Goal: Use online tool/utility: Utilize a website feature to perform a specific function

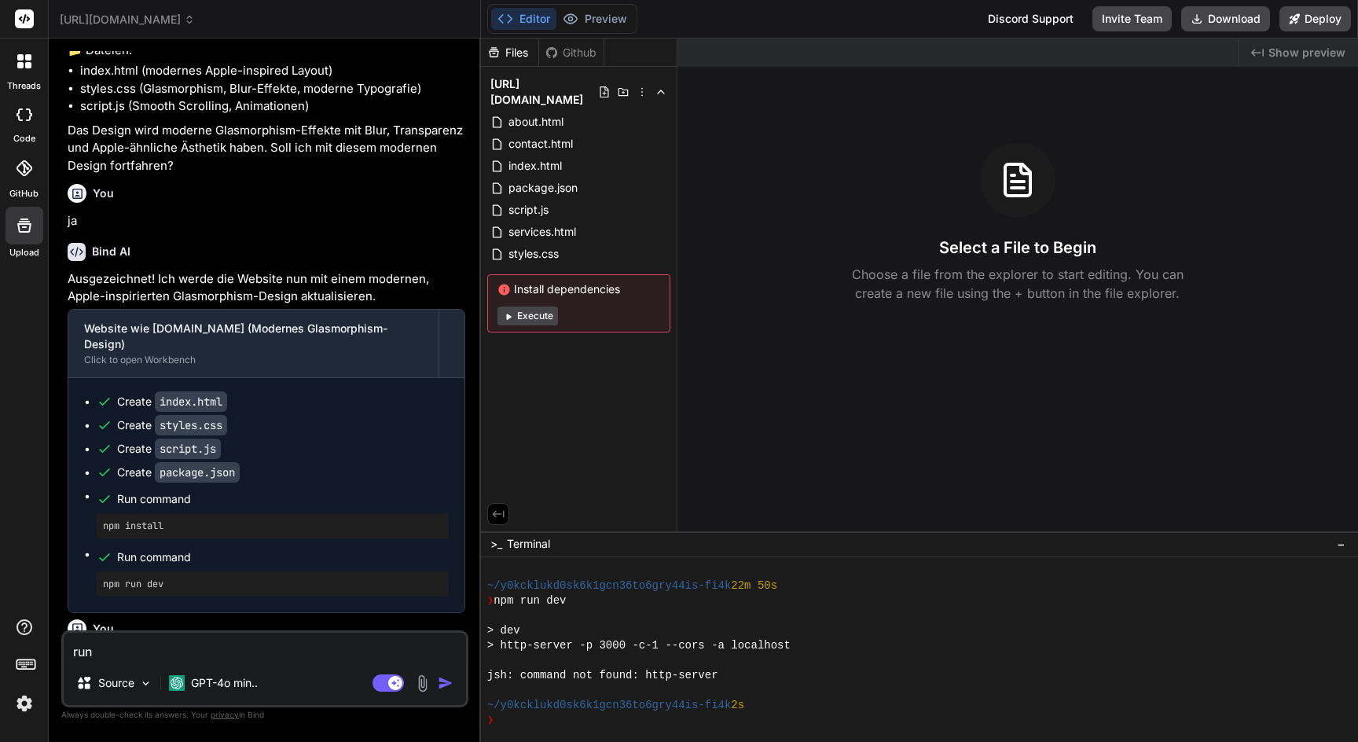
scroll to position [239, 0]
click at [530, 306] on button "Execute" at bounding box center [527, 315] width 60 height 19
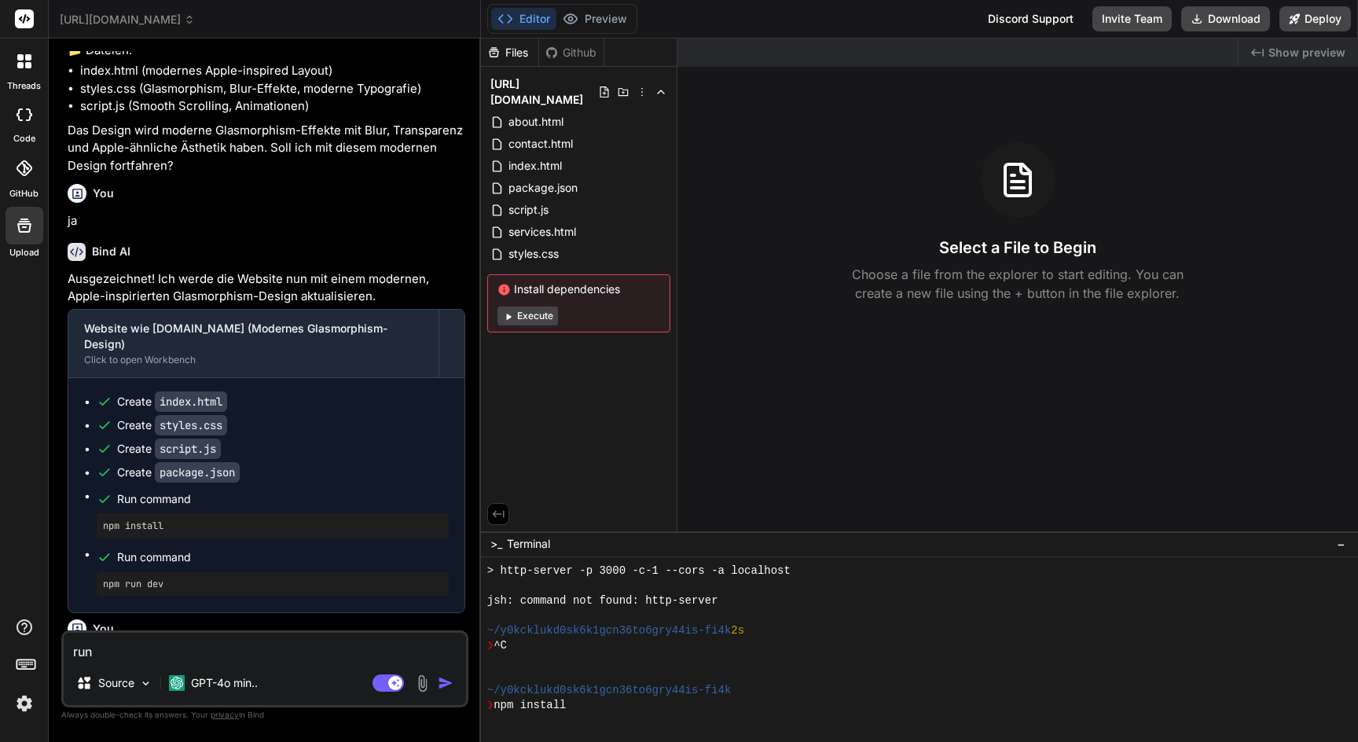
scroll to position [388, 0]
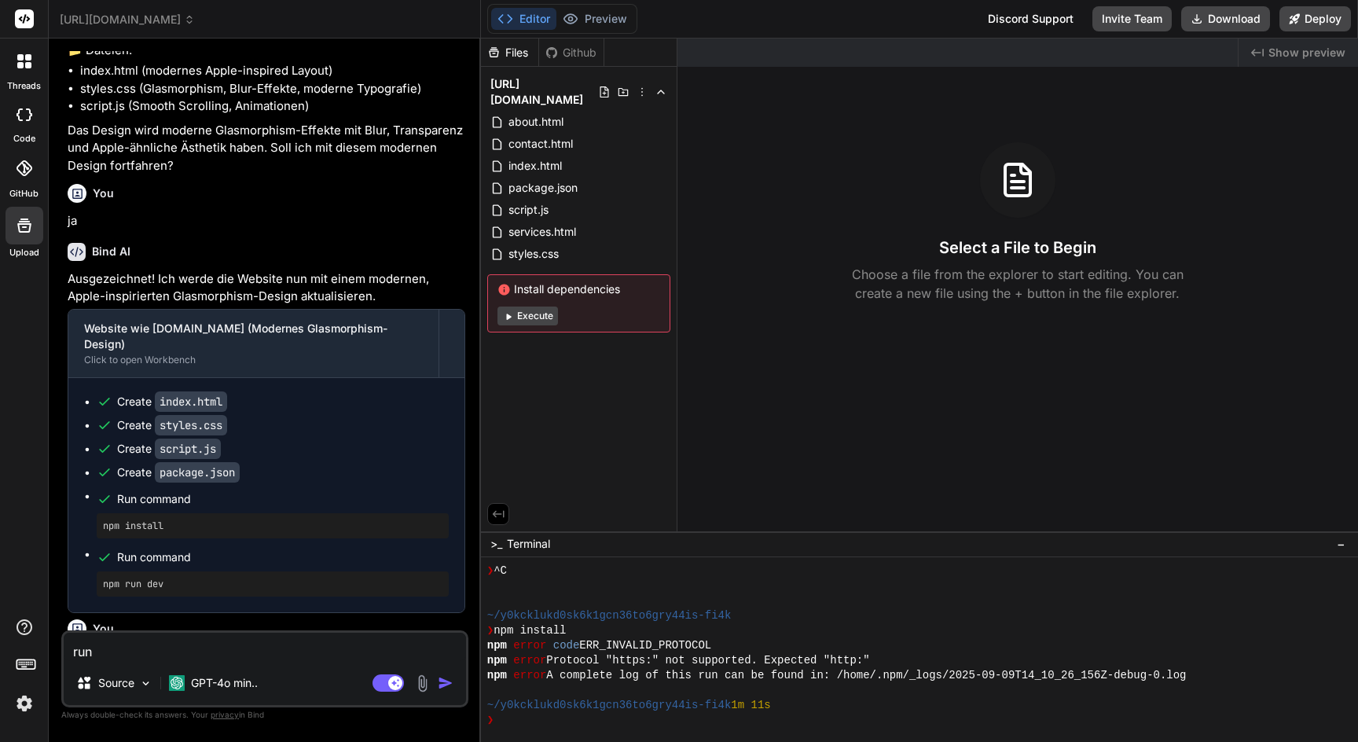
click at [195, 24] on span "[URL][DOMAIN_NAME]" at bounding box center [127, 20] width 135 height 16
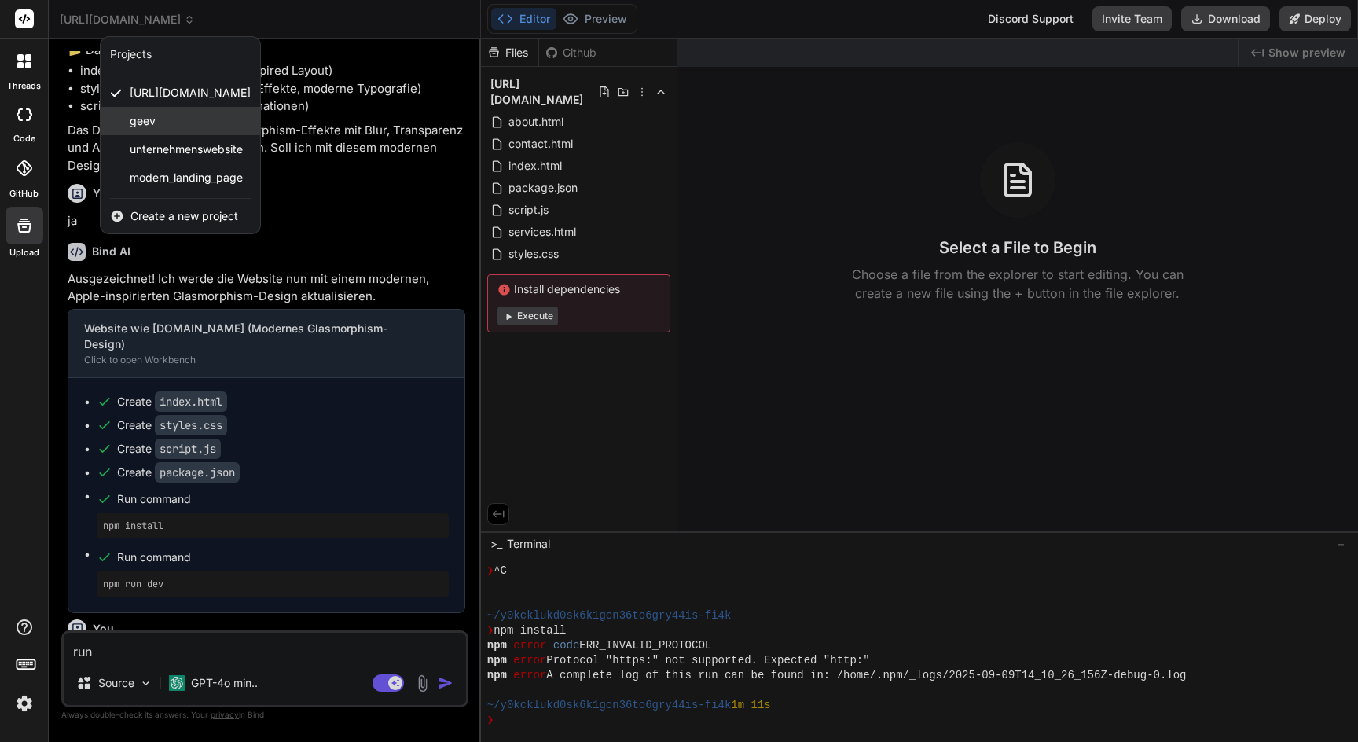
click at [174, 126] on div "geev" at bounding box center [180, 121] width 159 height 28
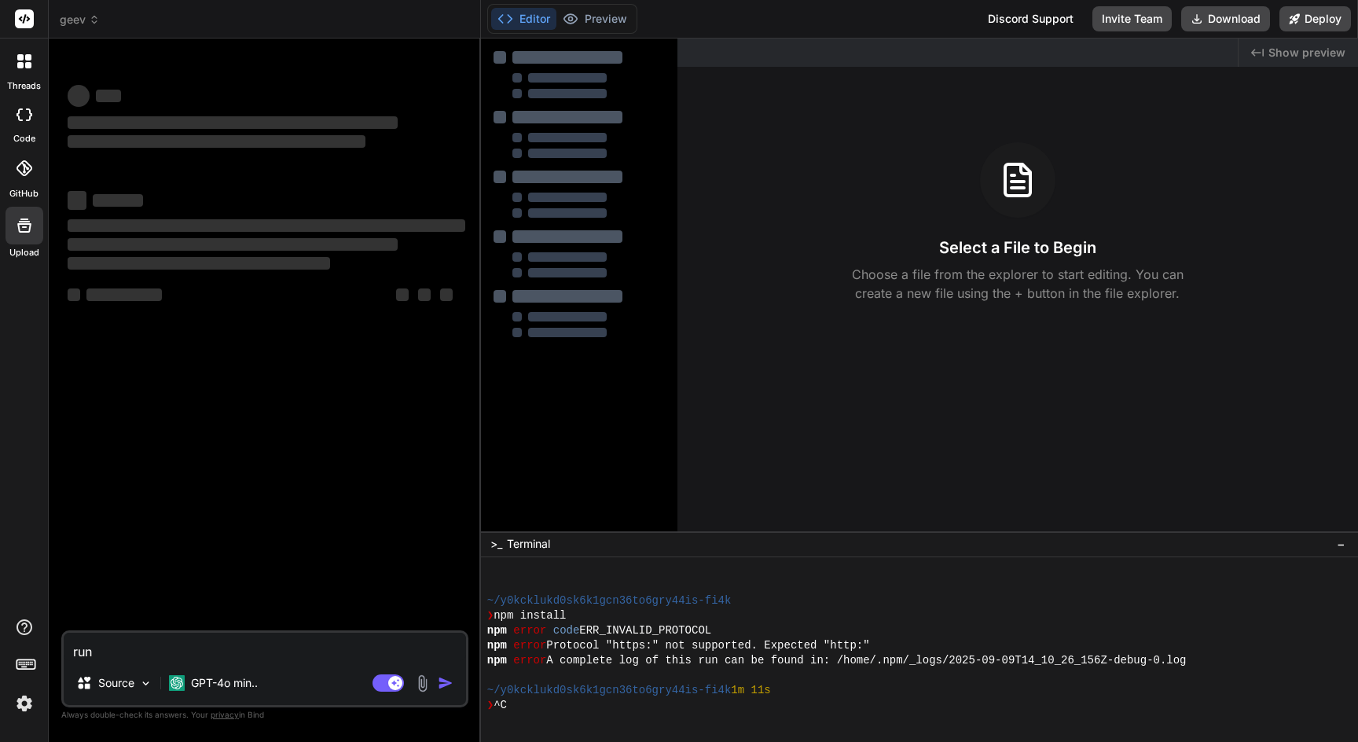
scroll to position [448, 0]
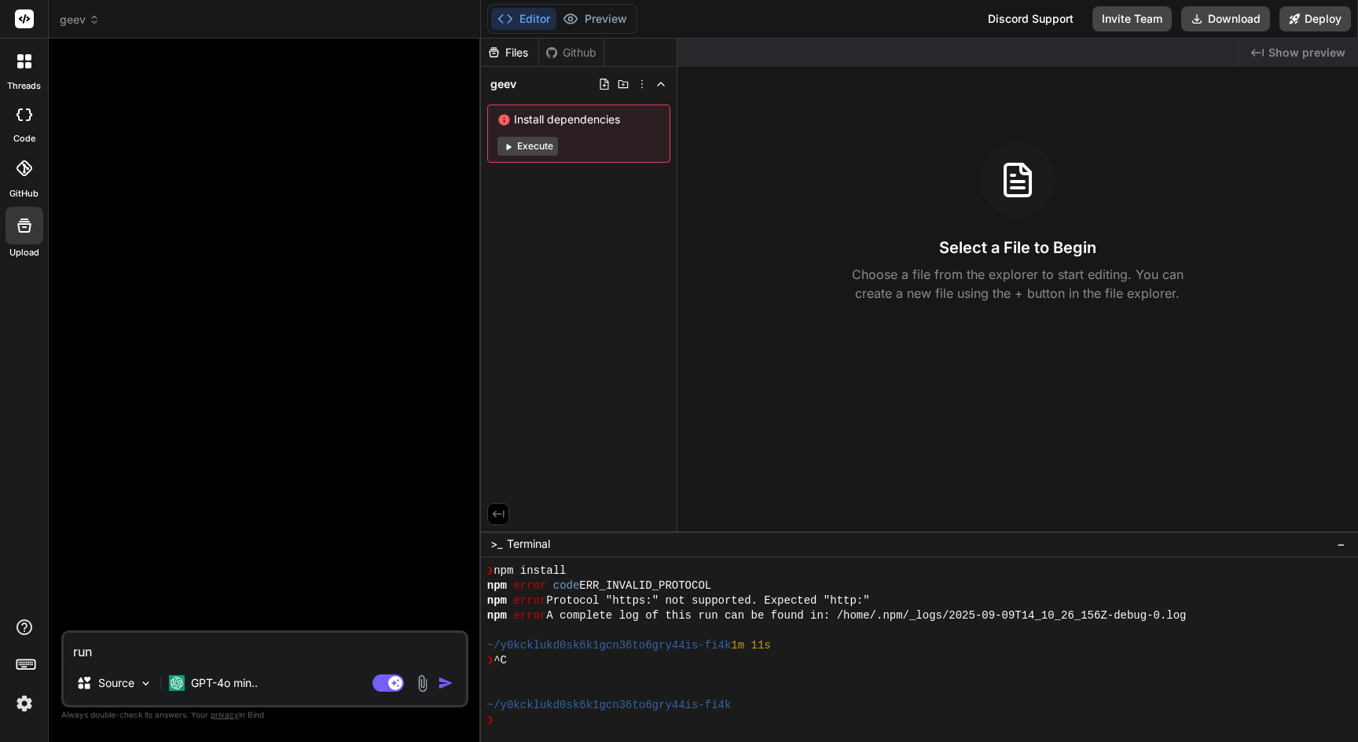
click at [86, 21] on span "geev" at bounding box center [80, 20] width 40 height 16
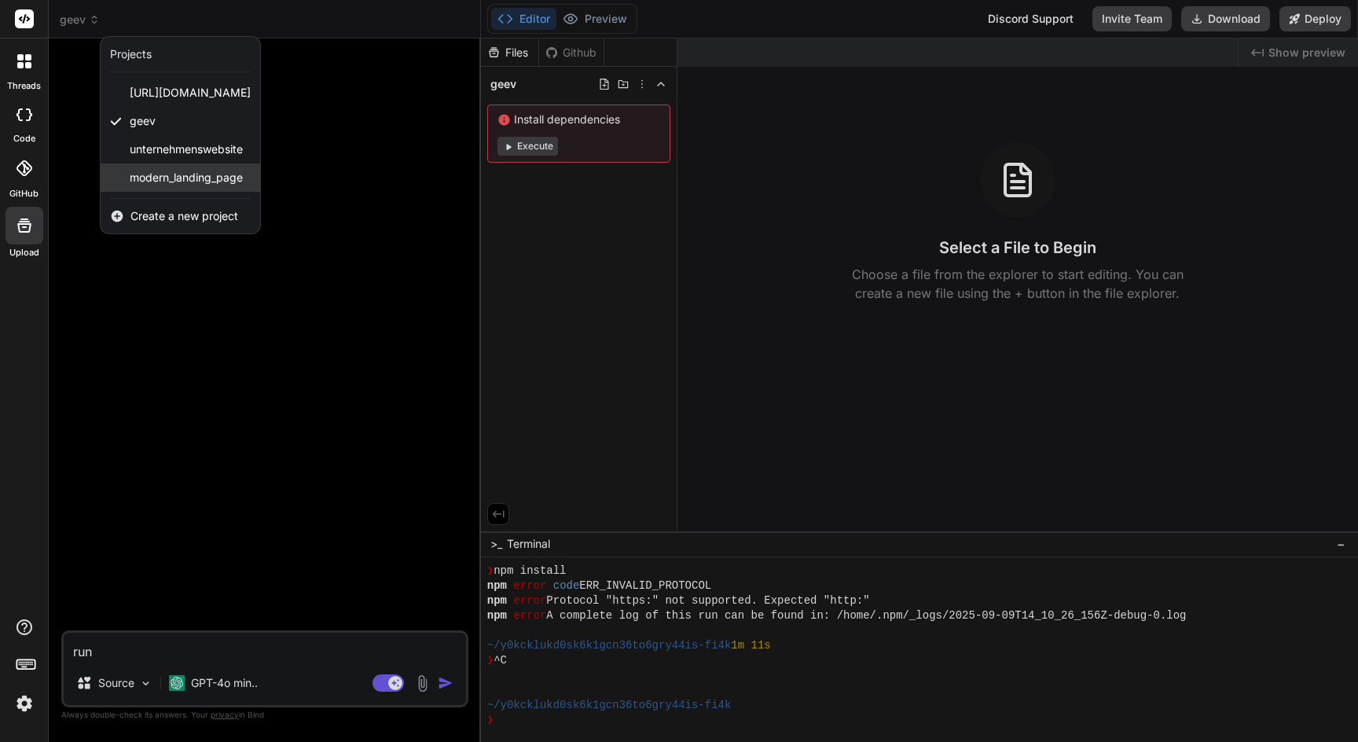
click at [170, 184] on span "modern_landing_page" at bounding box center [186, 178] width 113 height 16
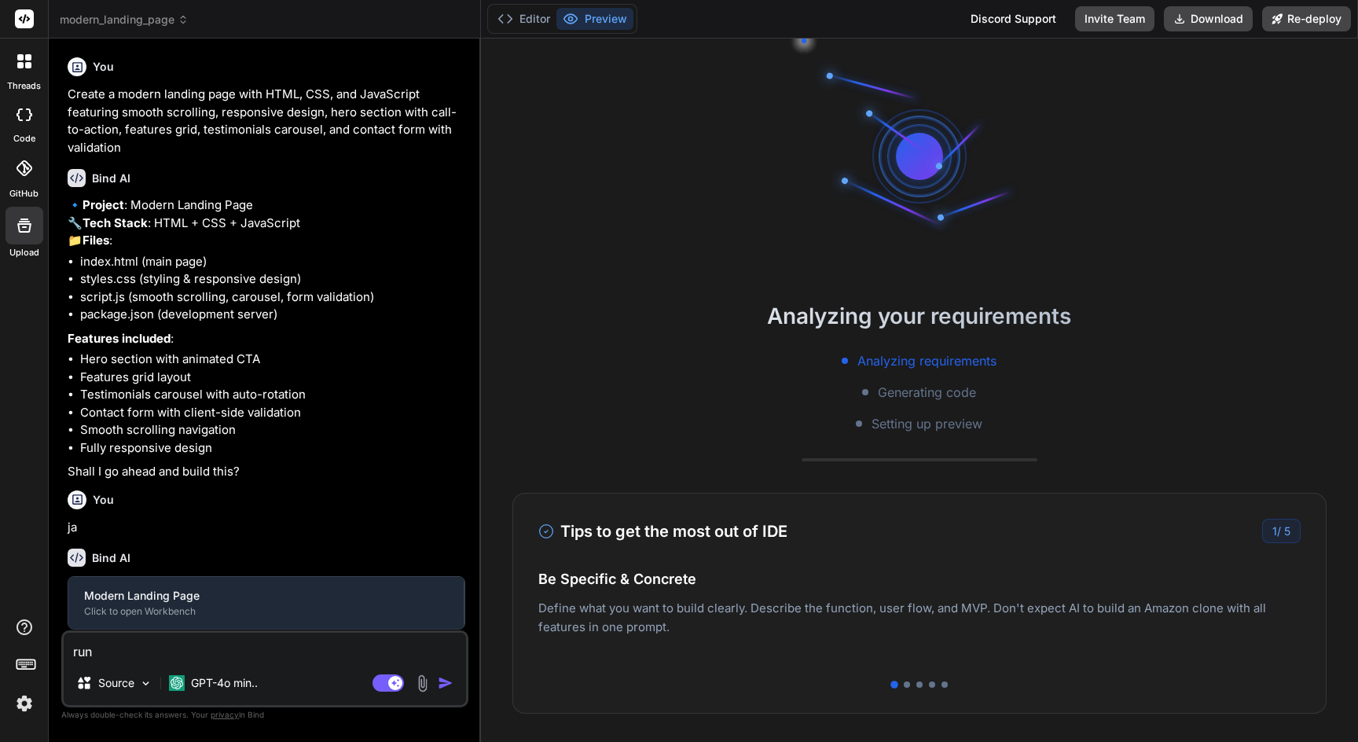
scroll to position [605, 0]
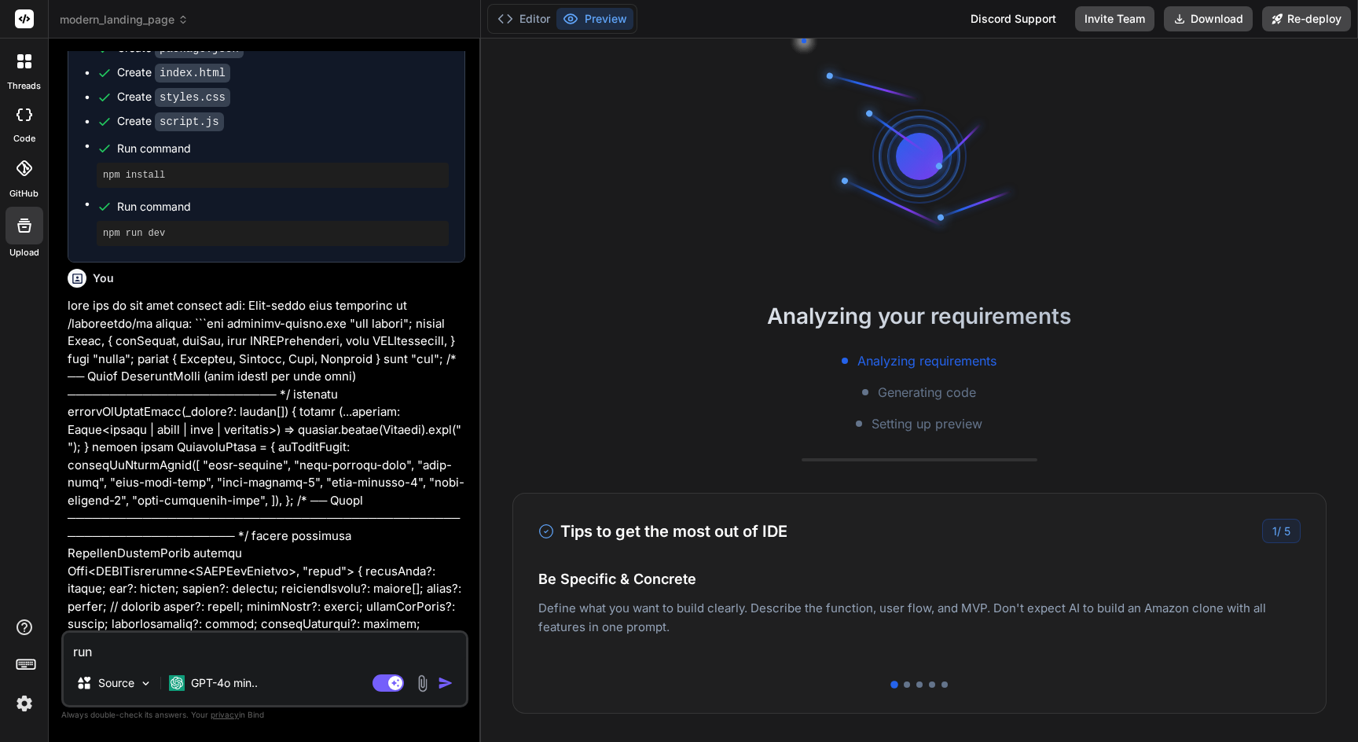
click at [129, 27] on span "modern_landing_page" at bounding box center [124, 20] width 129 height 16
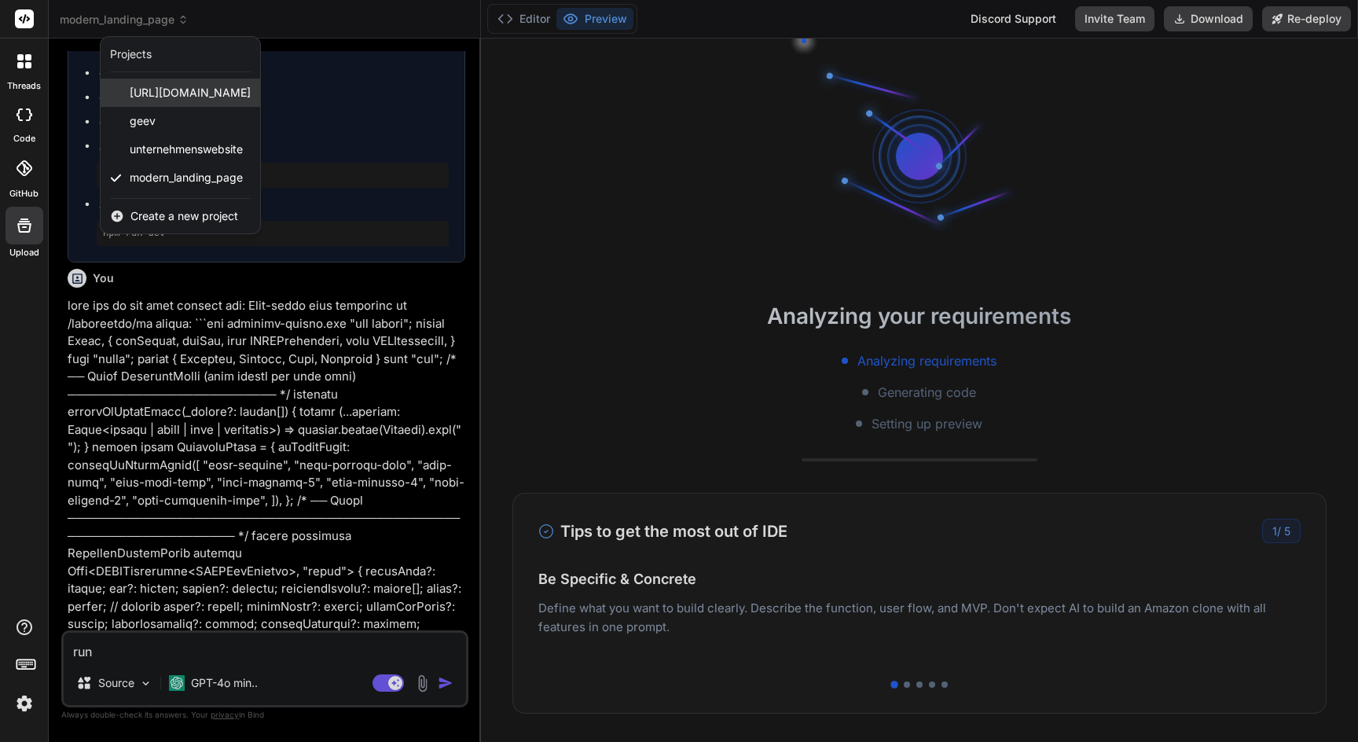
click at [154, 89] on span "[URL][DOMAIN_NAME]" at bounding box center [190, 93] width 121 height 16
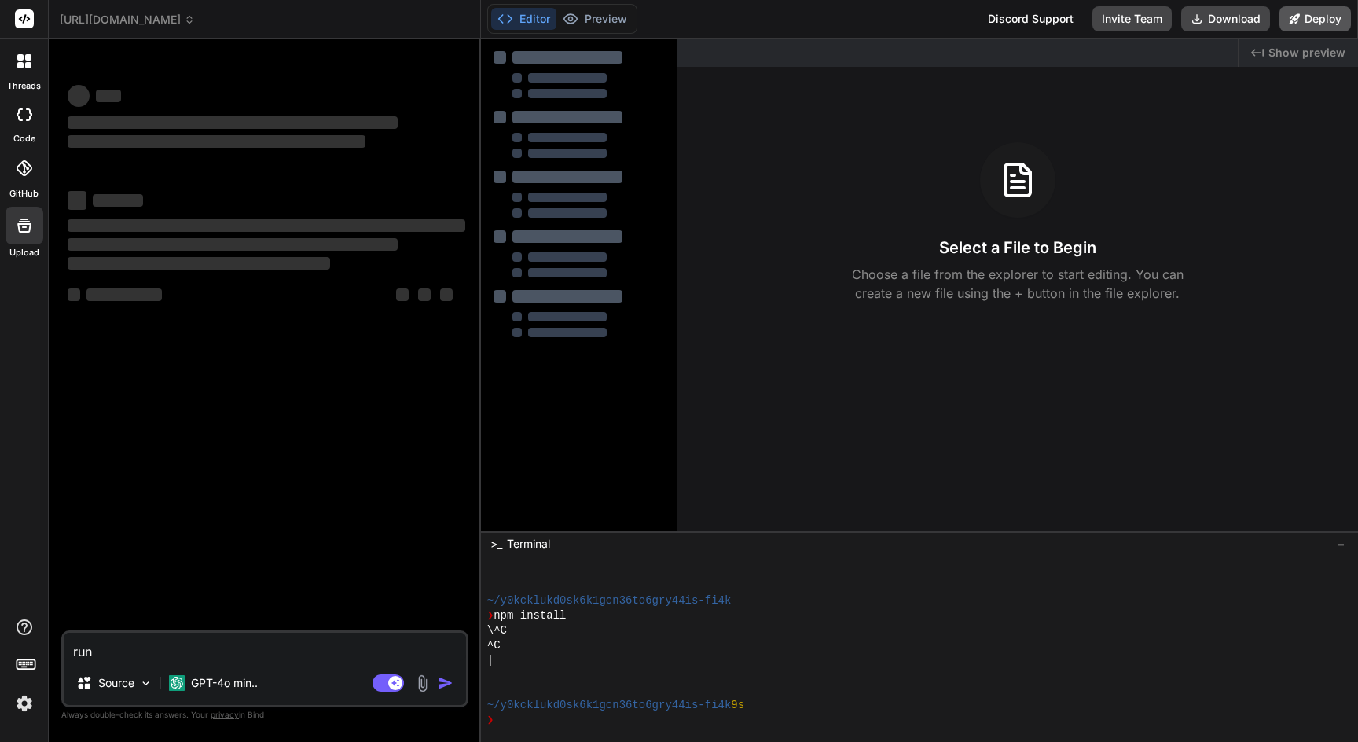
click at [1325, 25] on button "Deploy" at bounding box center [1314, 18] width 71 height 25
click at [1270, 23] on button "Building your project..." at bounding box center [1273, 18] width 153 height 25
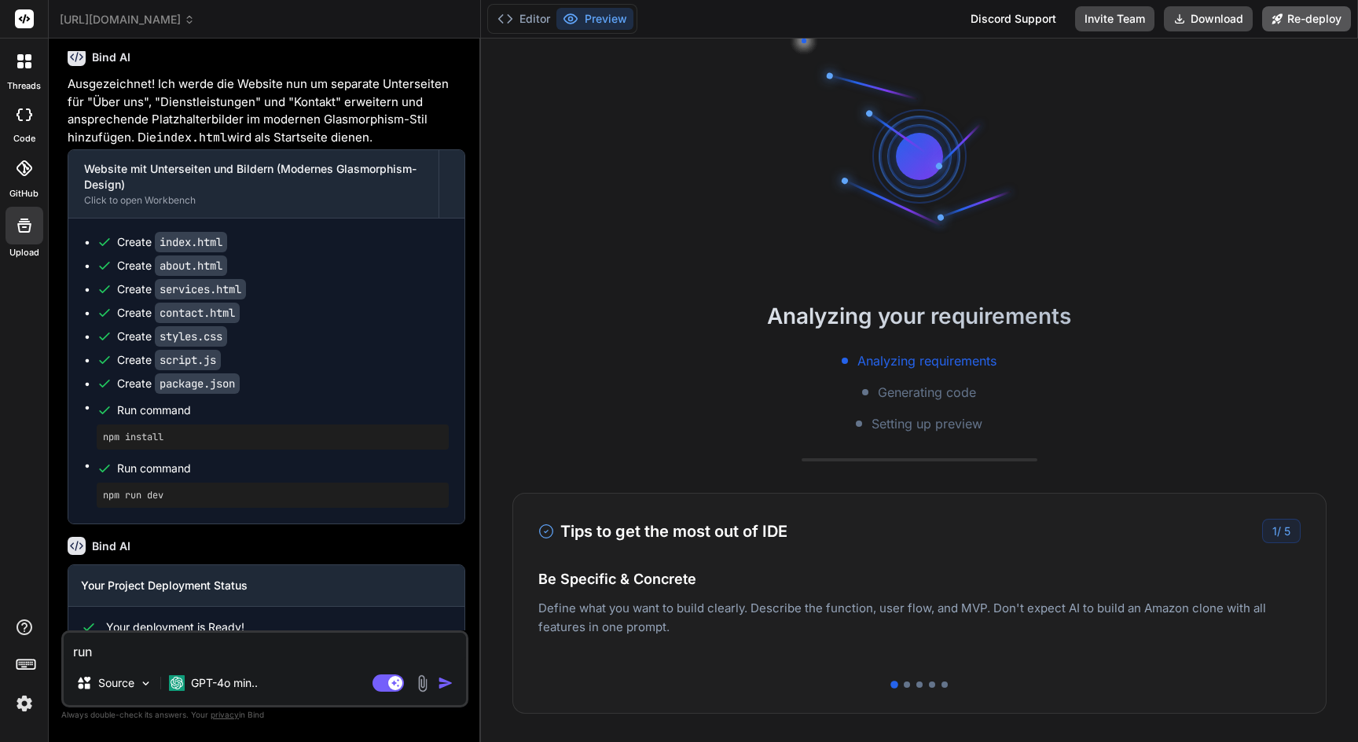
scroll to position [1651, 0]
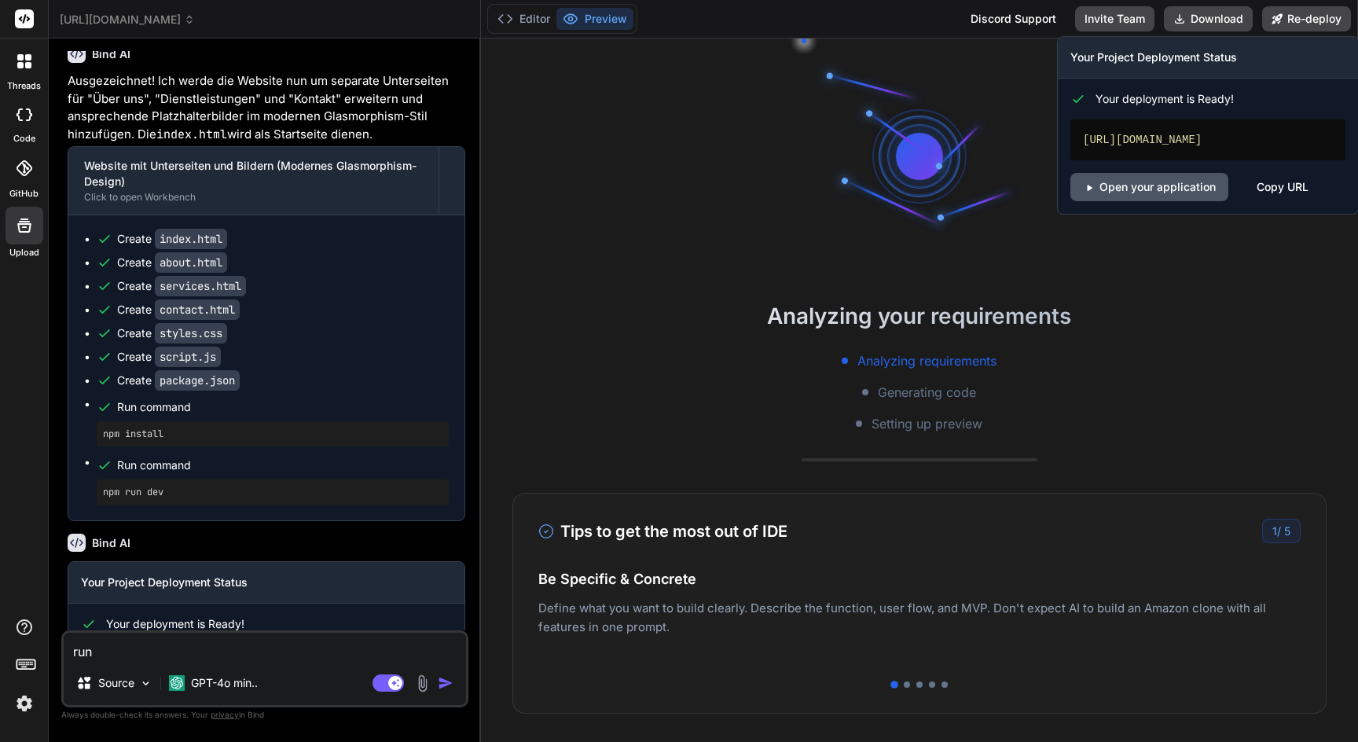
click at [1202, 200] on link "Open your application" at bounding box center [1149, 187] width 158 height 28
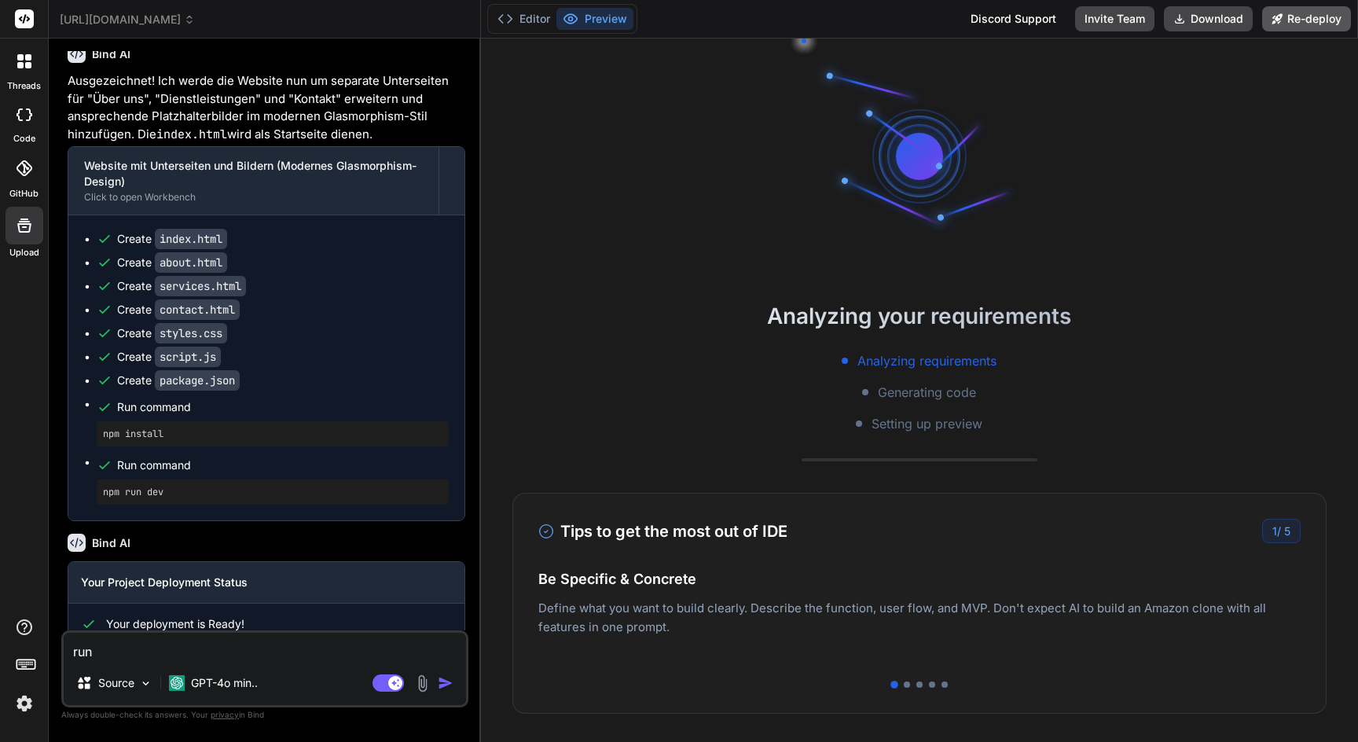
click at [1301, 24] on button "Re-deploy" at bounding box center [1306, 18] width 89 height 25
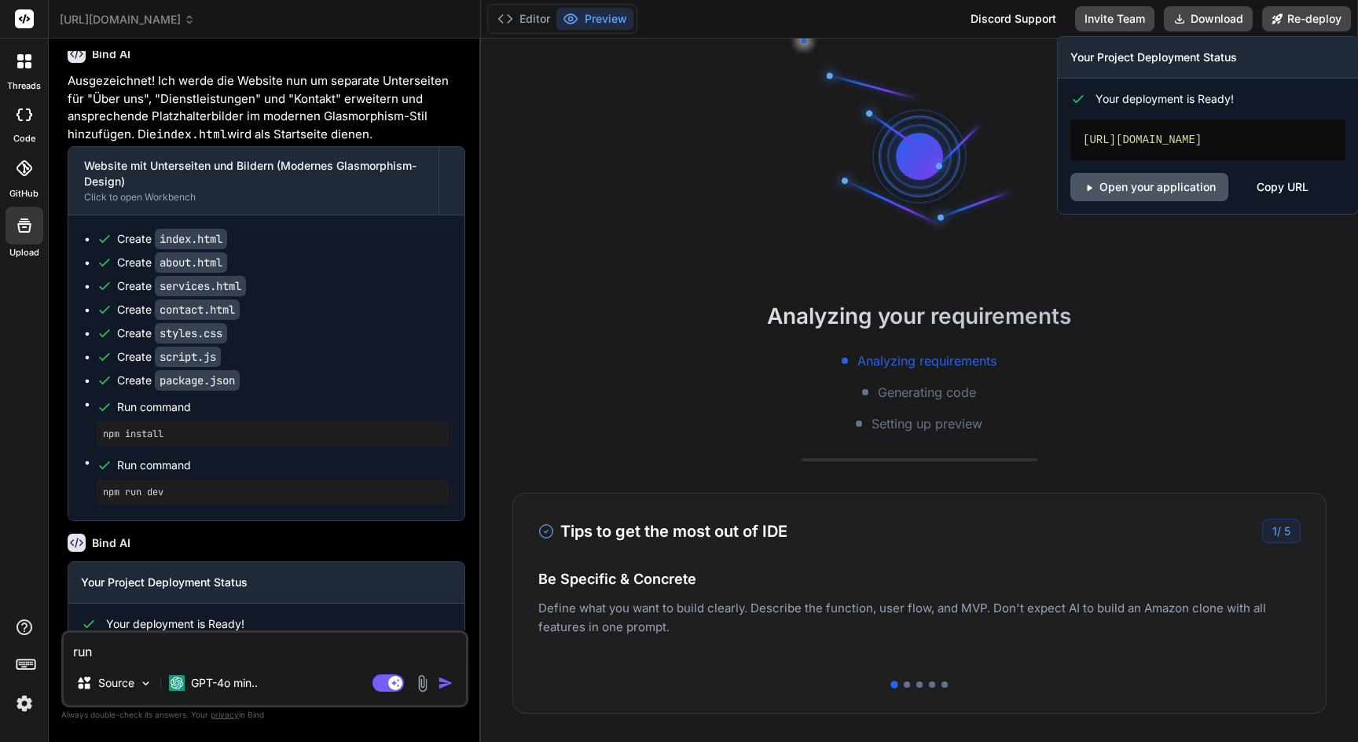
click at [1130, 201] on link "Open your application" at bounding box center [1149, 187] width 158 height 28
type textarea "x"
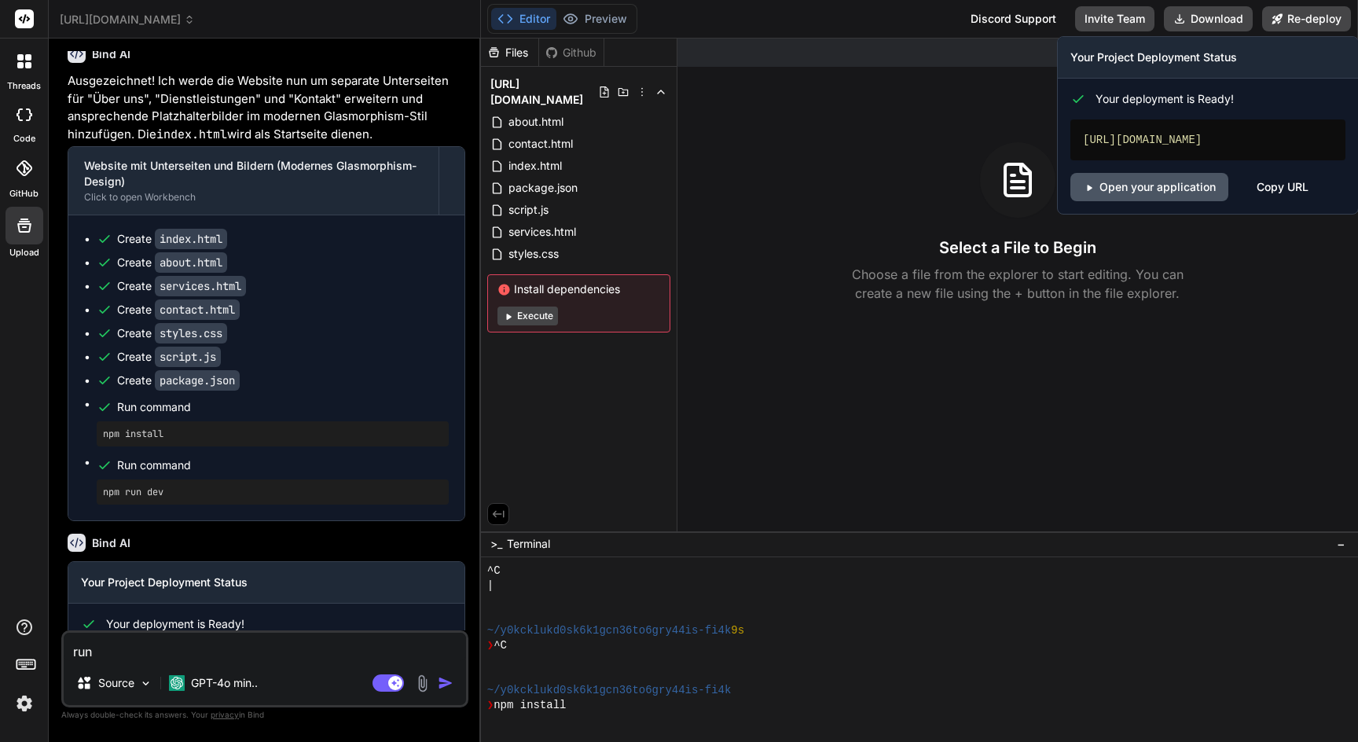
scroll to position [1105, 0]
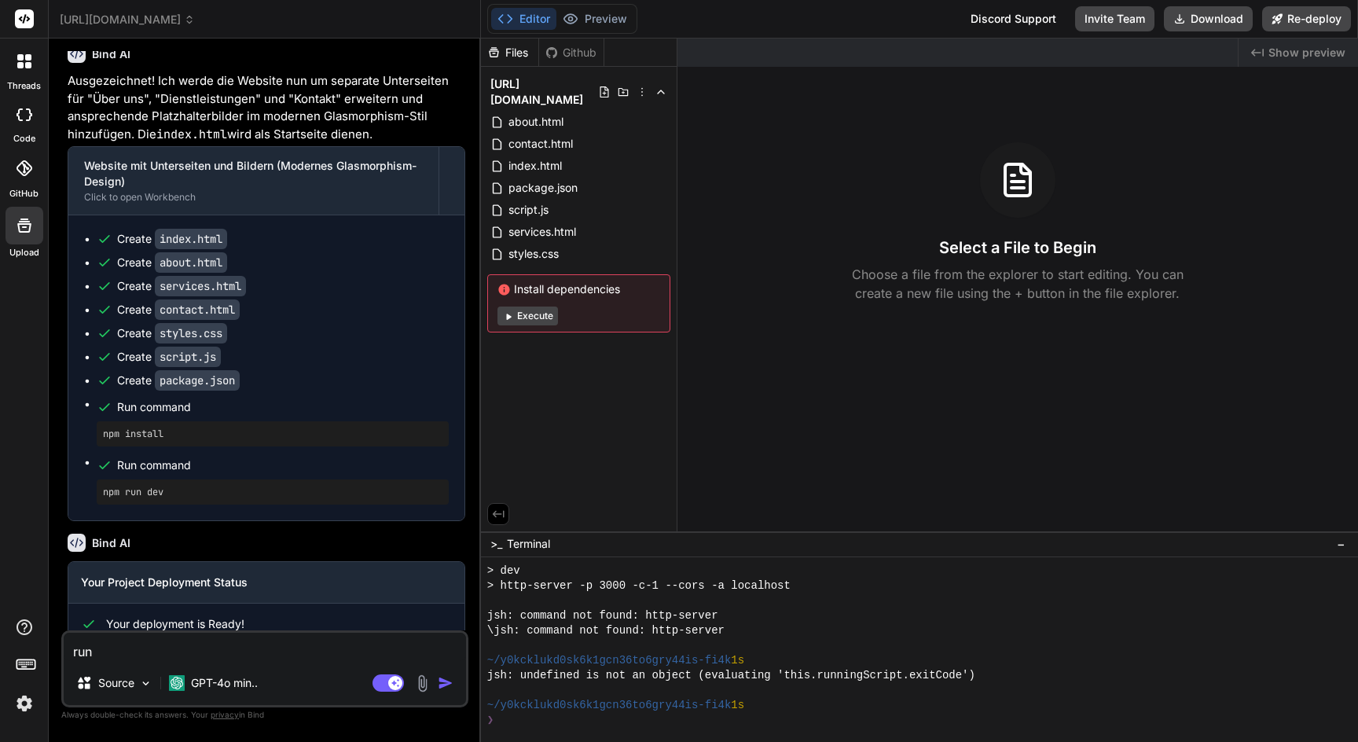
click at [93, 20] on span "[URL][DOMAIN_NAME]" at bounding box center [127, 20] width 135 height 16
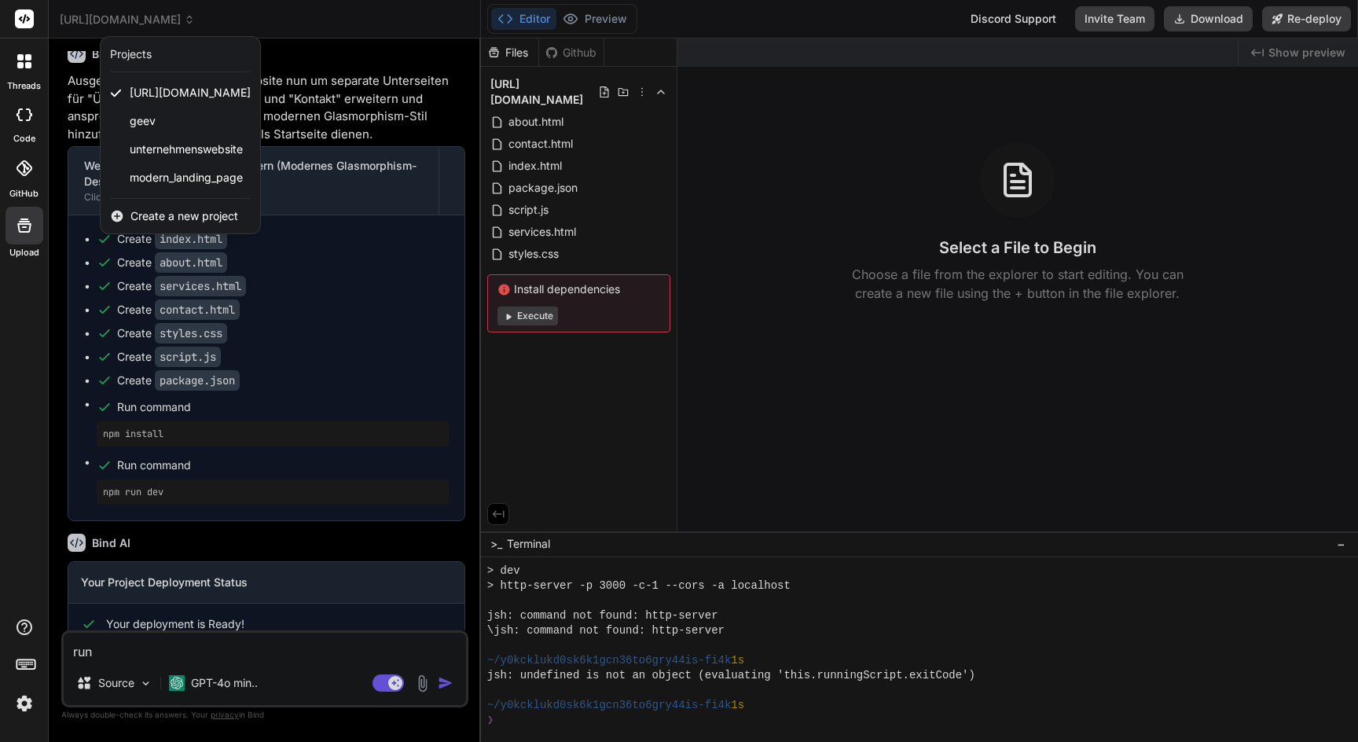
click at [162, 216] on span "Create a new project" at bounding box center [184, 216] width 108 height 16
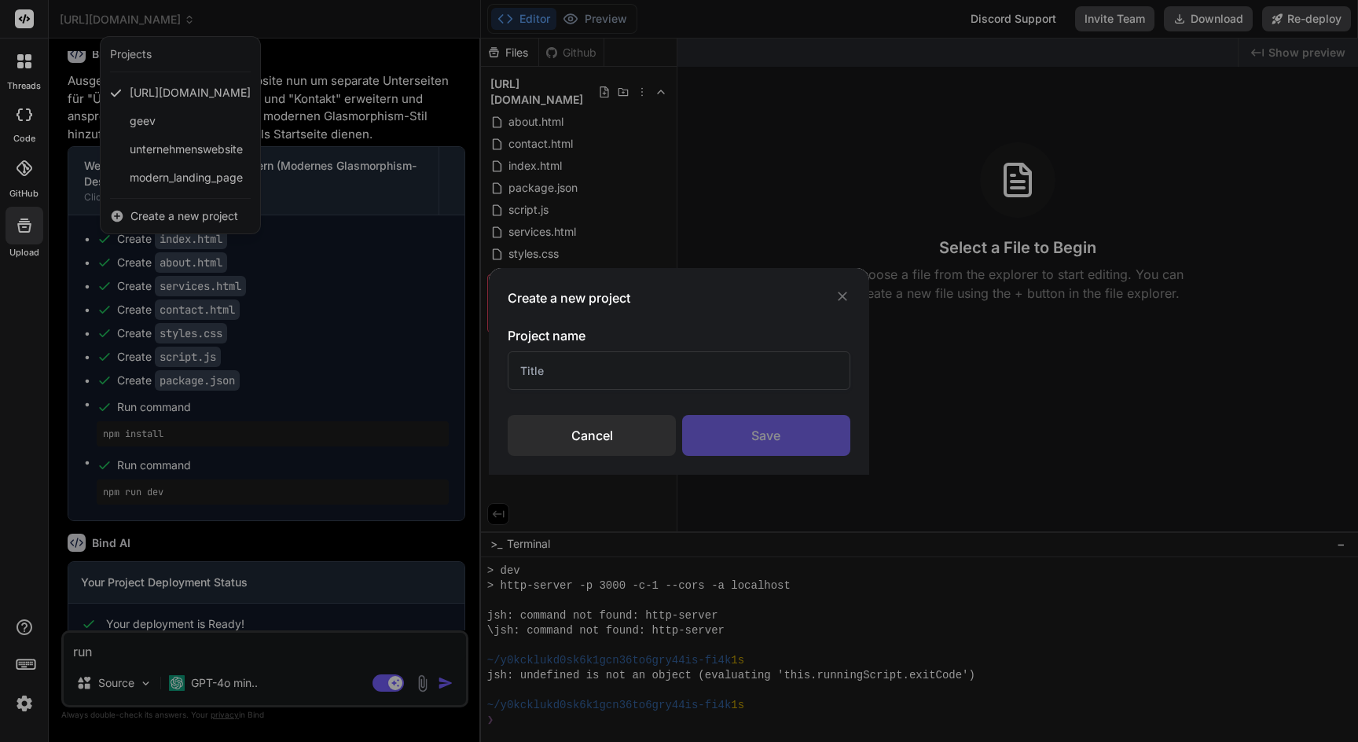
click at [624, 372] on input "text" at bounding box center [678, 370] width 343 height 38
type input "[PERSON_NAME] APP"
click at [728, 436] on div "Save" at bounding box center [766, 435] width 168 height 41
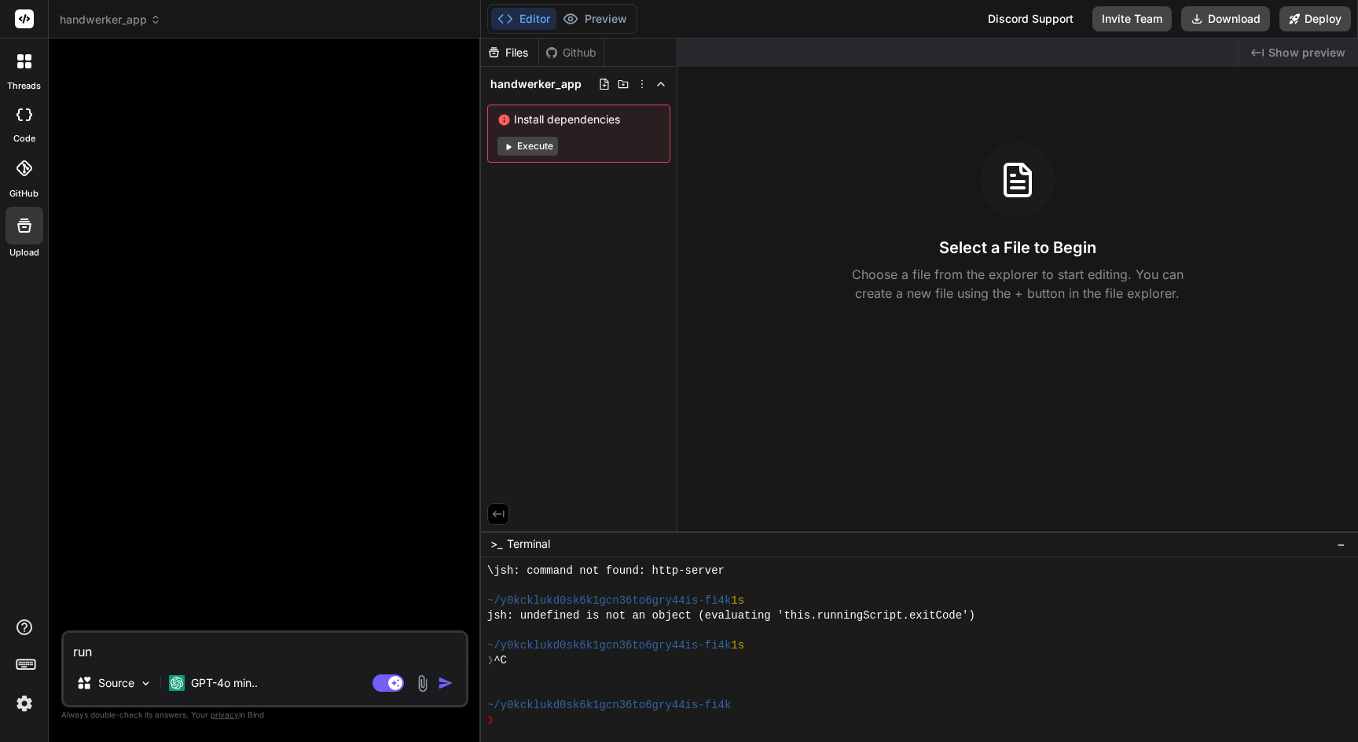
click at [423, 684] on img at bounding box center [422, 683] width 18 height 18
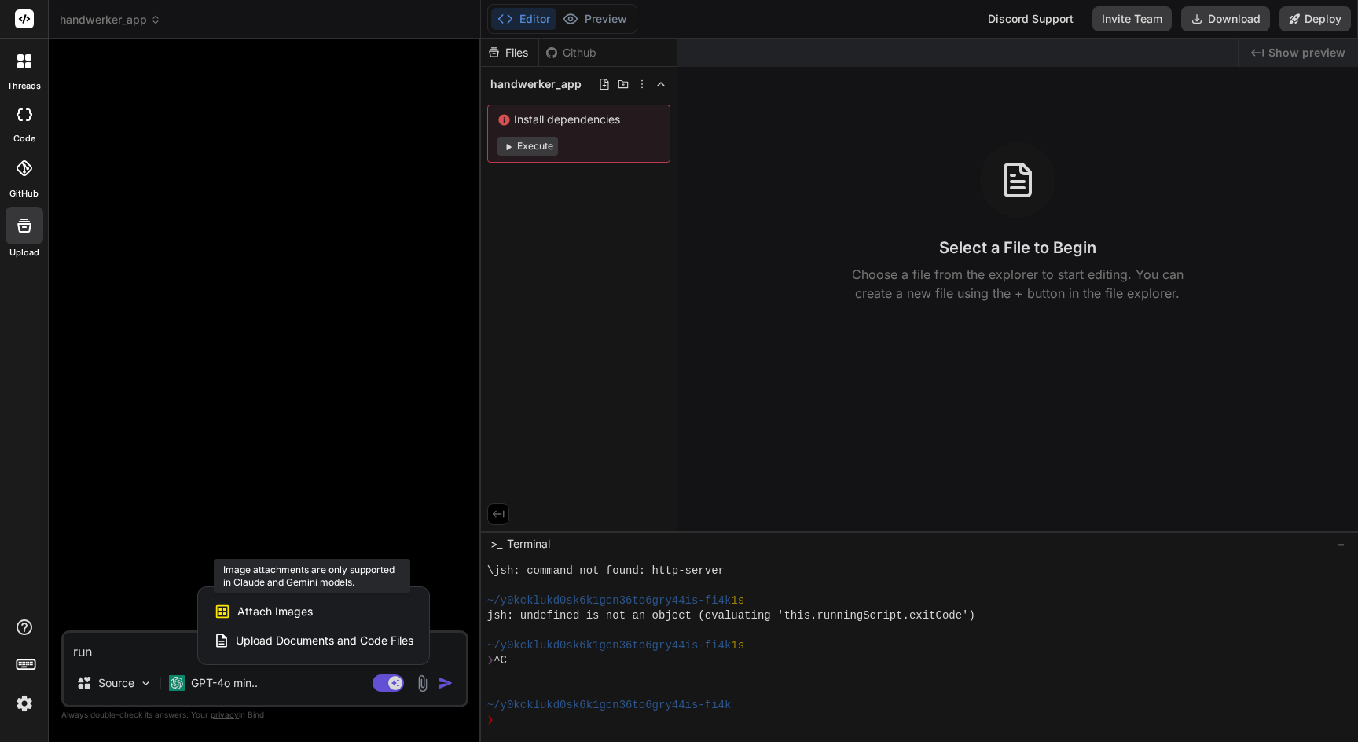
click at [306, 613] on span "Attach Images" at bounding box center [274, 611] width 75 height 16
click at [271, 614] on span "Attach Images" at bounding box center [274, 611] width 75 height 16
click at [292, 399] on div at bounding box center [679, 371] width 1358 height 742
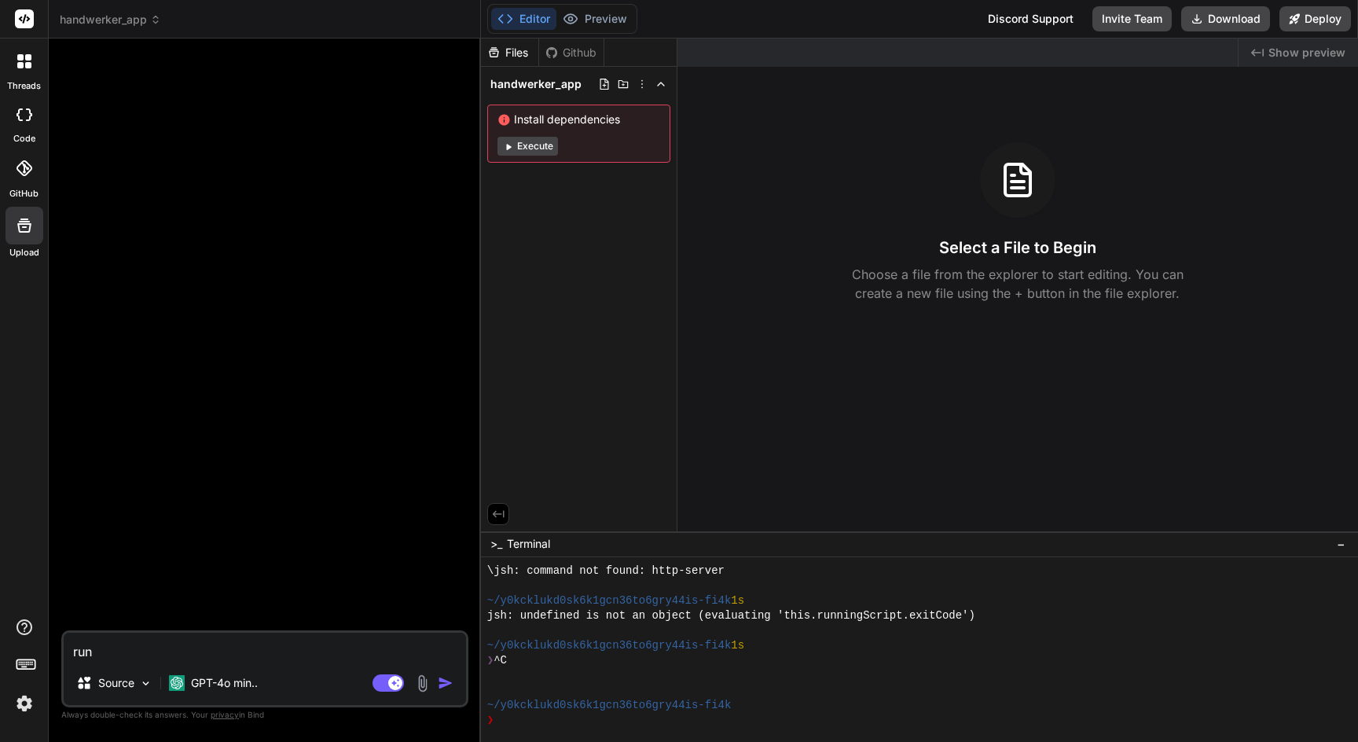
click at [124, 24] on span "handwerker_app" at bounding box center [110, 20] width 101 height 16
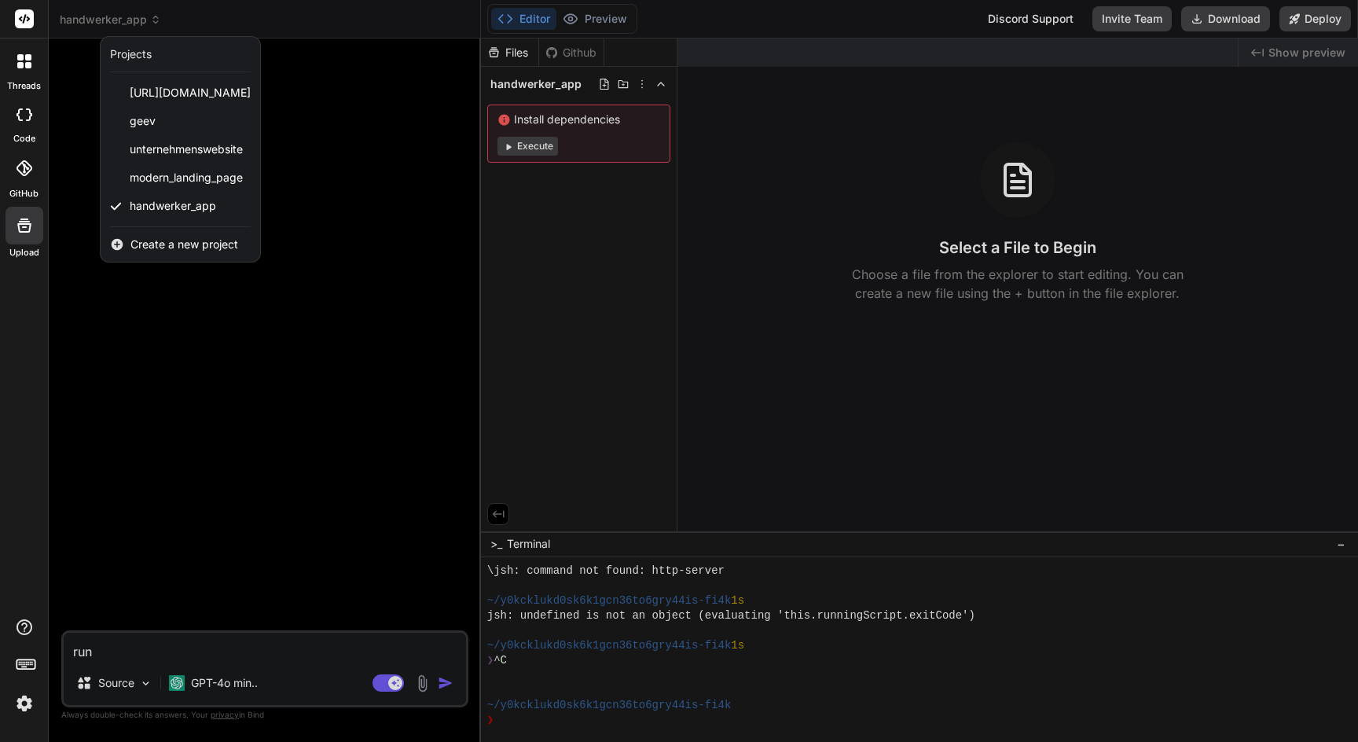
click at [25, 65] on icon at bounding box center [28, 65] width 6 height 6
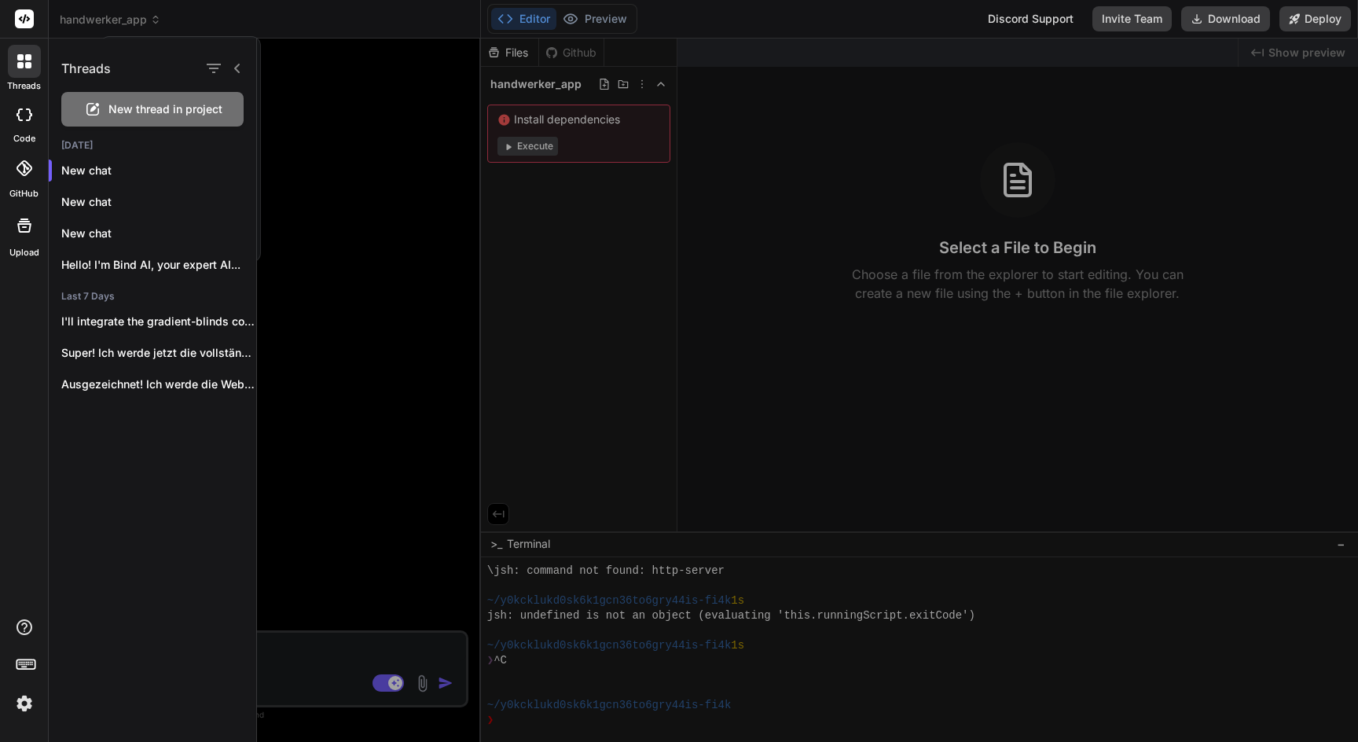
click at [24, 18] on rect at bounding box center [24, 18] width 19 height 19
click at [27, 118] on icon at bounding box center [24, 114] width 16 height 13
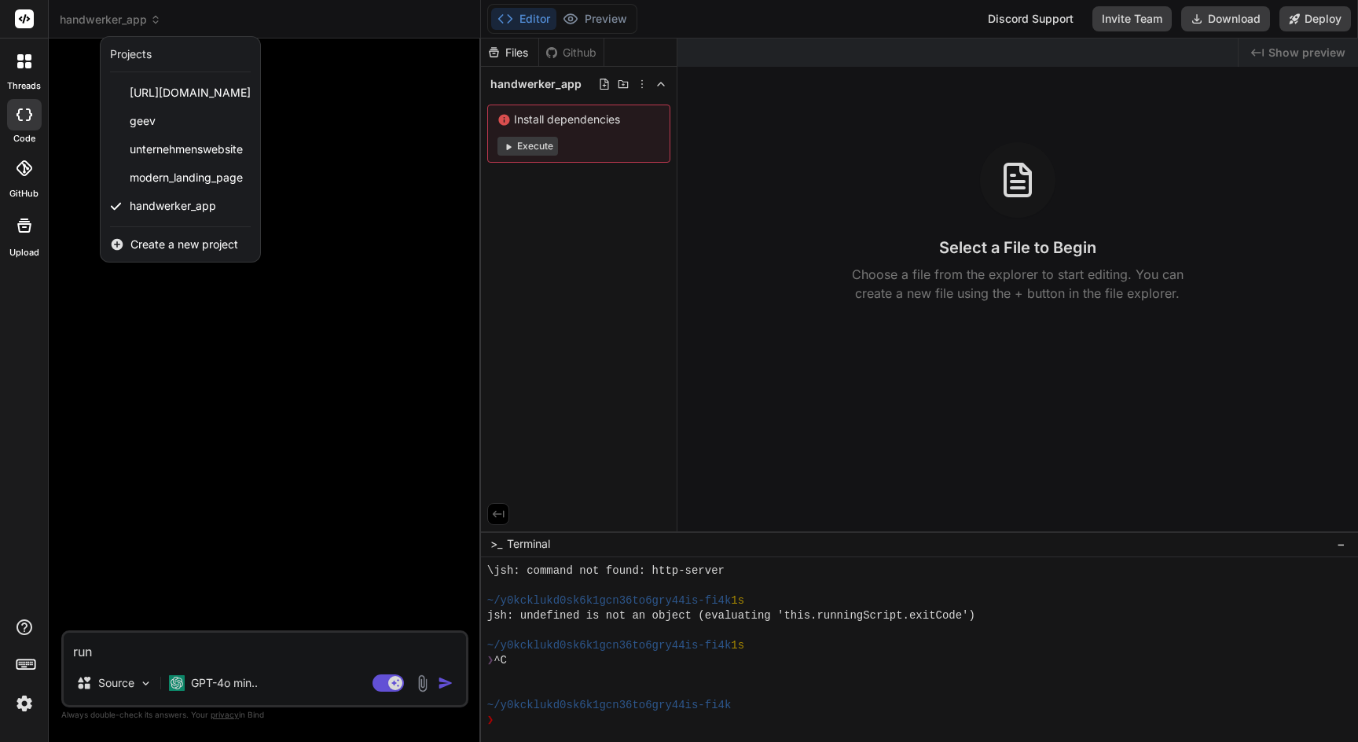
click at [16, 242] on div at bounding box center [24, 226] width 38 height 38
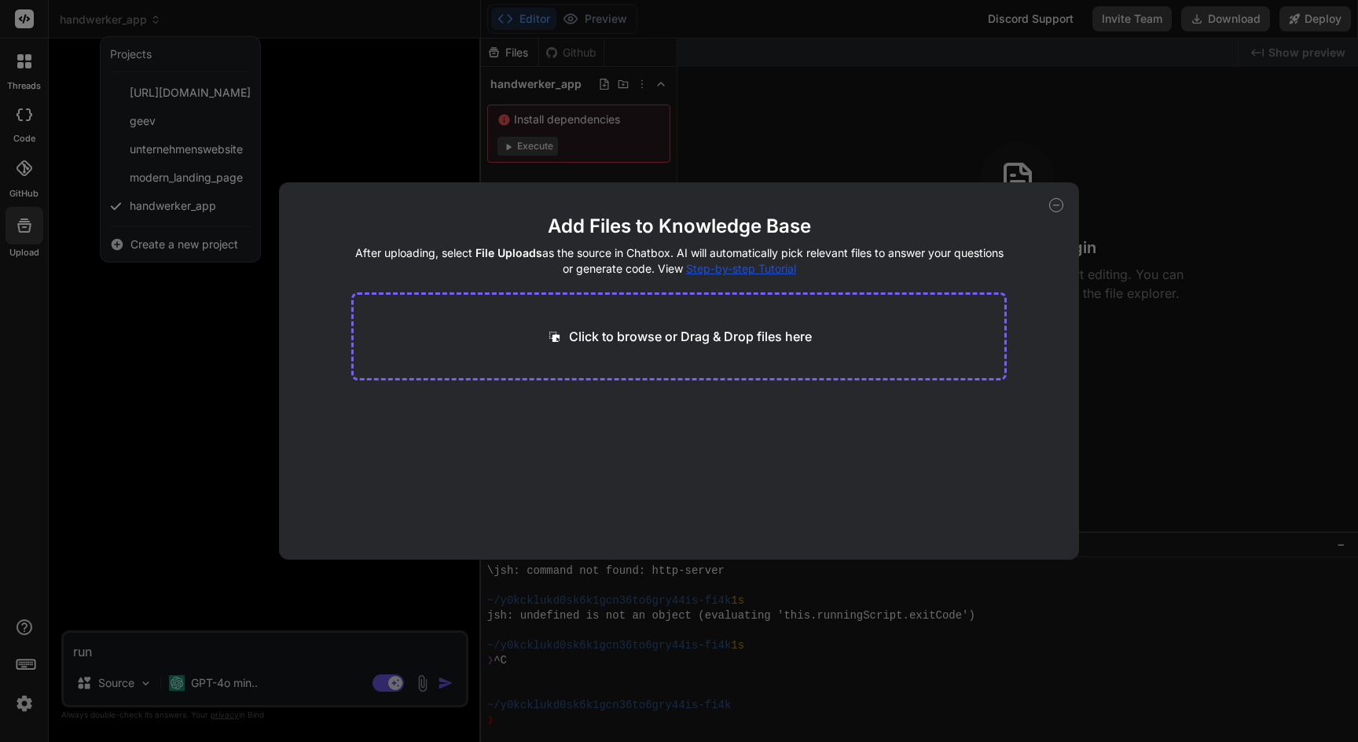
click at [625, 342] on p "Click to browse or Drag & Drop files here" at bounding box center [690, 336] width 243 height 19
click at [235, 318] on div "Add Files to Knowledge Base After uploading, select File Uploads as the source …" at bounding box center [679, 371] width 1358 height 742
type textarea "x"
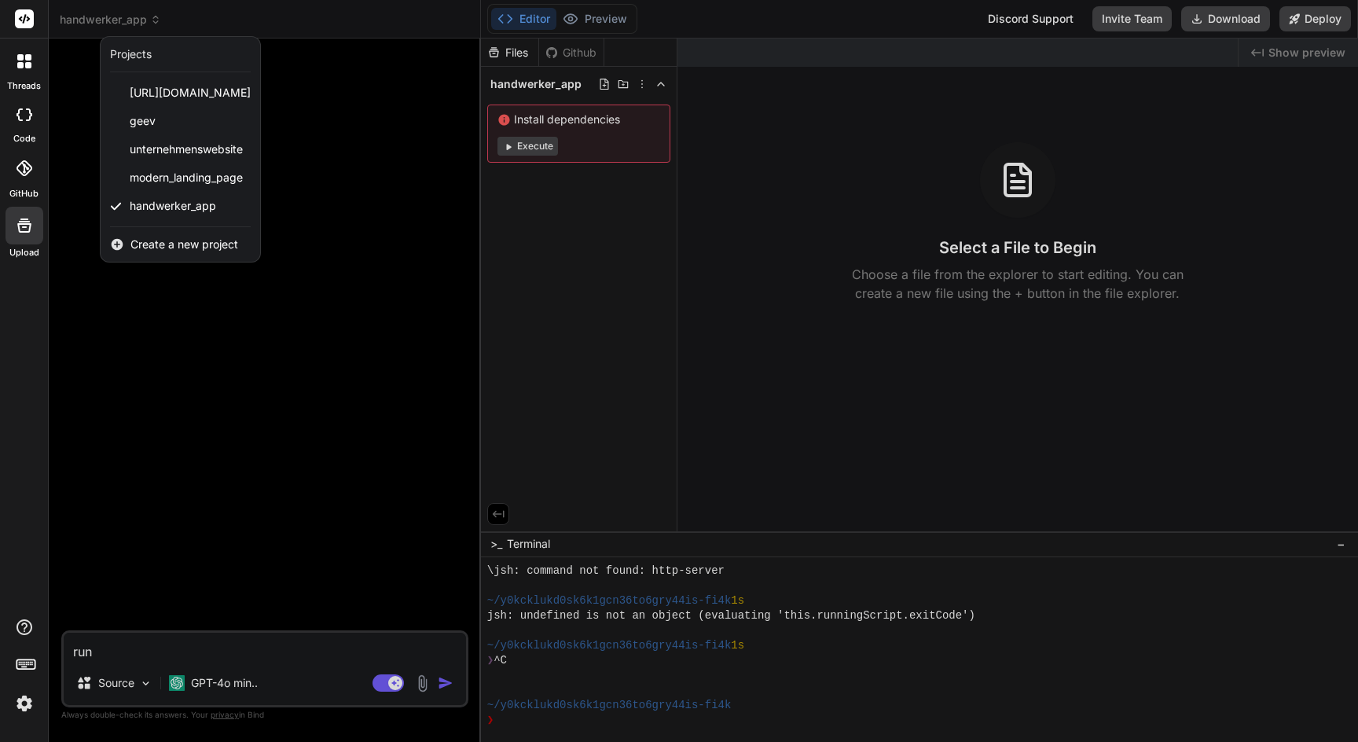
click at [142, 316] on div at bounding box center [679, 371] width 1358 height 742
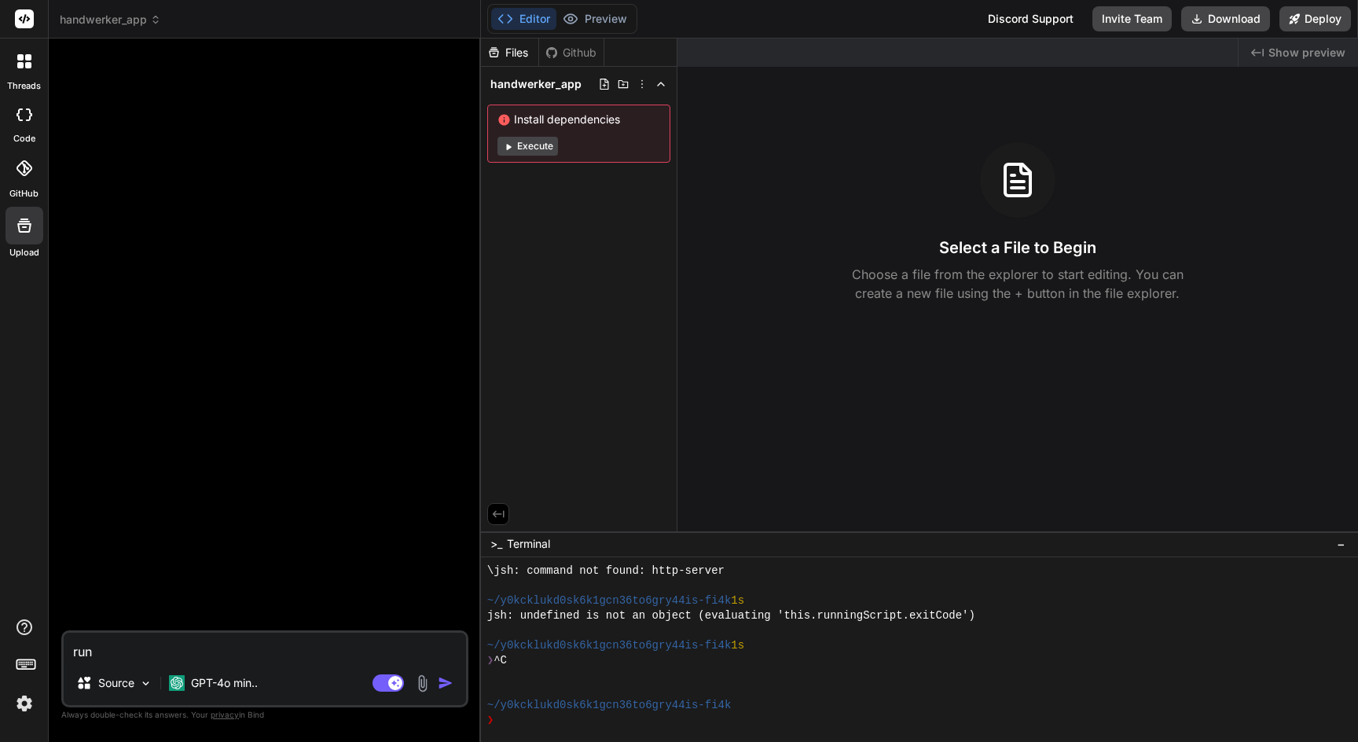
click at [140, 653] on textarea "run" at bounding box center [265, 646] width 402 height 28
type textarea "ru"
type textarea "x"
type textarea "r"
type textarea "x"
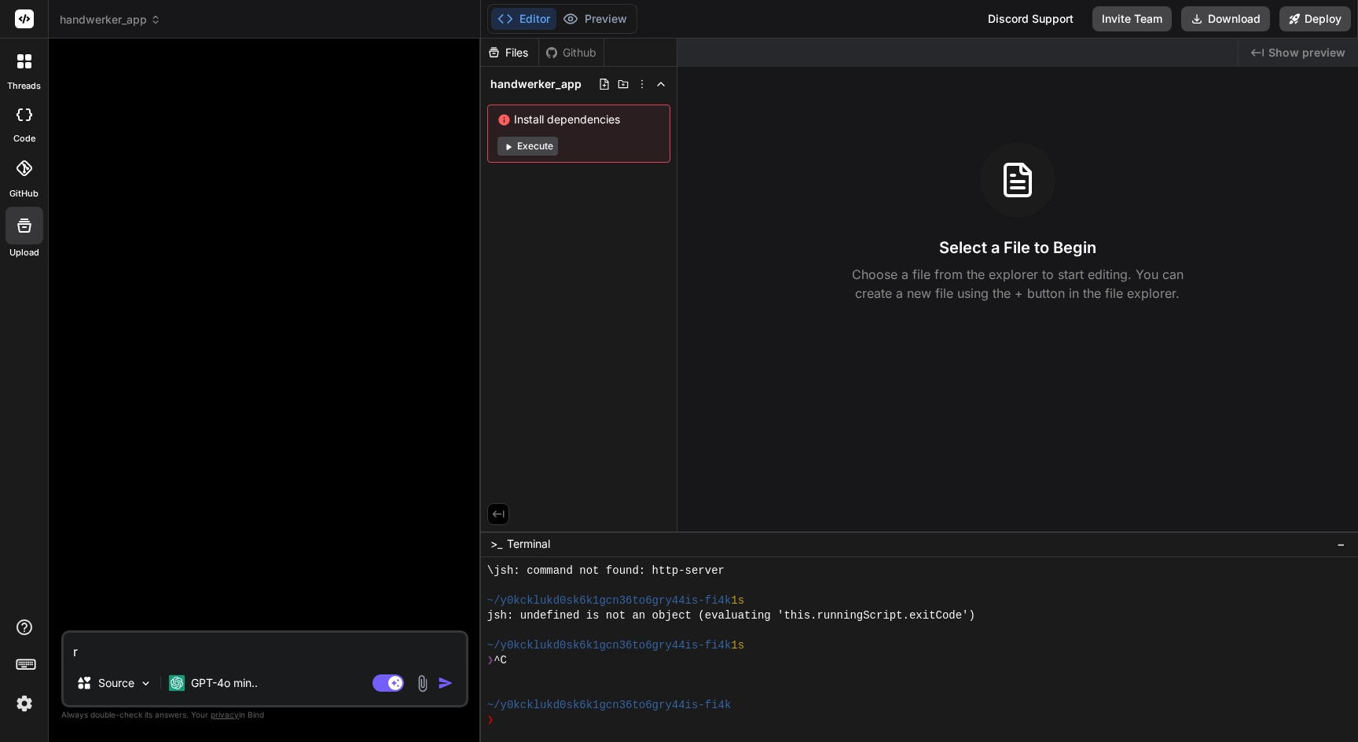
type textarea "x"
click at [423, 680] on img at bounding box center [422, 683] width 18 height 18
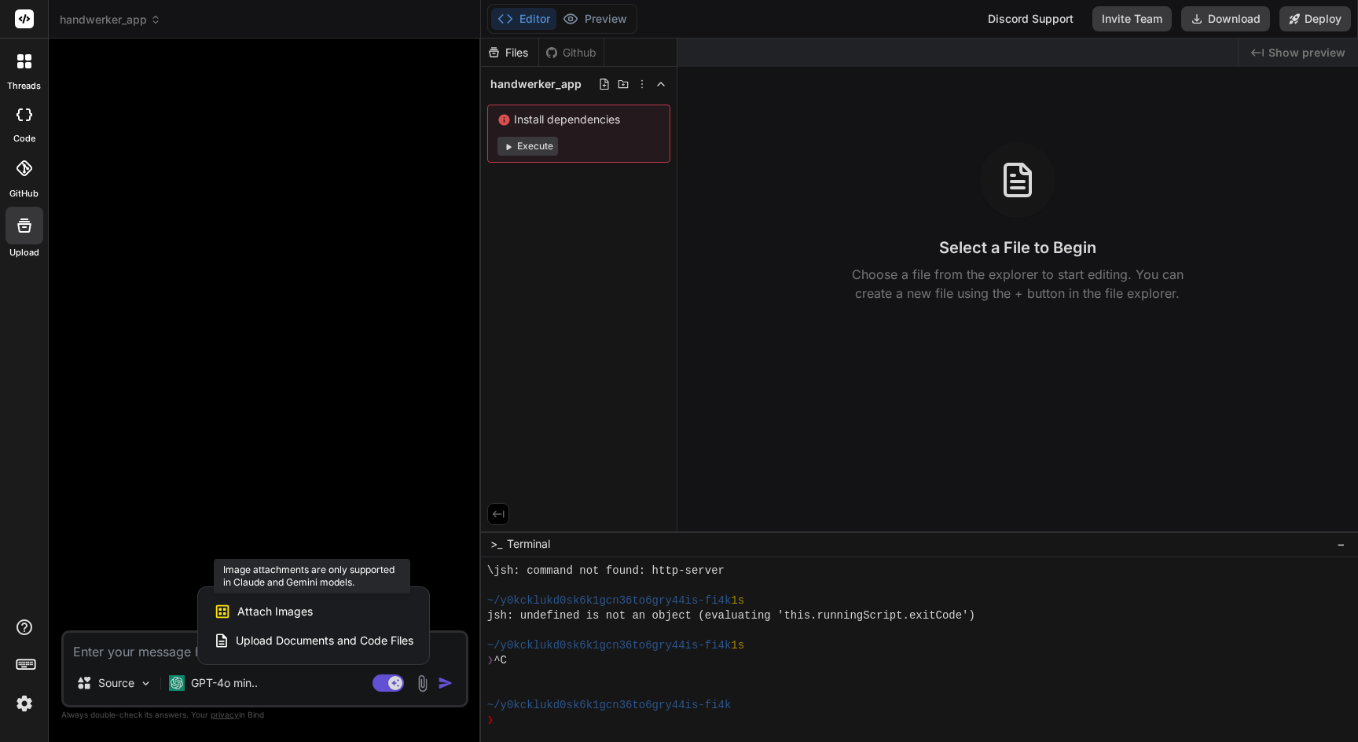
click at [305, 606] on span "Attach Images" at bounding box center [274, 611] width 75 height 16
click at [301, 636] on span "Upload Documents and Code Files" at bounding box center [325, 640] width 178 height 16
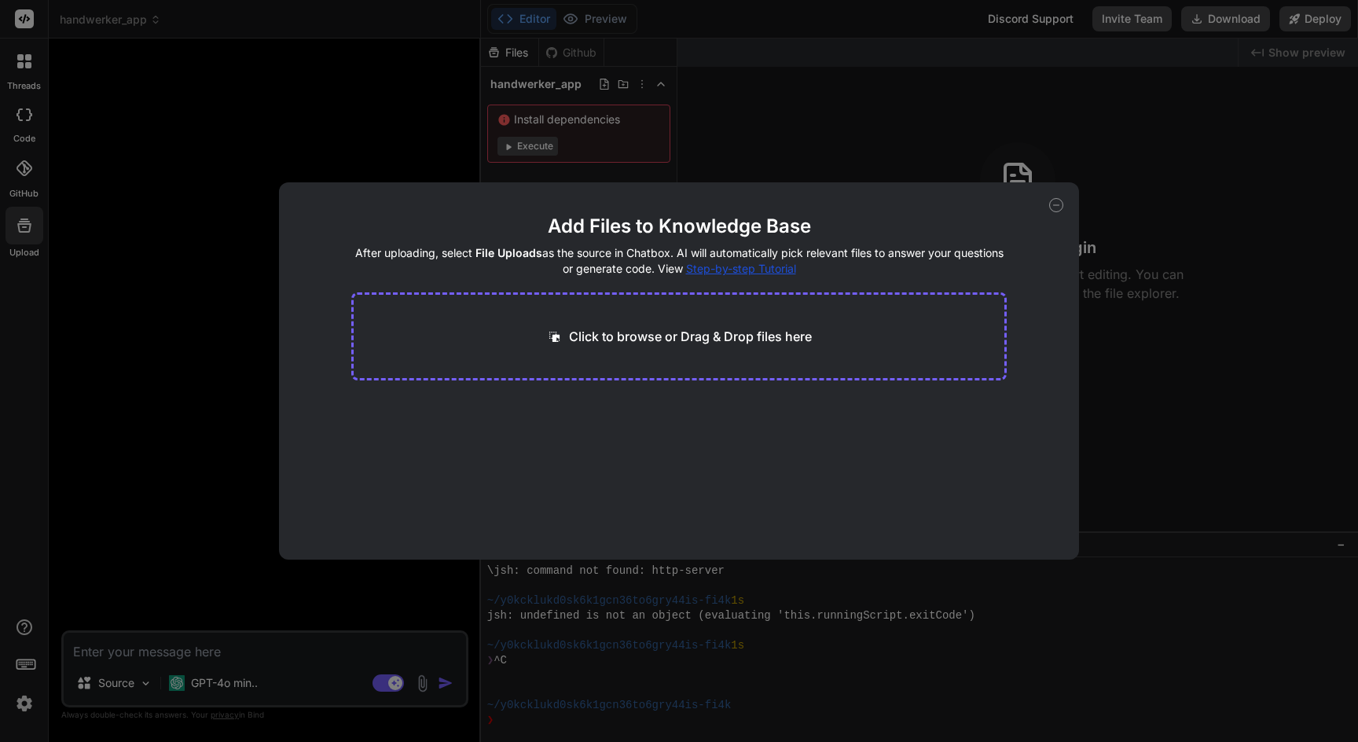
click at [1052, 208] on icon at bounding box center [1056, 205] width 14 height 14
type textarea "x"
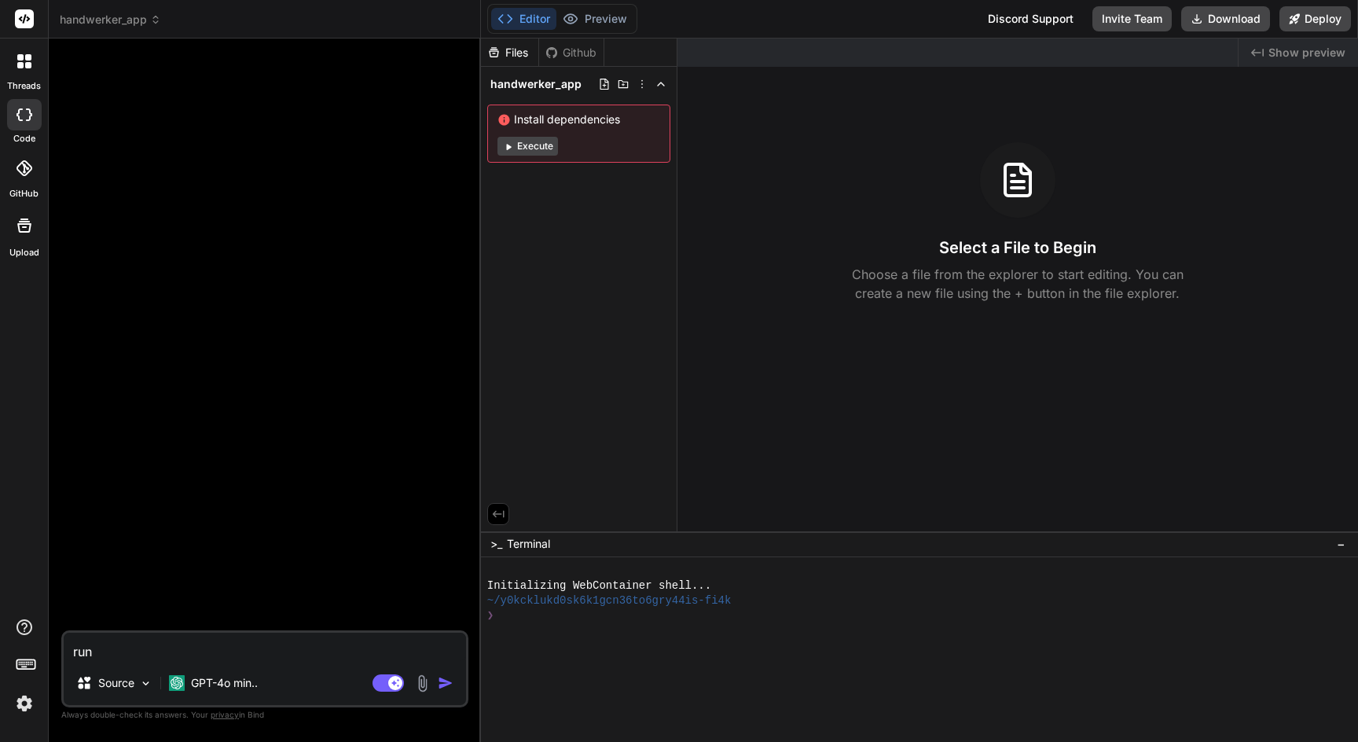
click at [420, 684] on img at bounding box center [422, 683] width 18 height 18
type textarea "x"
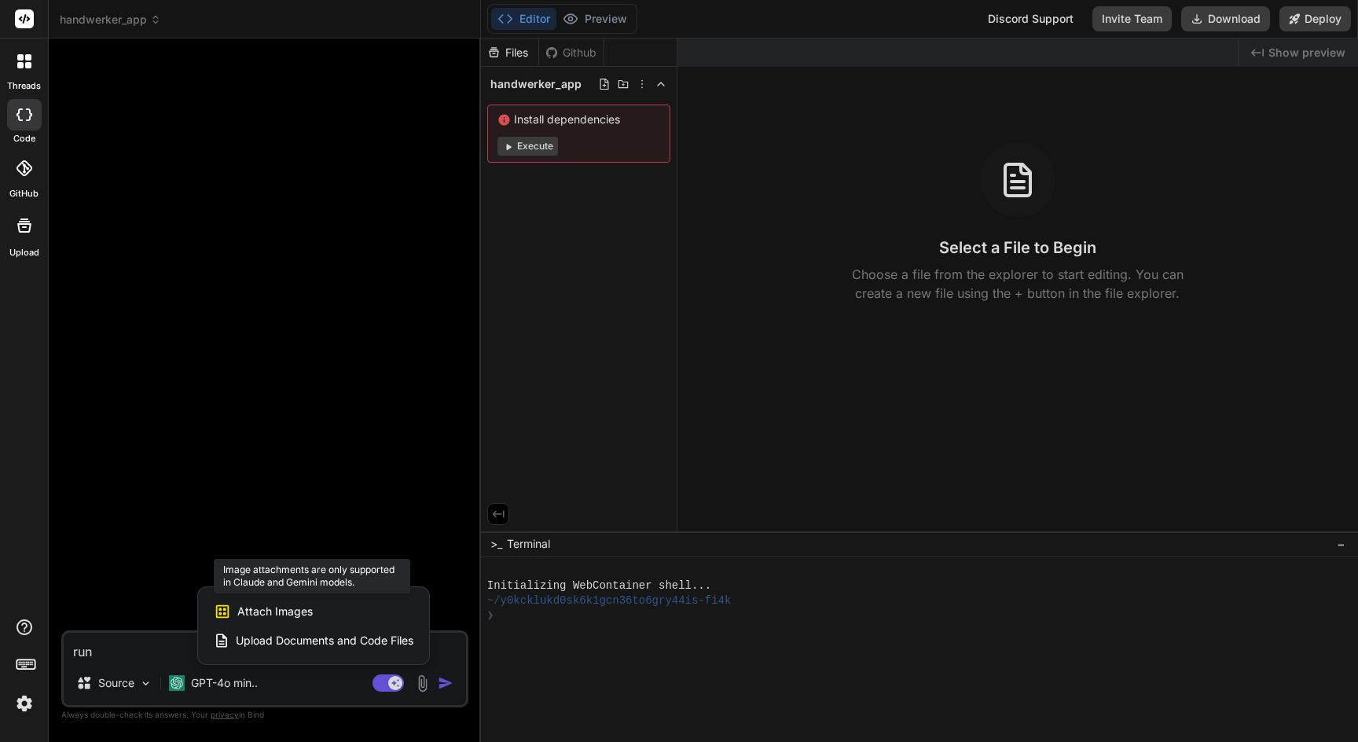
click at [306, 609] on span "Attach Images" at bounding box center [274, 611] width 75 height 16
click at [24, 26] on rect at bounding box center [24, 18] width 19 height 19
click at [24, 79] on div "threads" at bounding box center [24, 65] width 48 height 54
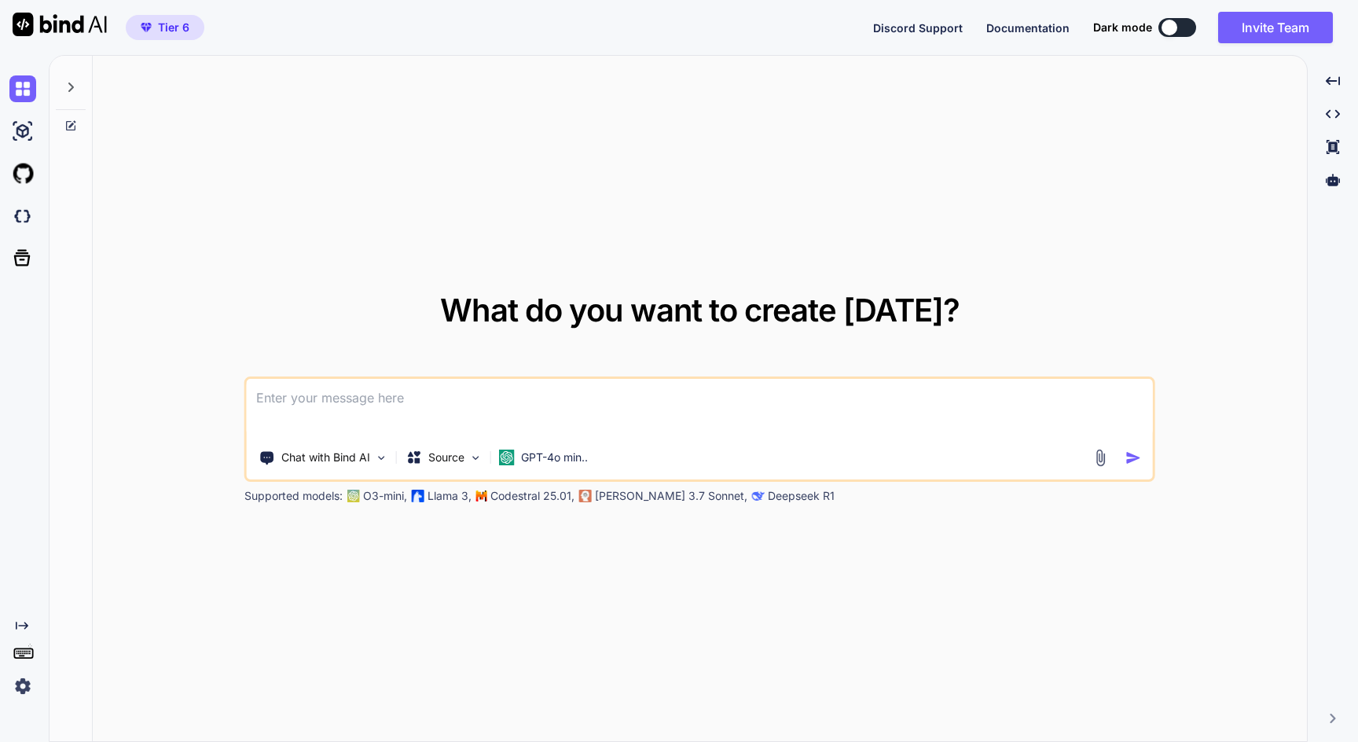
type textarea "x"
click at [21, 216] on img at bounding box center [22, 216] width 27 height 27
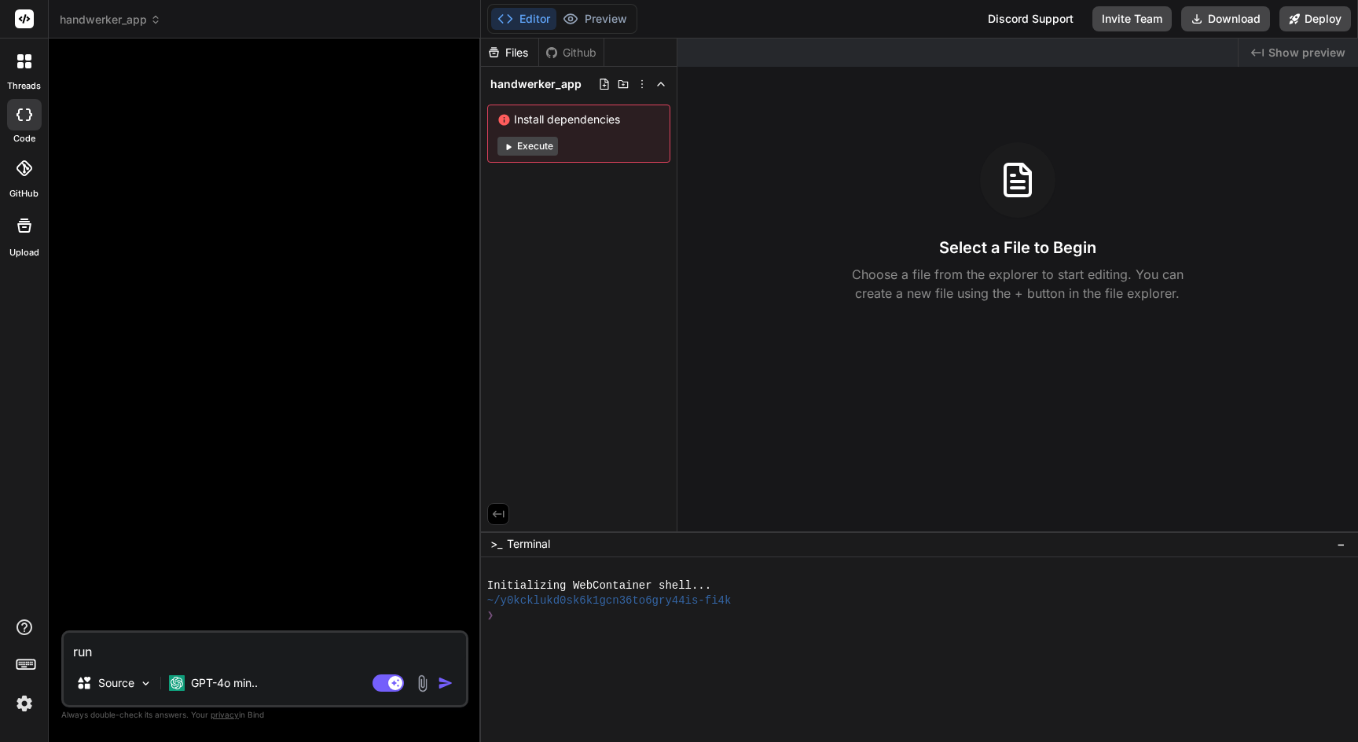
click at [425, 681] on img at bounding box center [422, 683] width 18 height 18
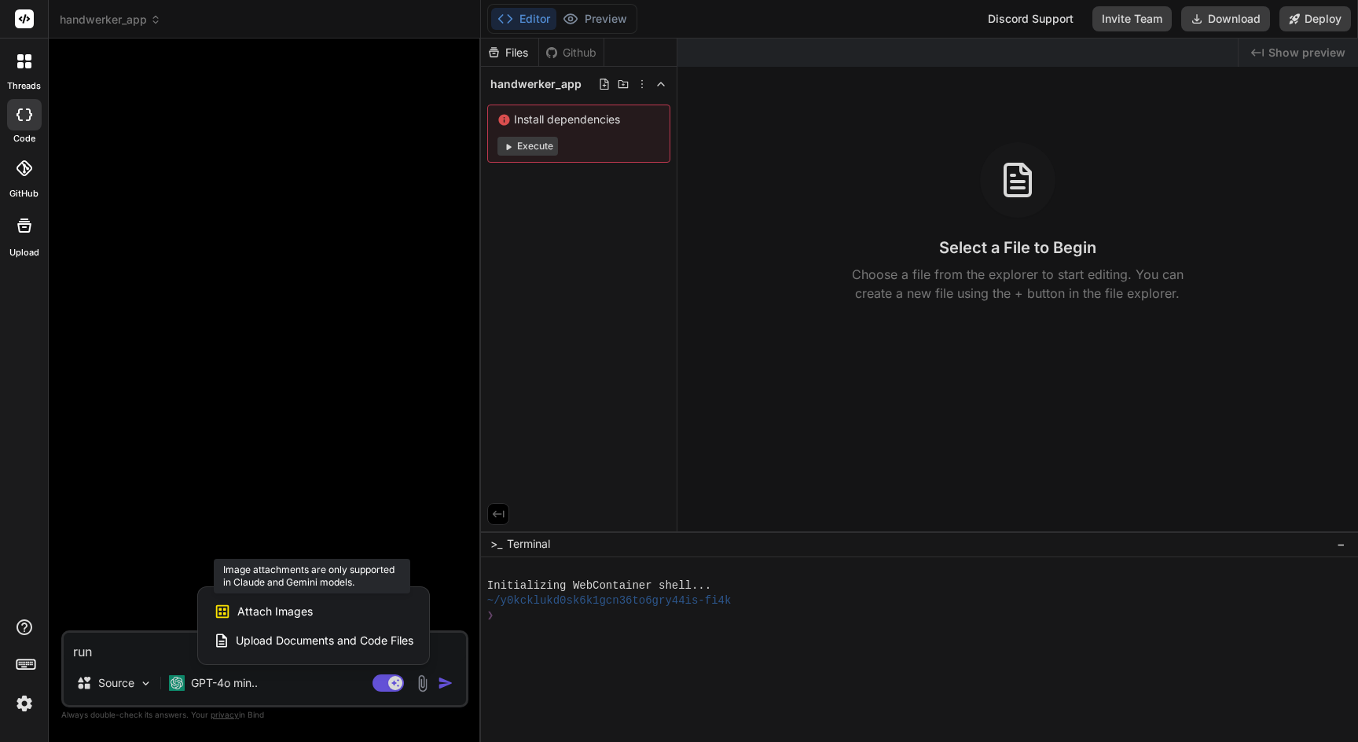
click at [303, 609] on span "Attach Images" at bounding box center [274, 611] width 75 height 16
click at [242, 683] on div at bounding box center [679, 371] width 1358 height 742
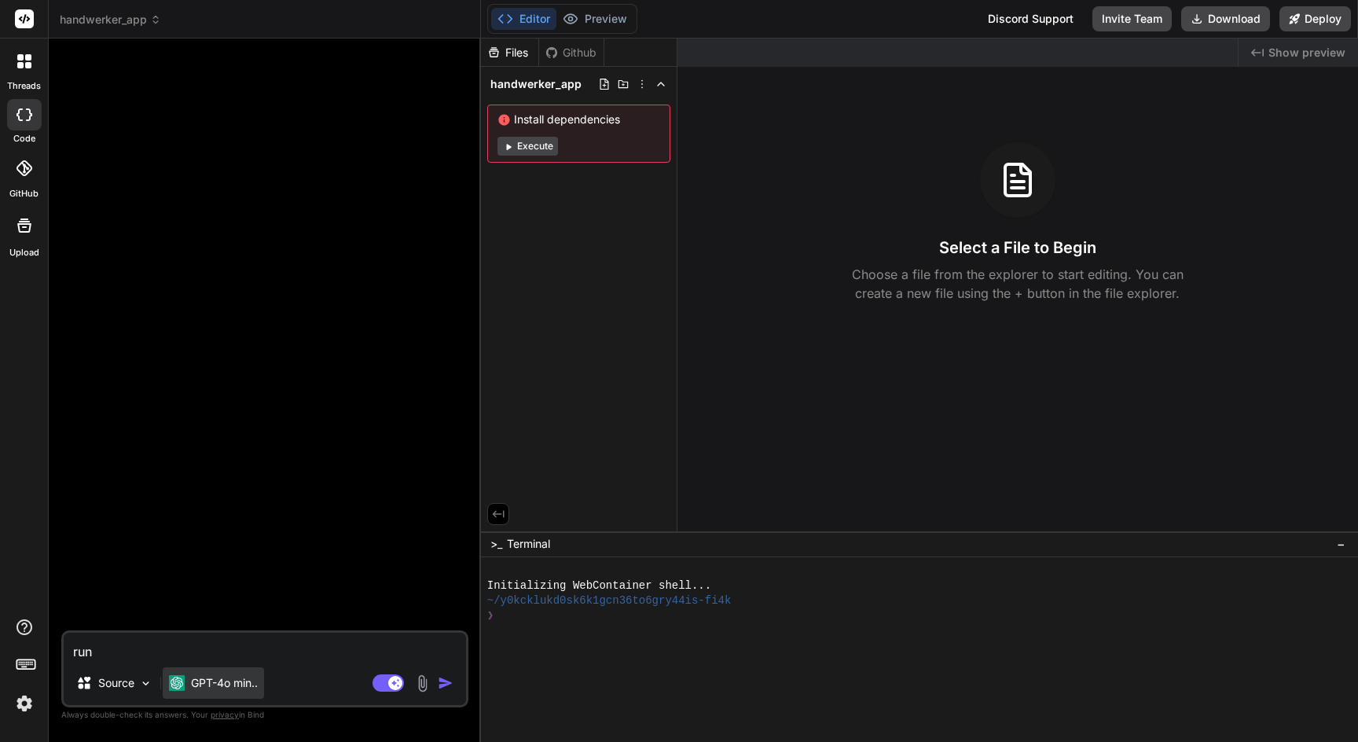
click at [241, 683] on p "GPT-4o min.." at bounding box center [224, 683] width 67 height 16
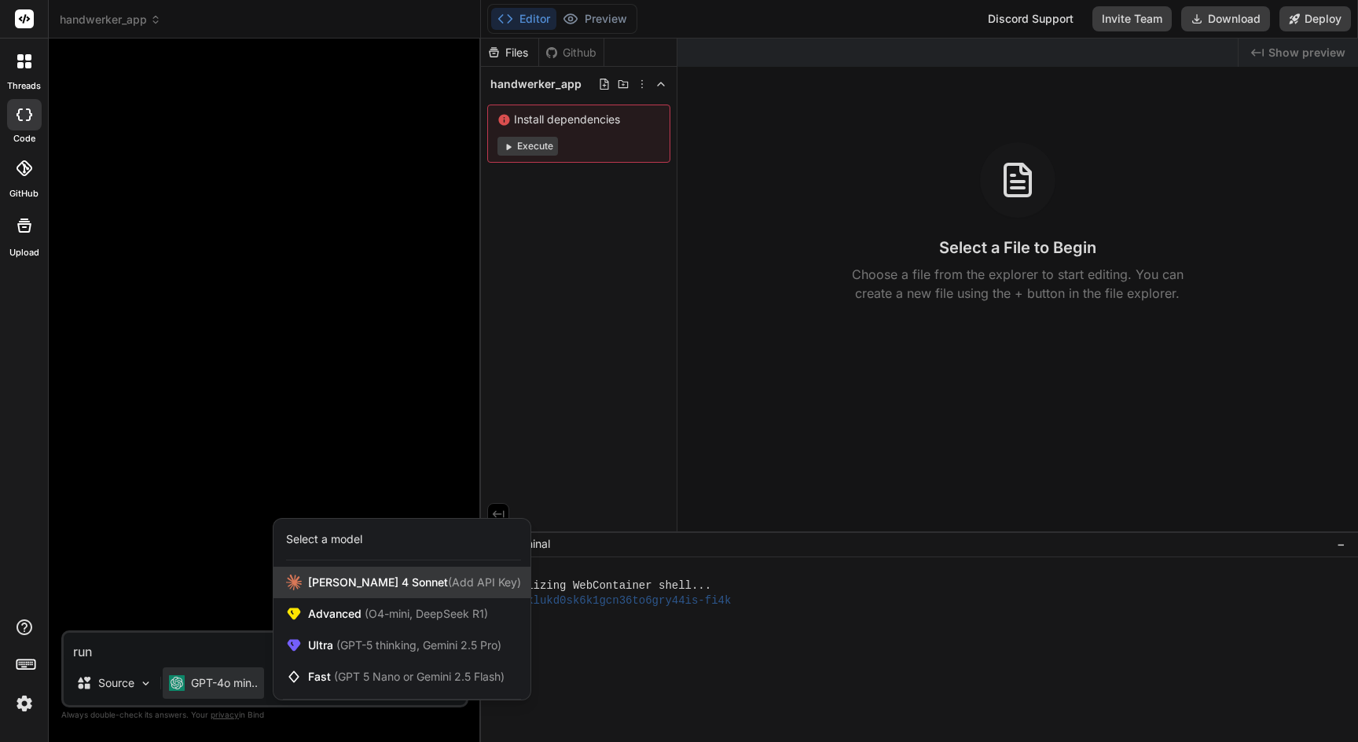
click at [367, 587] on span "Claude 4 Sonnet (Add API Key)" at bounding box center [414, 582] width 213 height 16
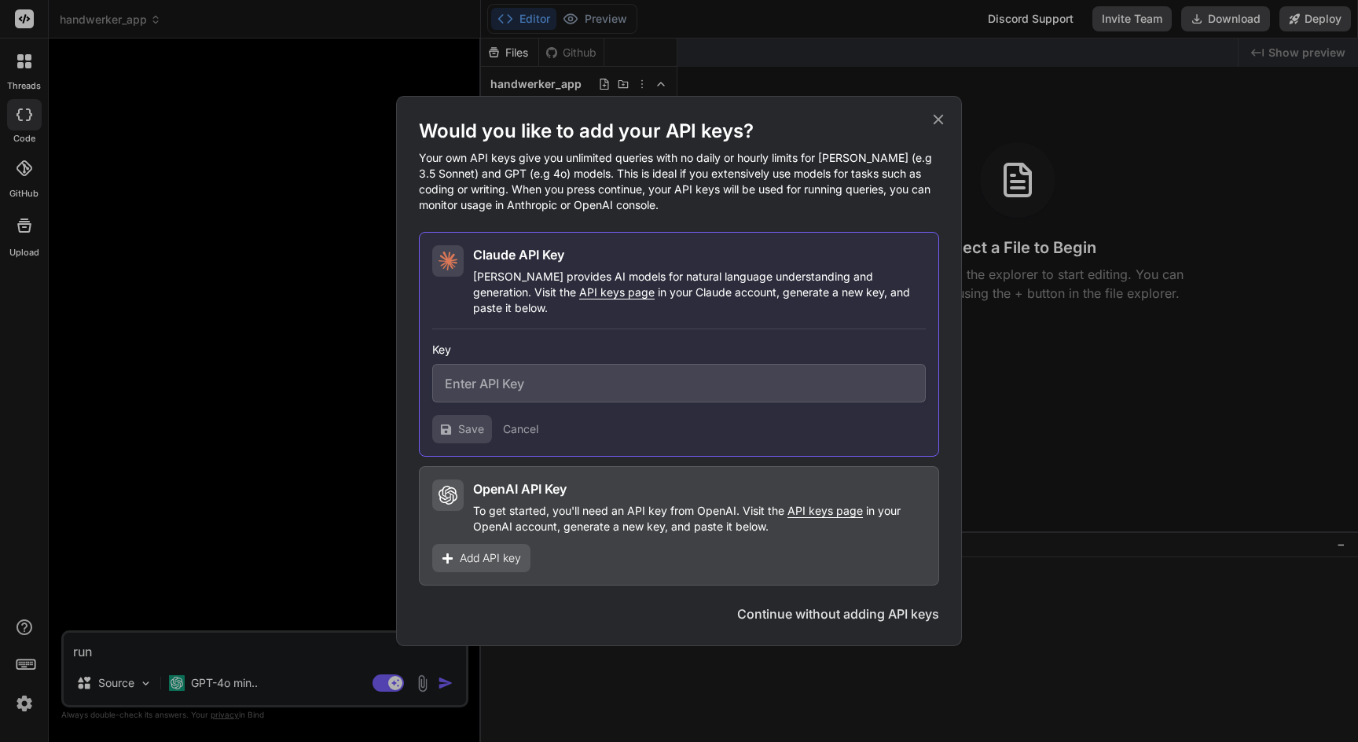
click at [936, 128] on icon at bounding box center [937, 119] width 17 height 17
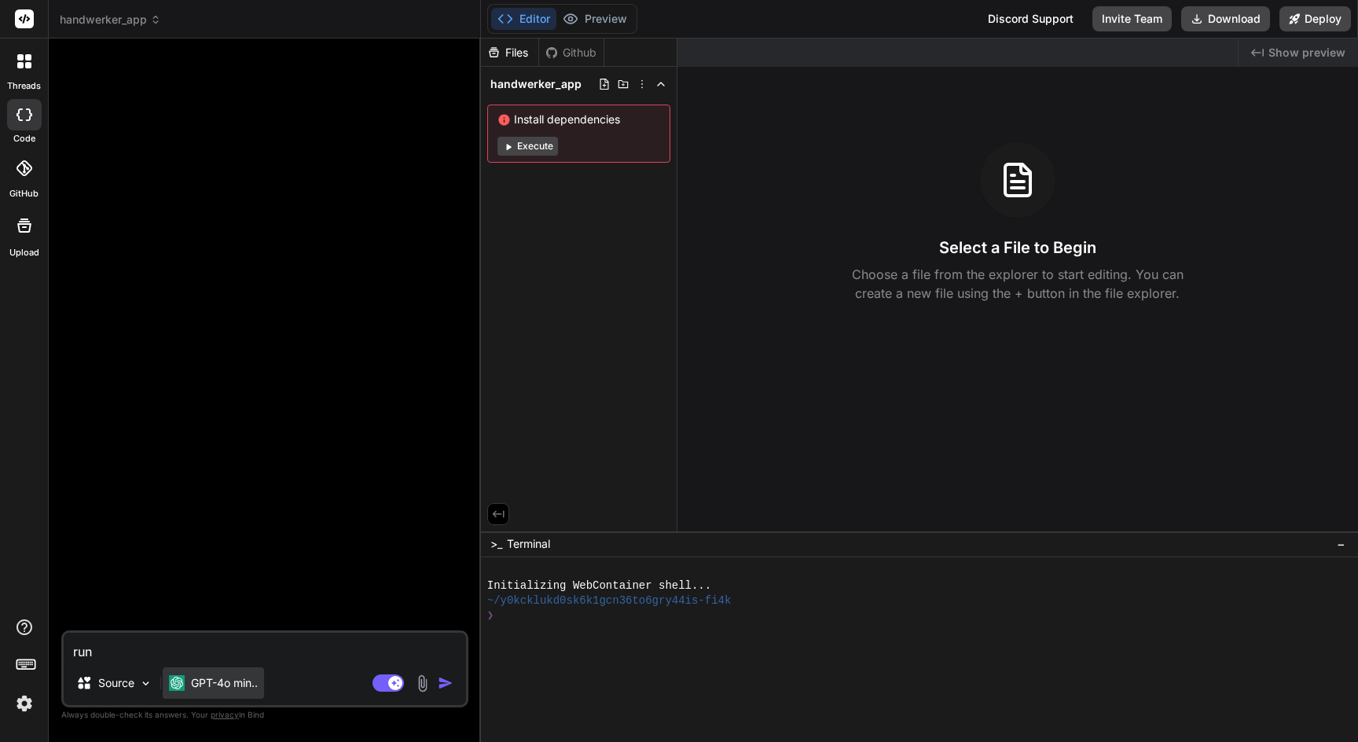
click at [201, 690] on p "GPT-4o min.." at bounding box center [224, 683] width 67 height 16
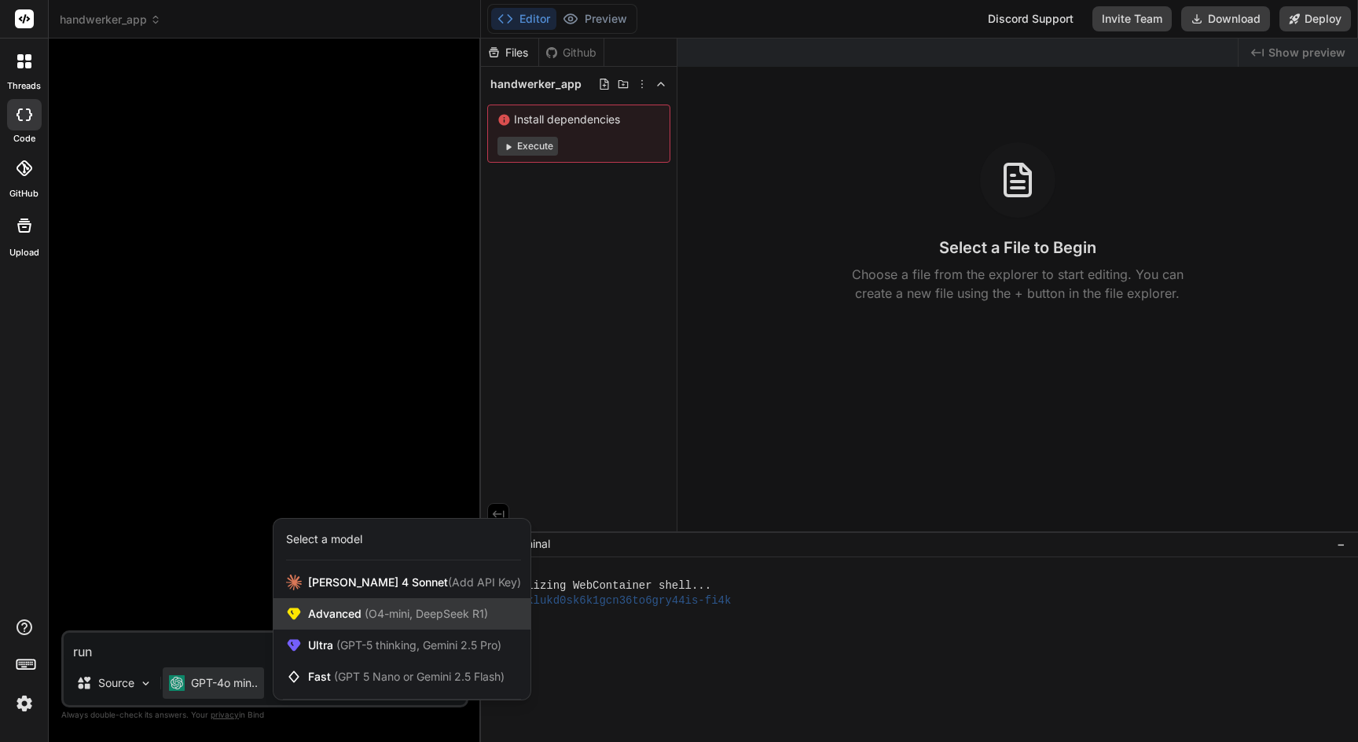
click at [340, 606] on span "Advanced (O4-mini, DeepSeek R1)" at bounding box center [398, 614] width 180 height 16
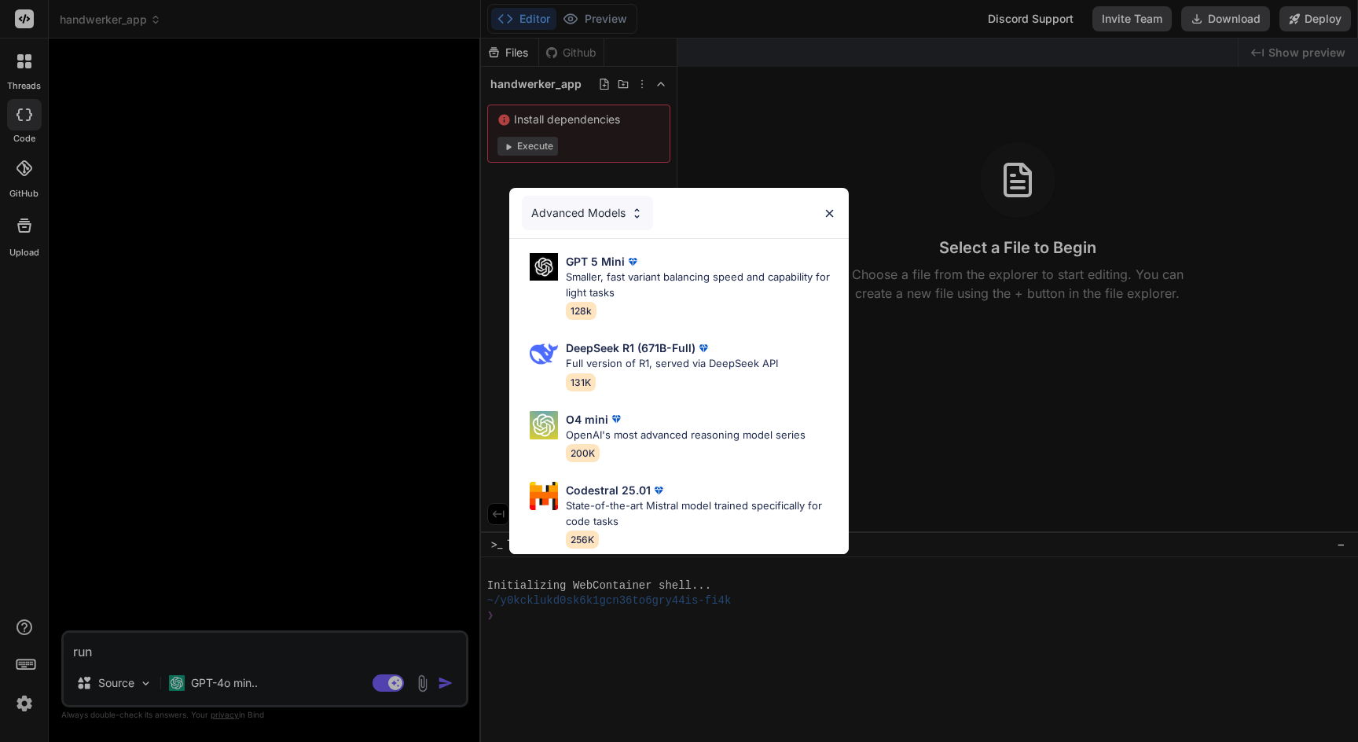
click at [832, 209] on img at bounding box center [829, 213] width 13 height 13
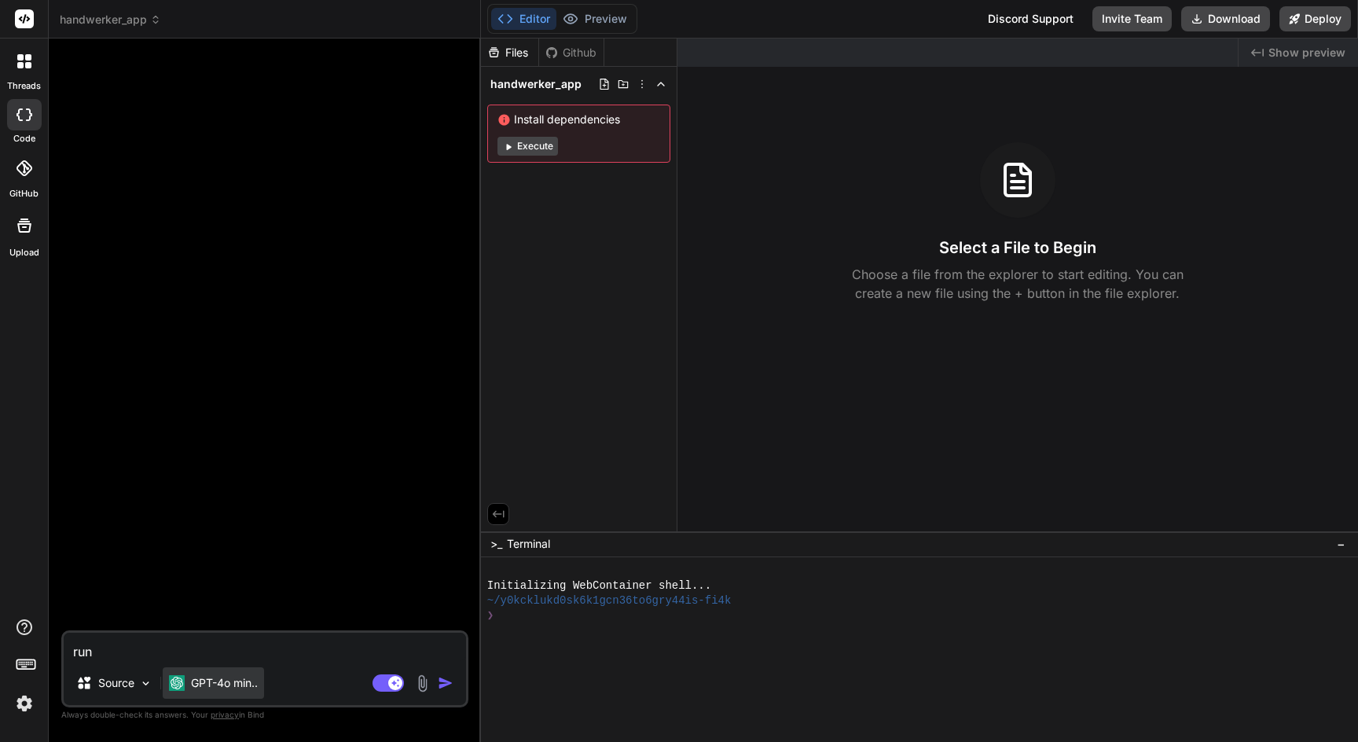
click at [192, 678] on p "GPT-4o min.." at bounding box center [224, 683] width 67 height 16
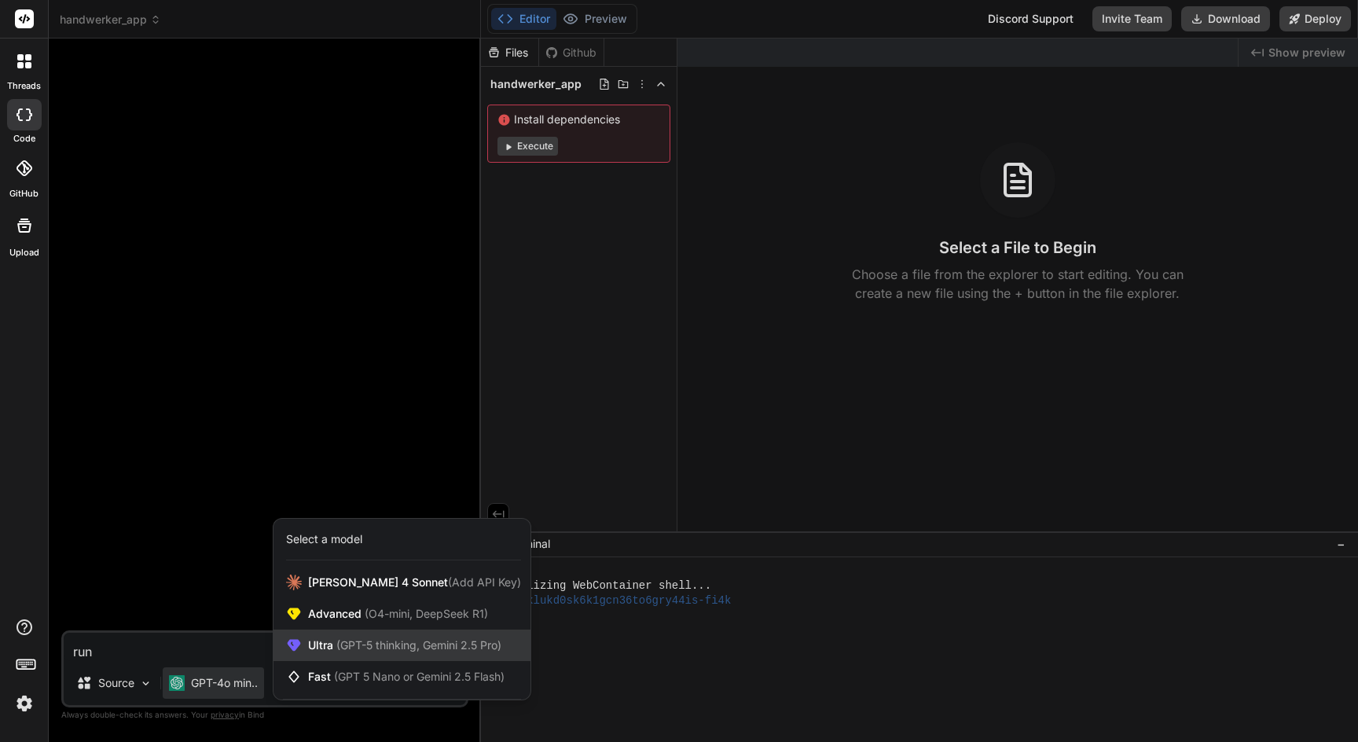
click at [355, 643] on span "(GPT-5 thinking, Gemini 2.5 Pro)" at bounding box center [417, 644] width 168 height 13
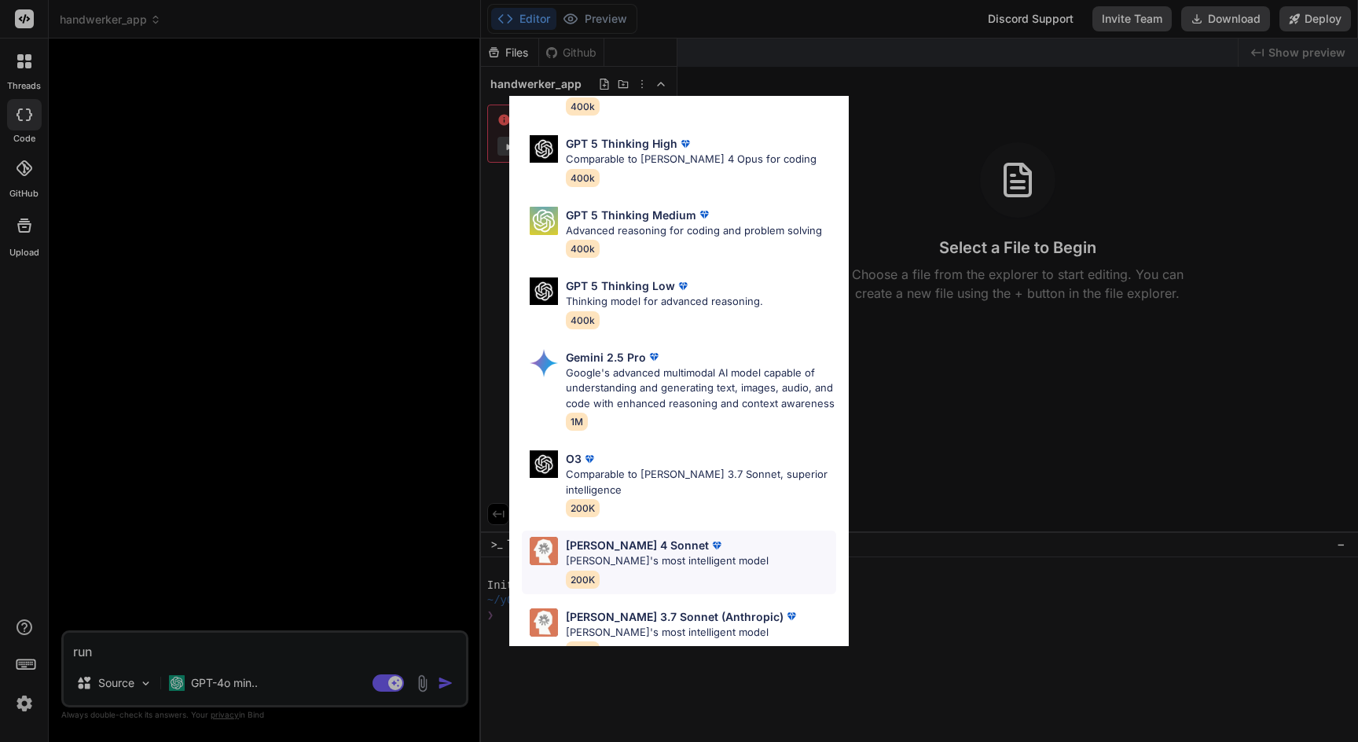
scroll to position [112, 0]
click at [639, 537] on p "Claude 4 Sonnet" at bounding box center [637, 545] width 143 height 16
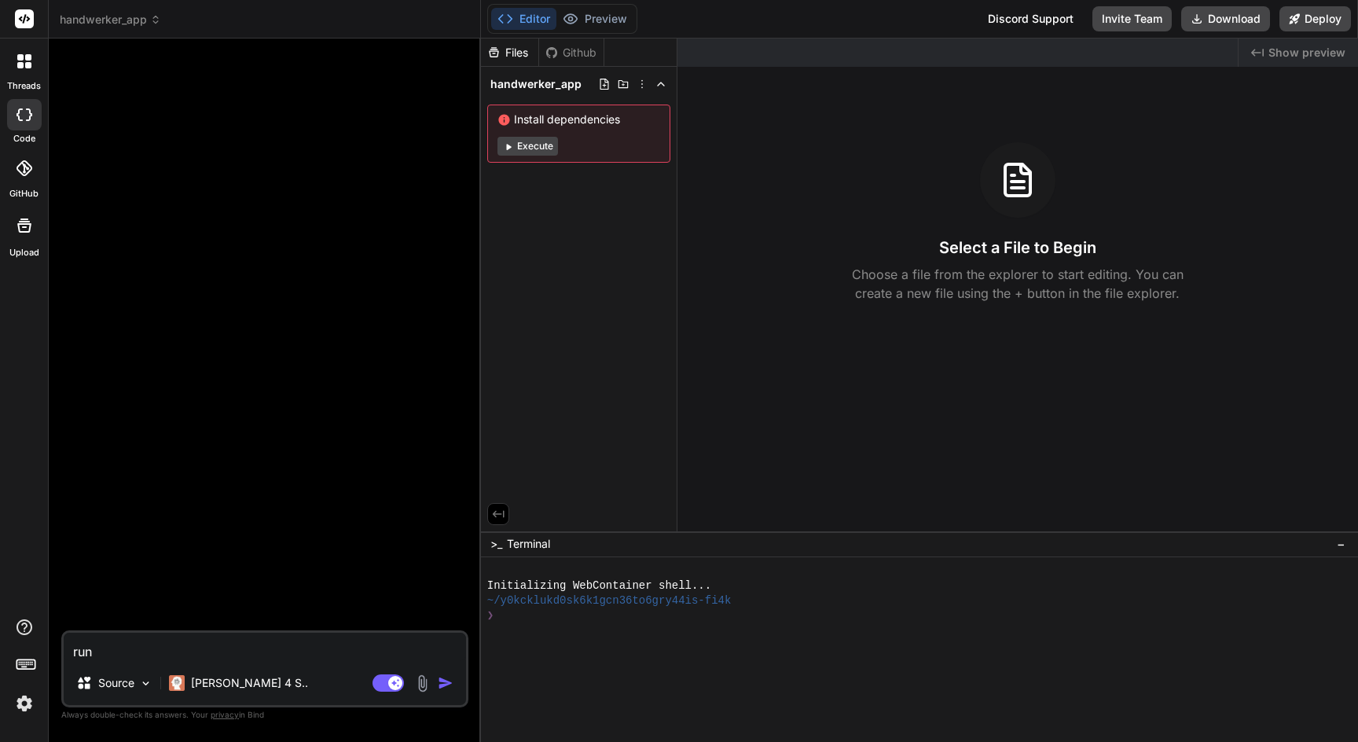
click at [415, 678] on img at bounding box center [422, 683] width 18 height 18
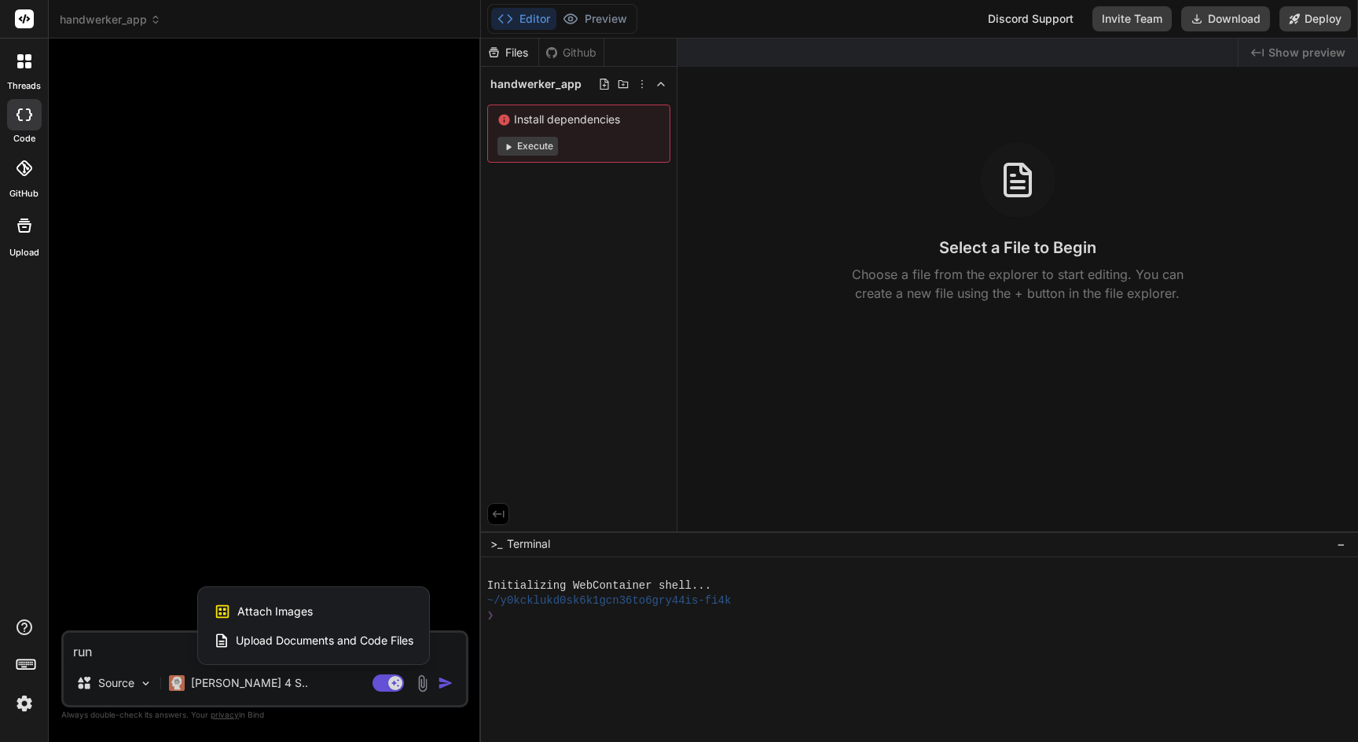
click at [314, 606] on div "Attach Images Image attachments are only supported in Claude and Gemini models." at bounding box center [314, 611] width 200 height 30
type textarea "x"
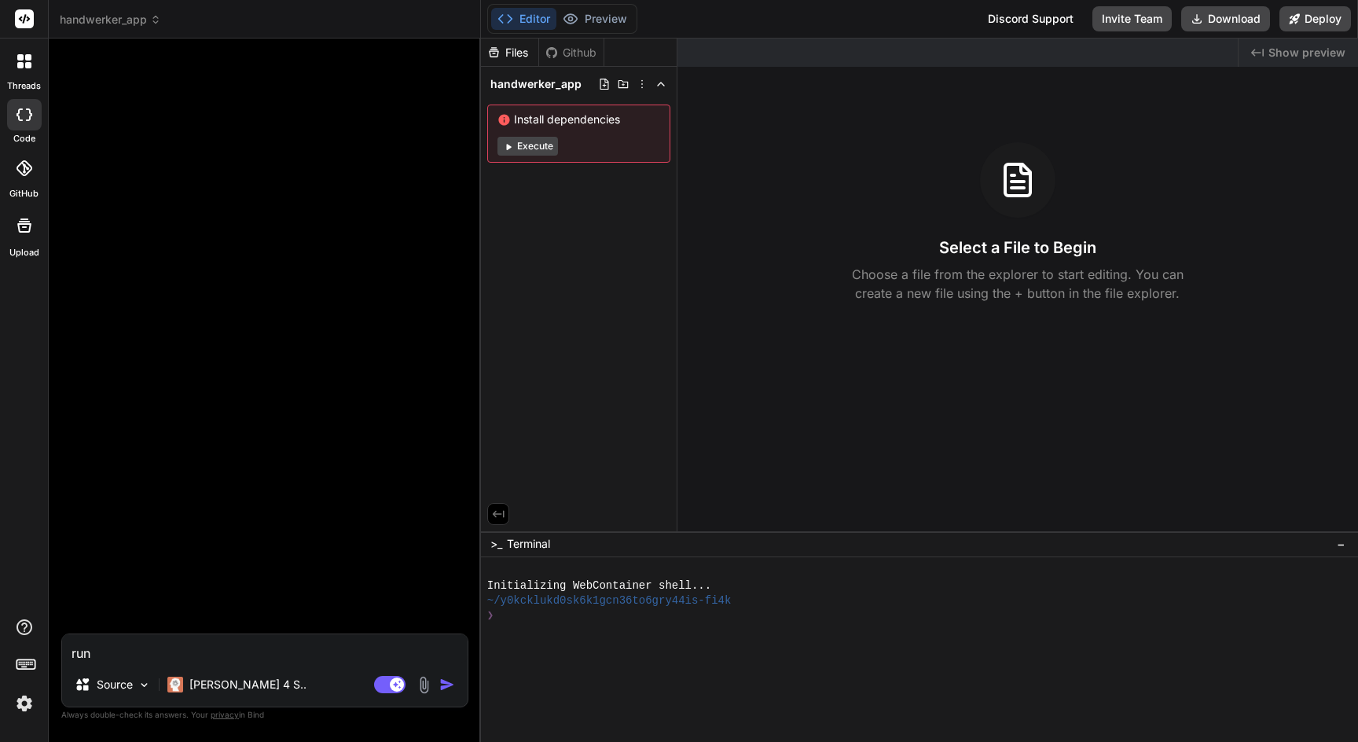
type input "C:\fakepath\MyHammer - Der zuverlässige Weg, einen Handwerker zu beauftragen_ …"
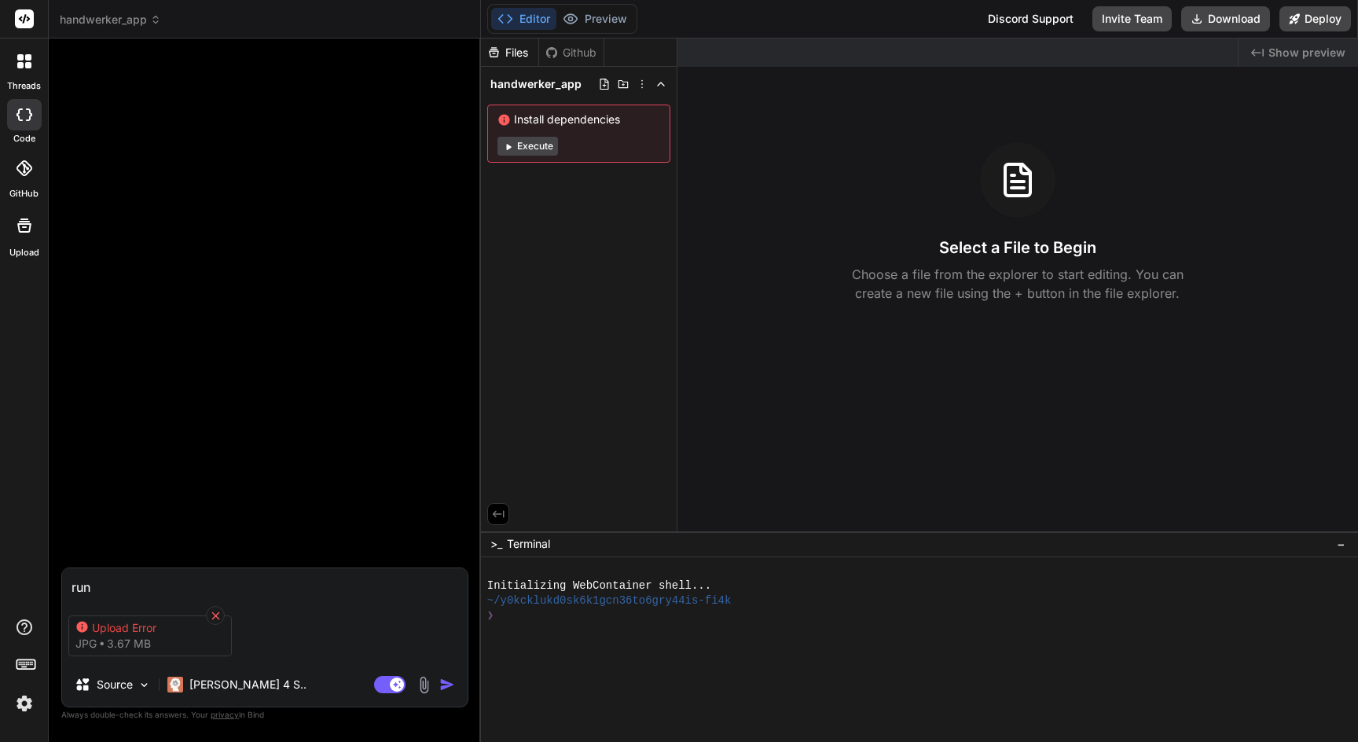
click at [216, 611] on icon at bounding box center [215, 615] width 8 height 8
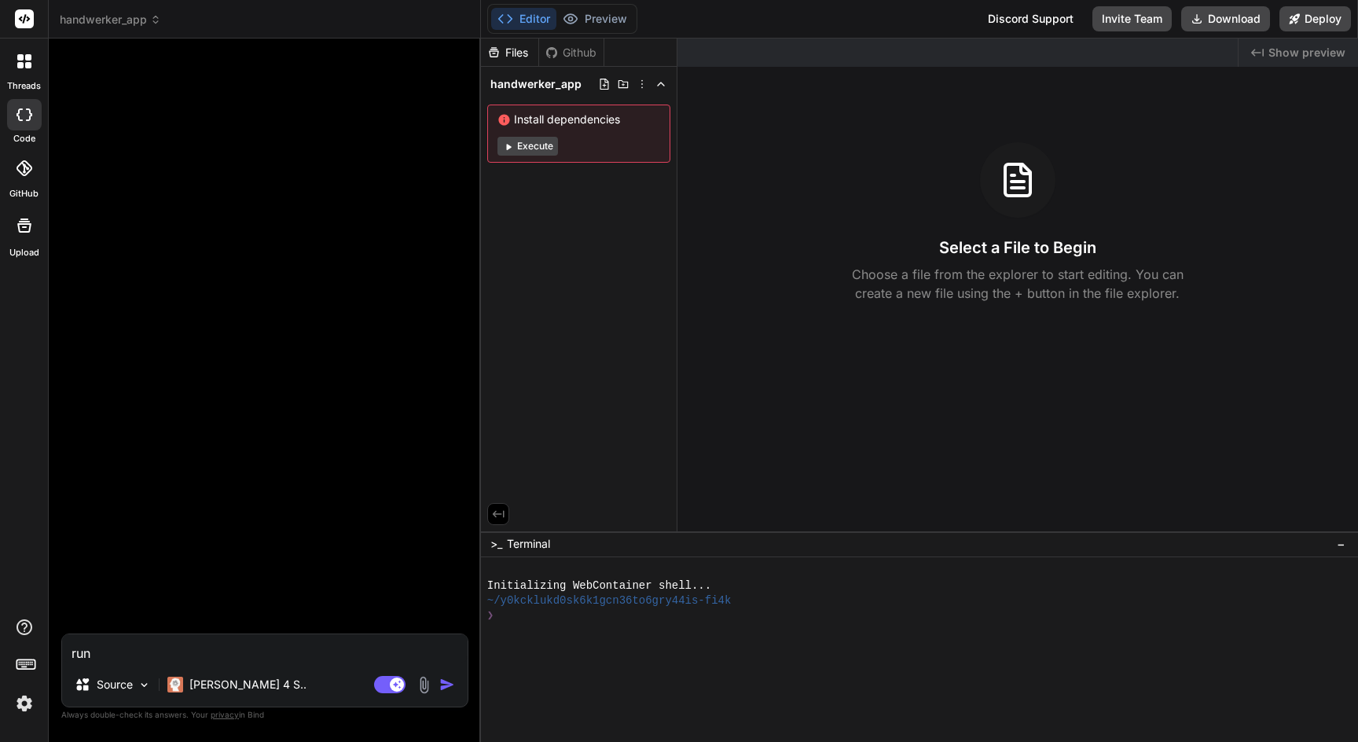
click at [216, 611] on div at bounding box center [266, 342] width 404 height 582
click at [233, 687] on p "Claude 4 S.." at bounding box center [247, 684] width 117 height 16
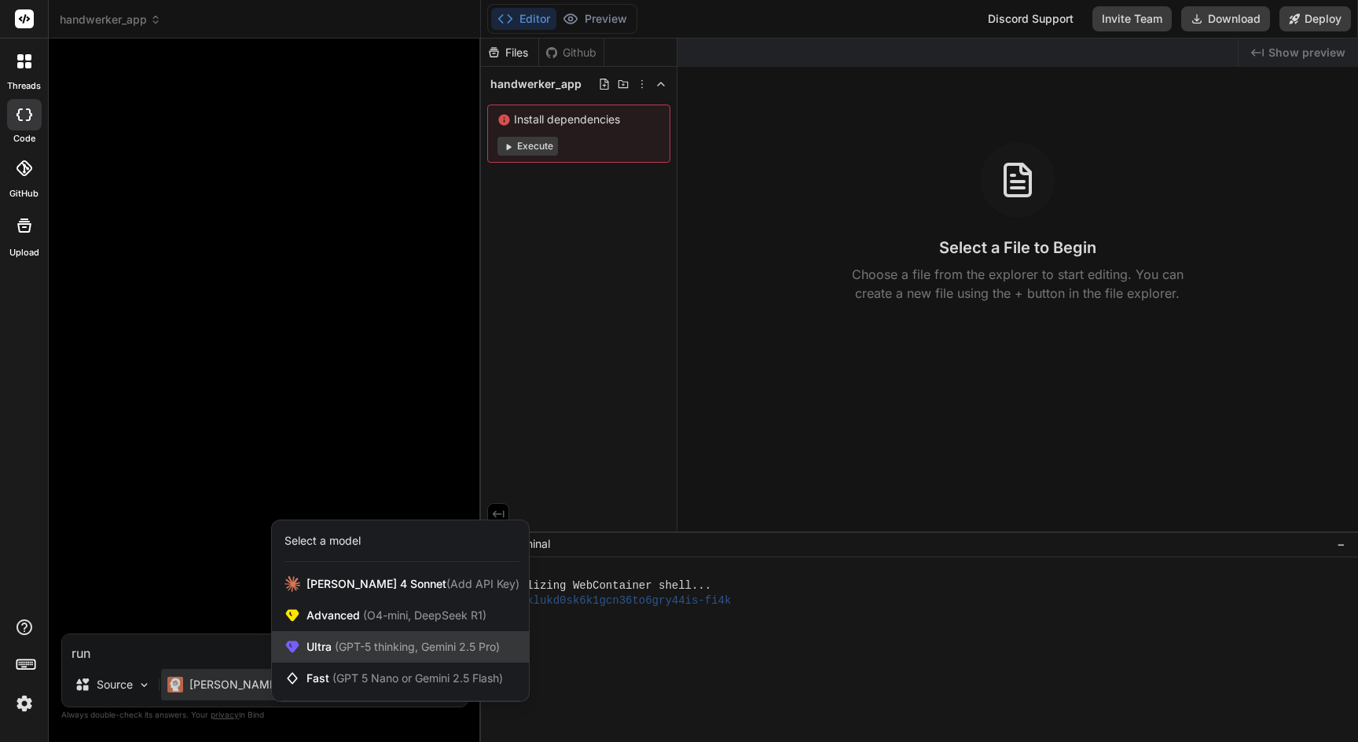
click at [341, 646] on span "(GPT-5 thinking, Gemini 2.5 Pro)" at bounding box center [416, 645] width 168 height 13
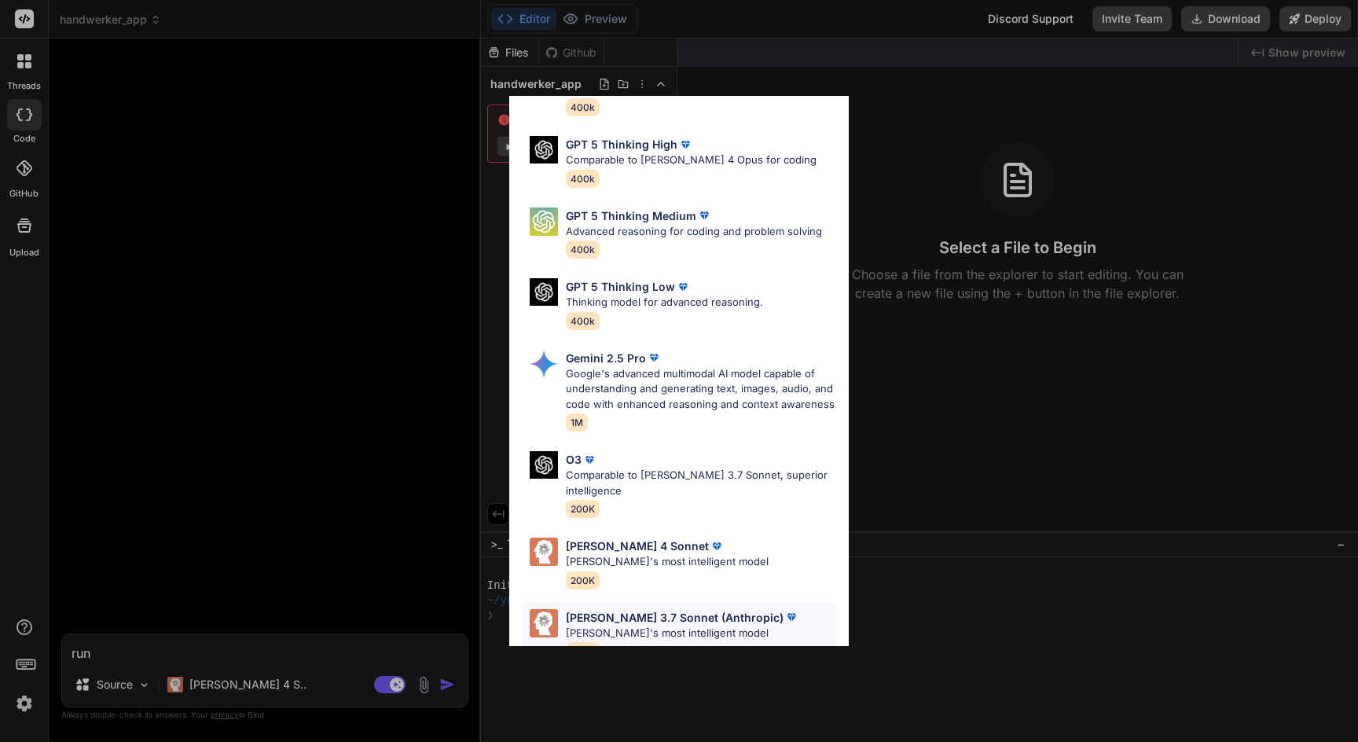
click at [638, 609] on p "Claude 3.7 Sonnet (Anthropic)" at bounding box center [675, 617] width 218 height 16
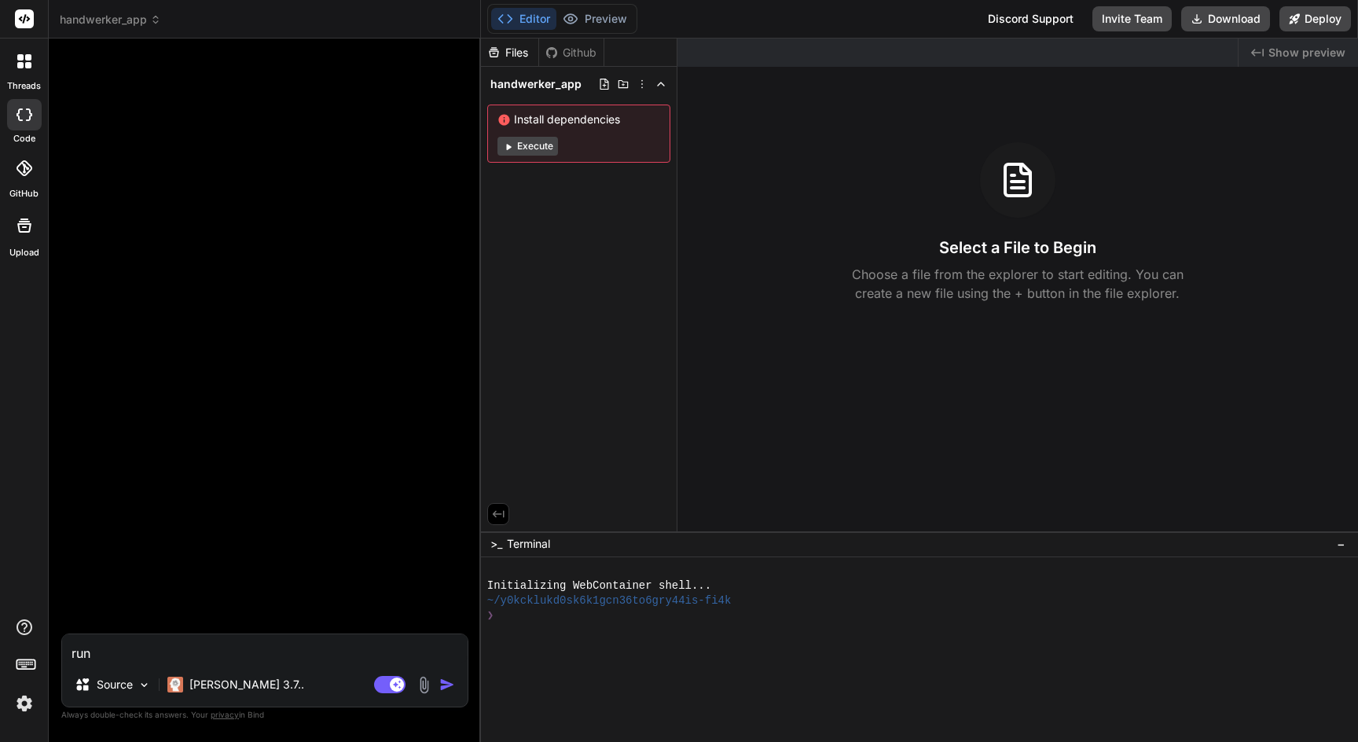
click at [420, 684] on img at bounding box center [424, 685] width 18 height 18
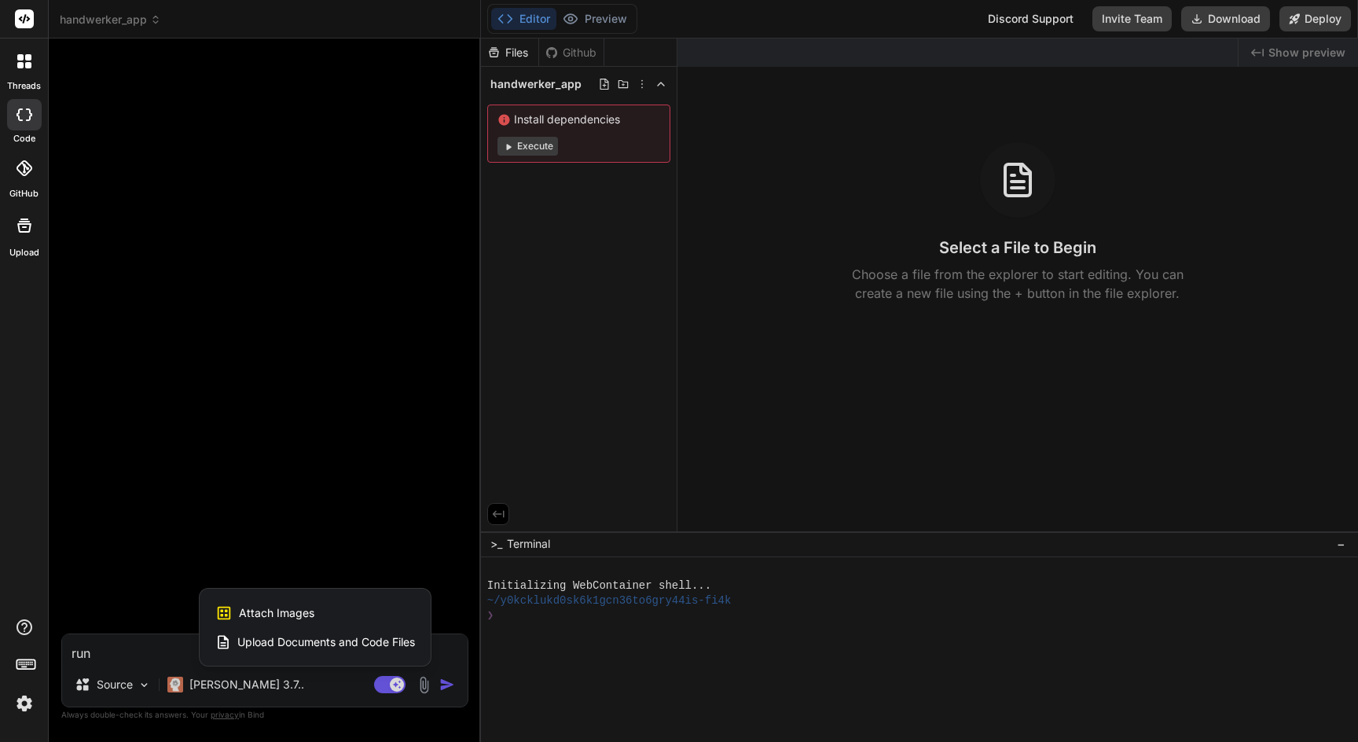
click at [285, 605] on span "Attach Images" at bounding box center [276, 613] width 75 height 16
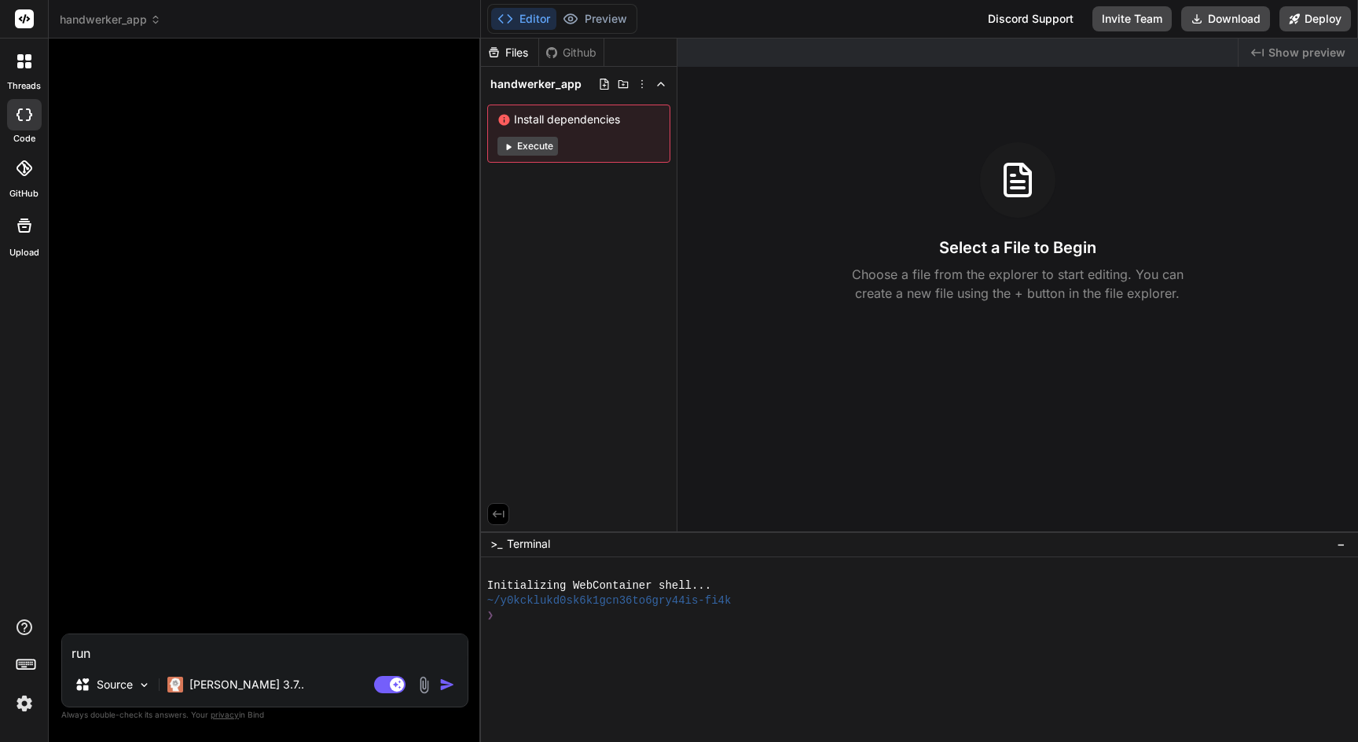
click at [427, 687] on img at bounding box center [424, 685] width 18 height 18
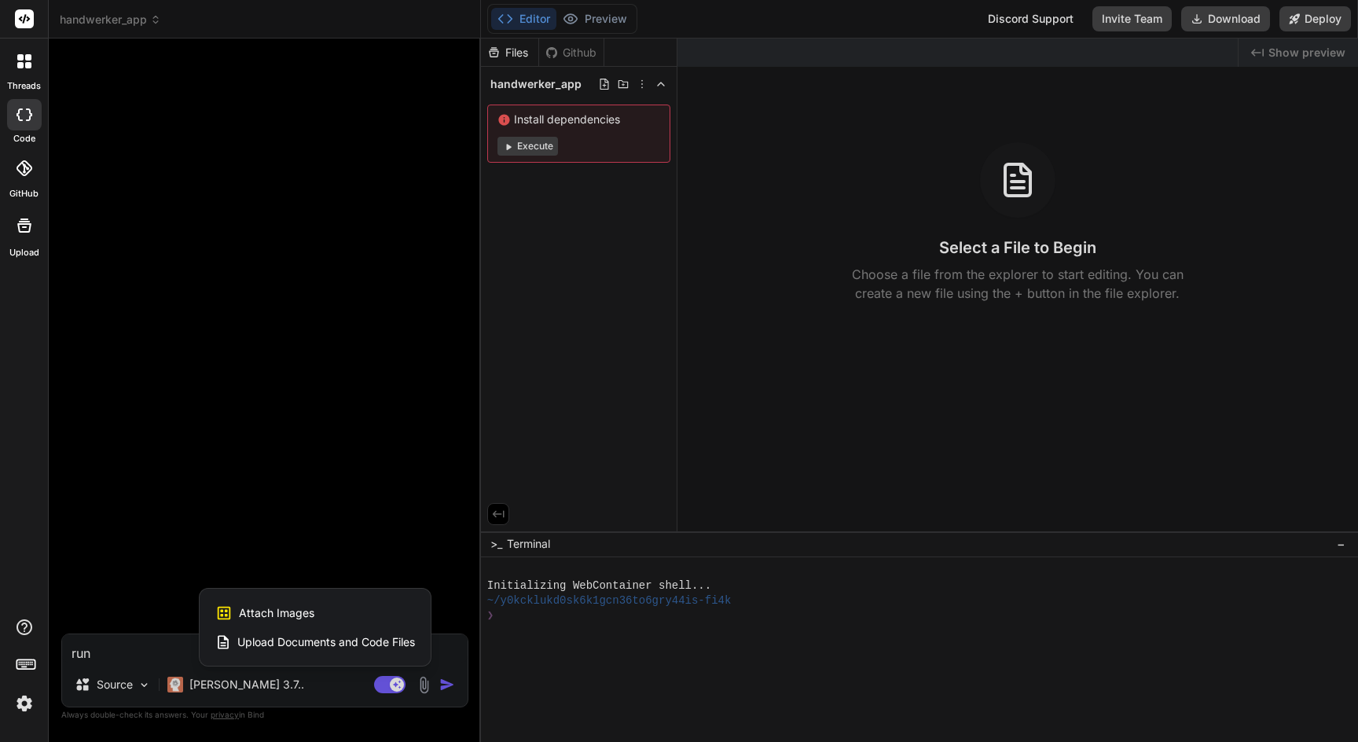
click at [269, 607] on span "Attach Images" at bounding box center [276, 613] width 75 height 16
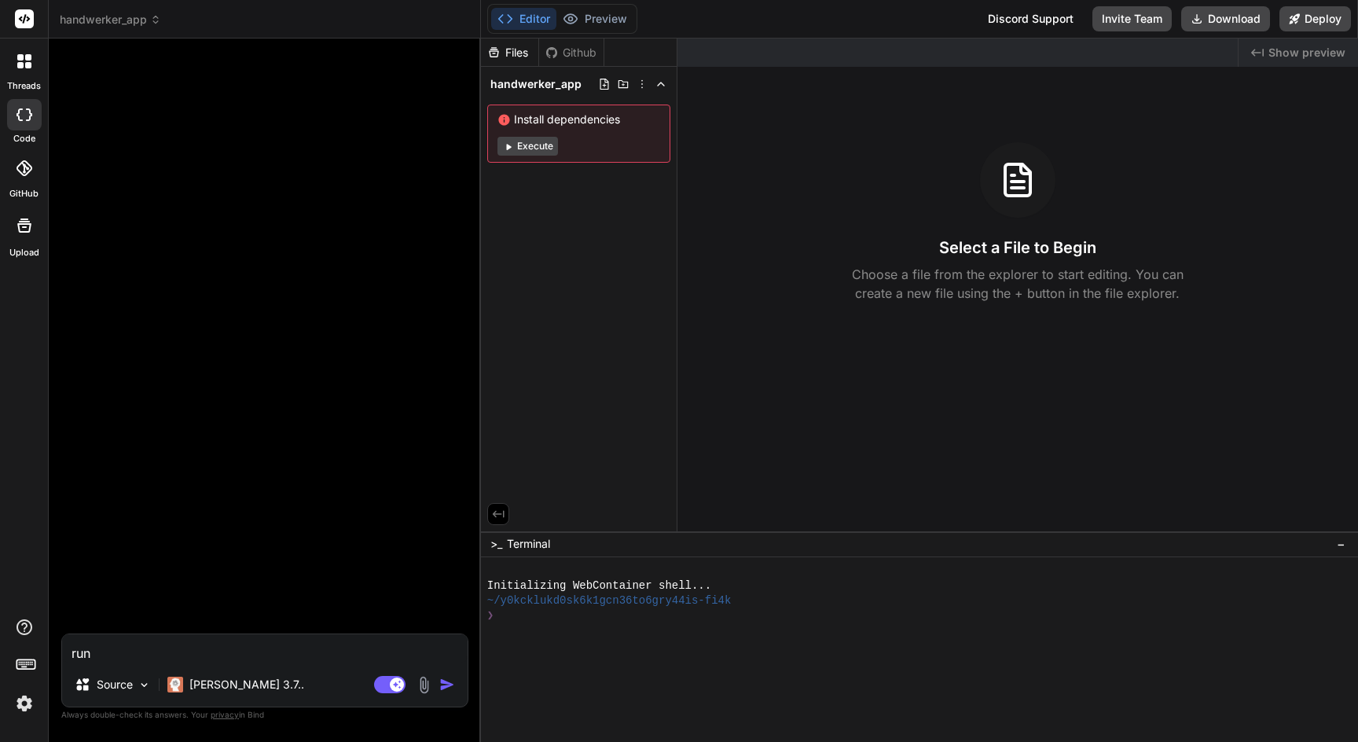
click at [427, 682] on img at bounding box center [424, 685] width 18 height 18
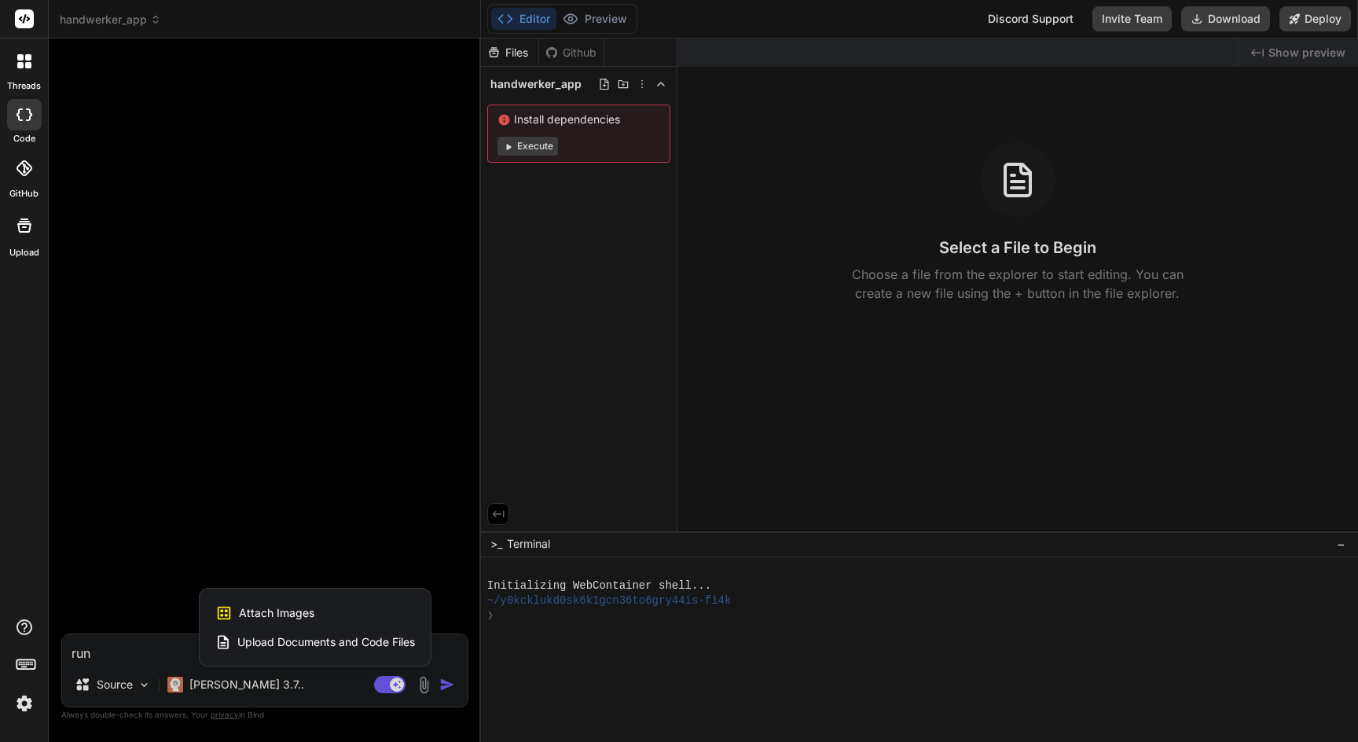
click at [365, 634] on span "Upload Documents and Code Files" at bounding box center [326, 642] width 178 height 16
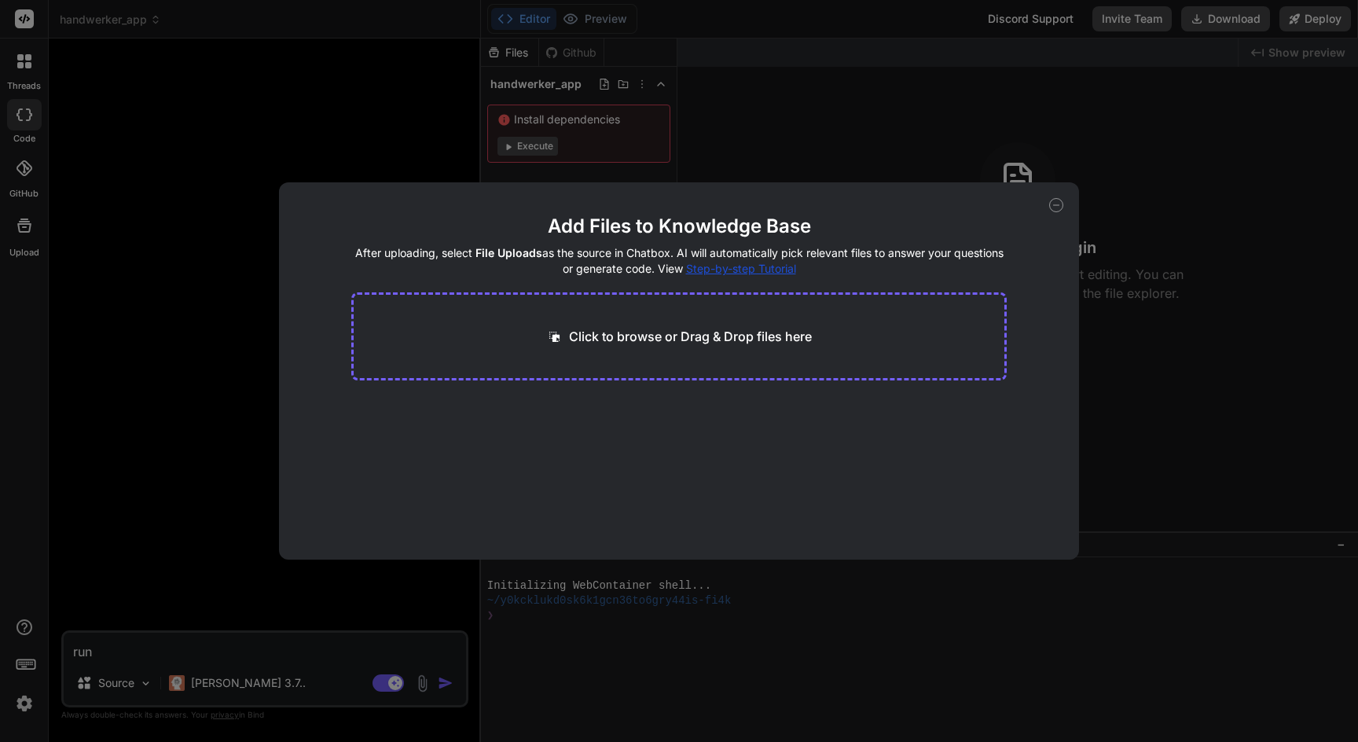
click at [597, 340] on p "Click to browse or Drag & Drop files here" at bounding box center [690, 336] width 243 height 19
click at [1052, 204] on icon at bounding box center [1056, 205] width 14 height 14
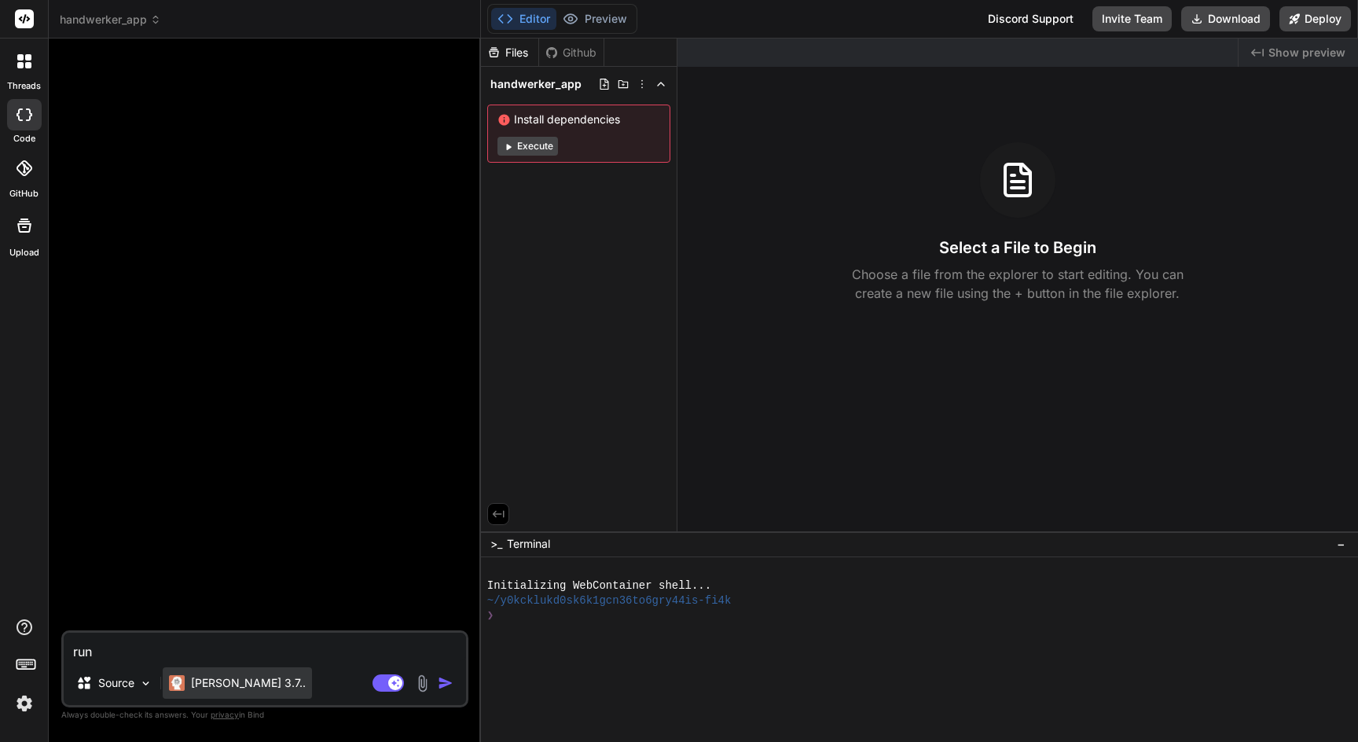
click at [209, 692] on div "Claude 3.7.." at bounding box center [237, 682] width 149 height 31
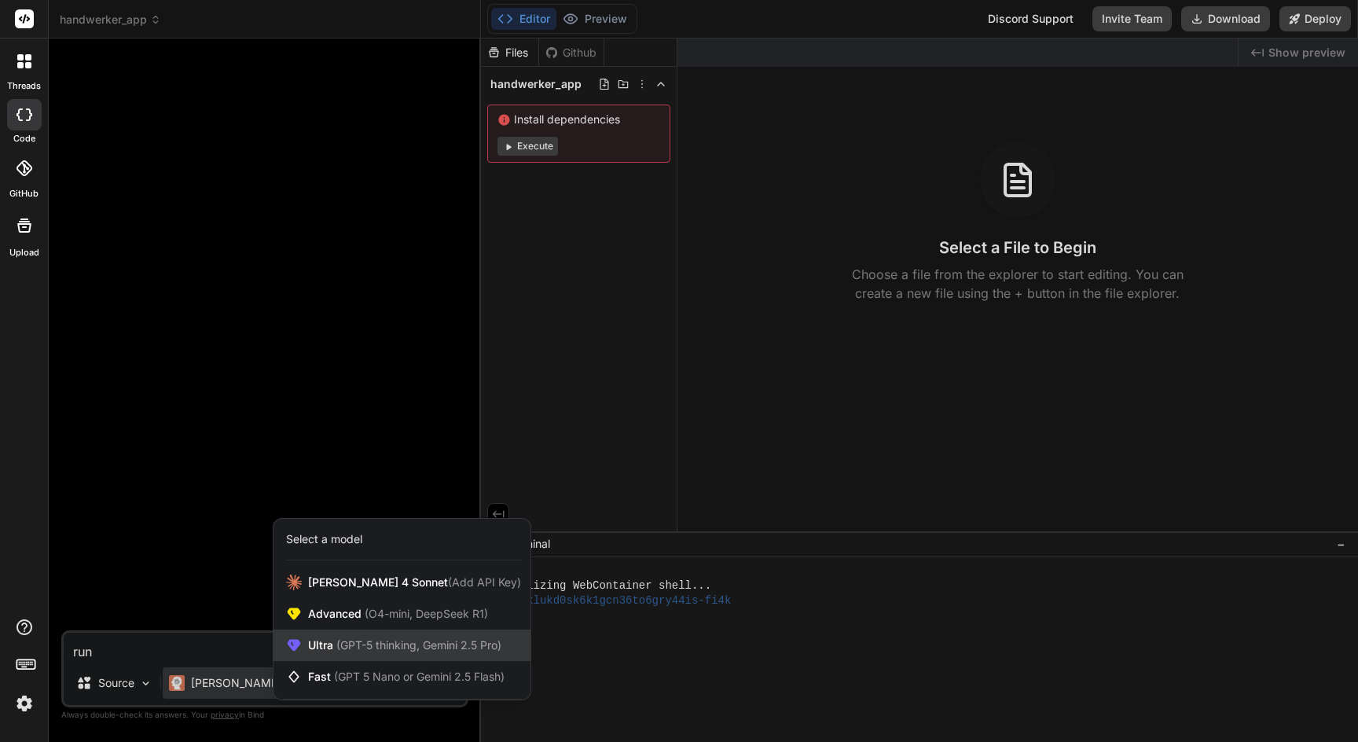
click at [345, 646] on span "(GPT-5 thinking, Gemini 2.5 Pro)" at bounding box center [417, 644] width 168 height 13
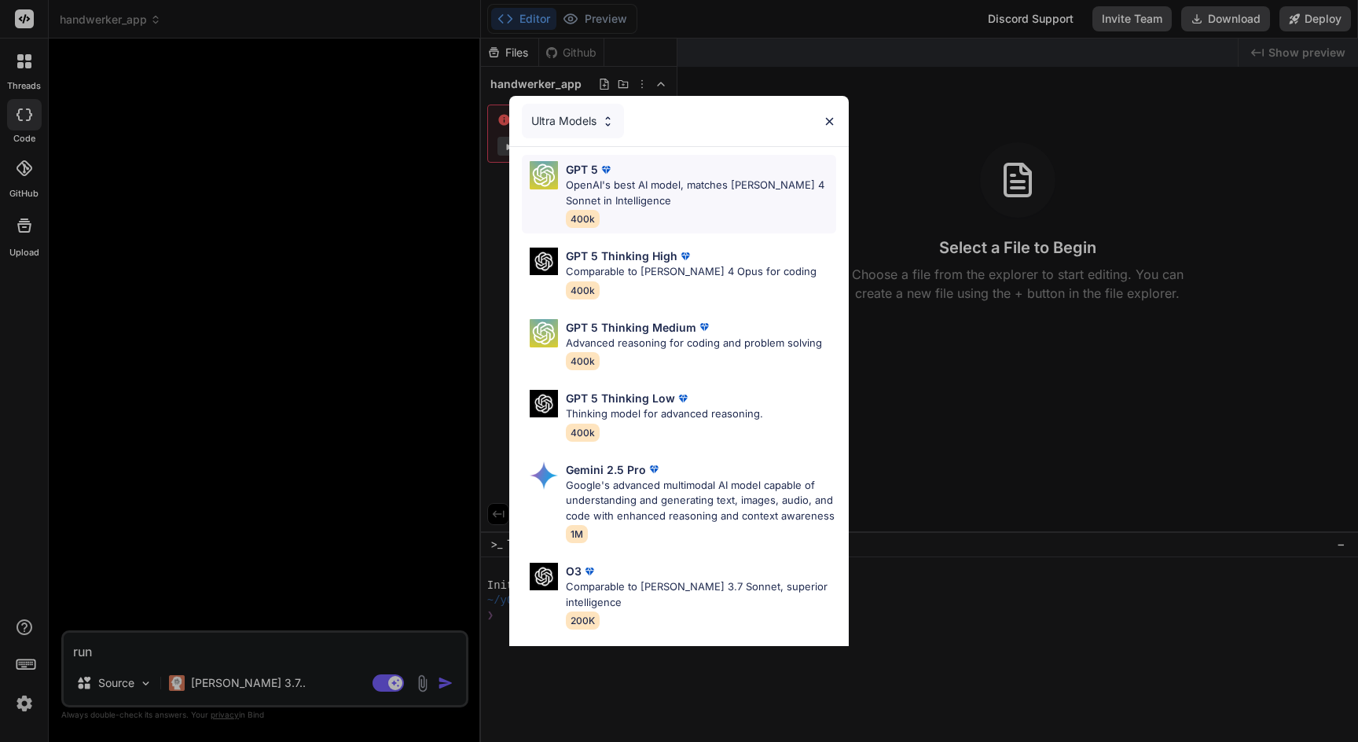
scroll to position [0, 0]
click at [692, 186] on p "OpenAI's best AI model, matches Claude 4 Sonnet in Intelligence" at bounding box center [701, 193] width 270 height 31
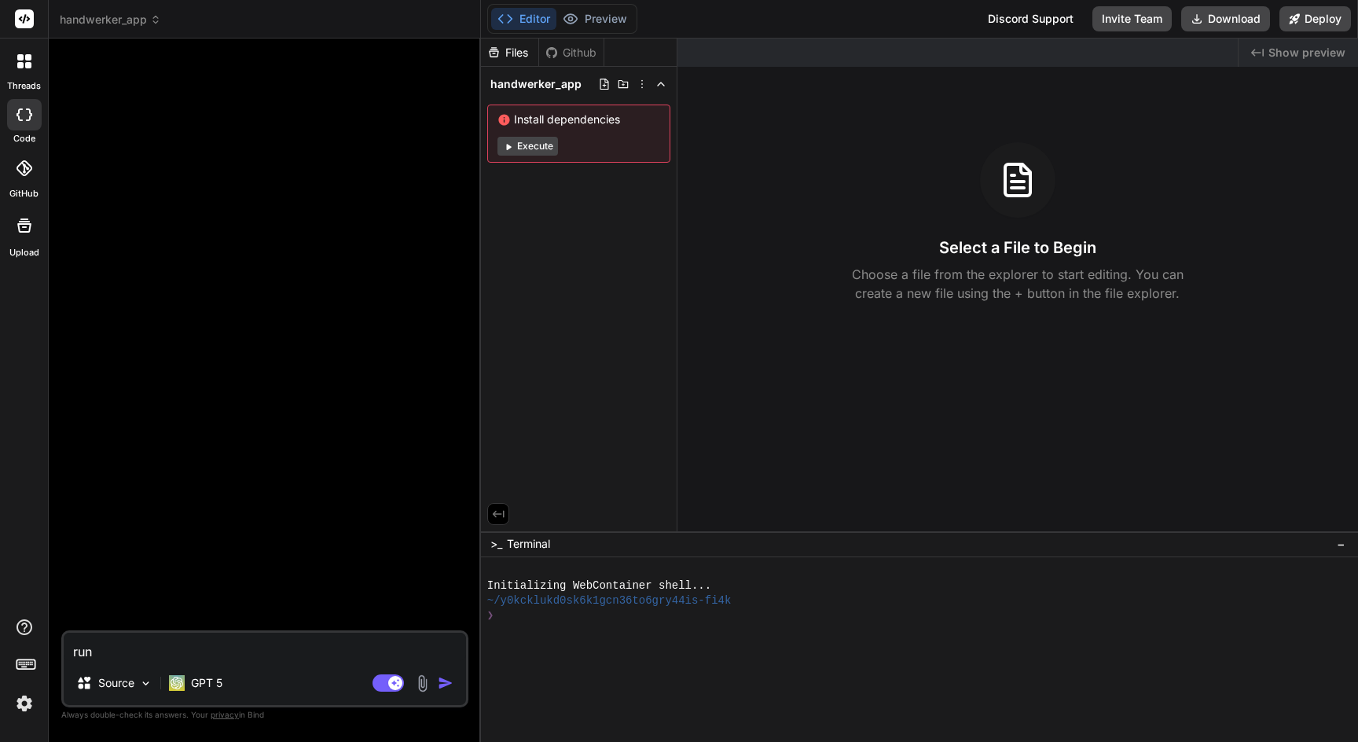
click at [425, 679] on img at bounding box center [422, 683] width 18 height 18
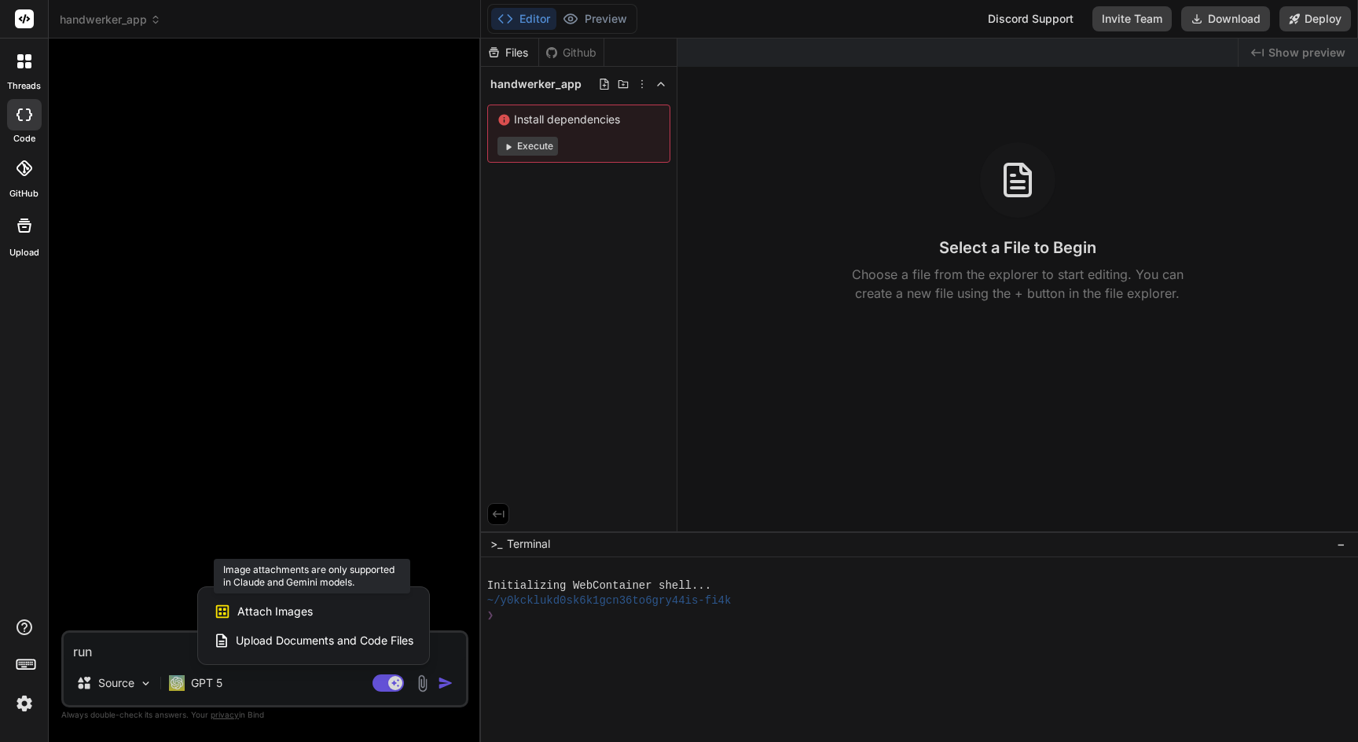
click at [310, 614] on span "Attach Images" at bounding box center [274, 611] width 75 height 16
click at [262, 613] on span "Attach Images" at bounding box center [274, 611] width 75 height 16
click at [218, 690] on div at bounding box center [679, 371] width 1358 height 742
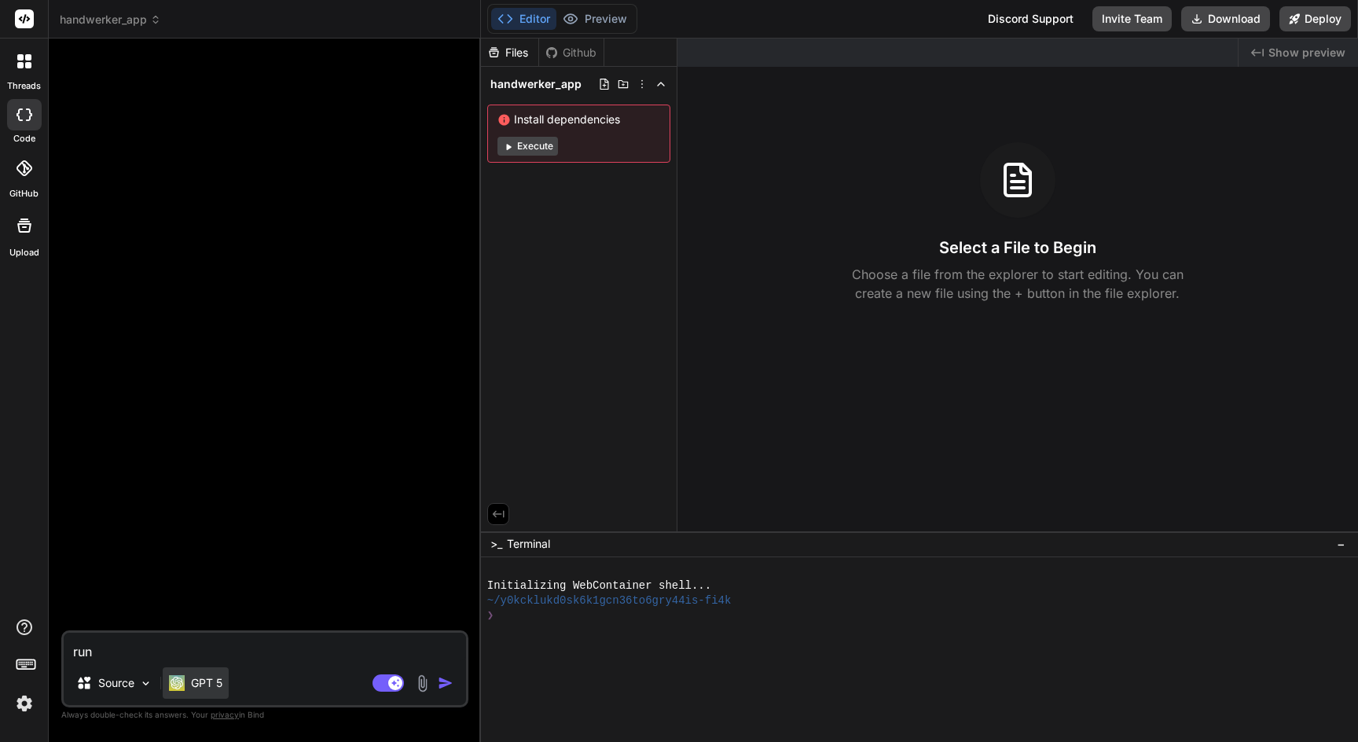
click at [214, 687] on p "GPT 5" at bounding box center [206, 683] width 31 height 16
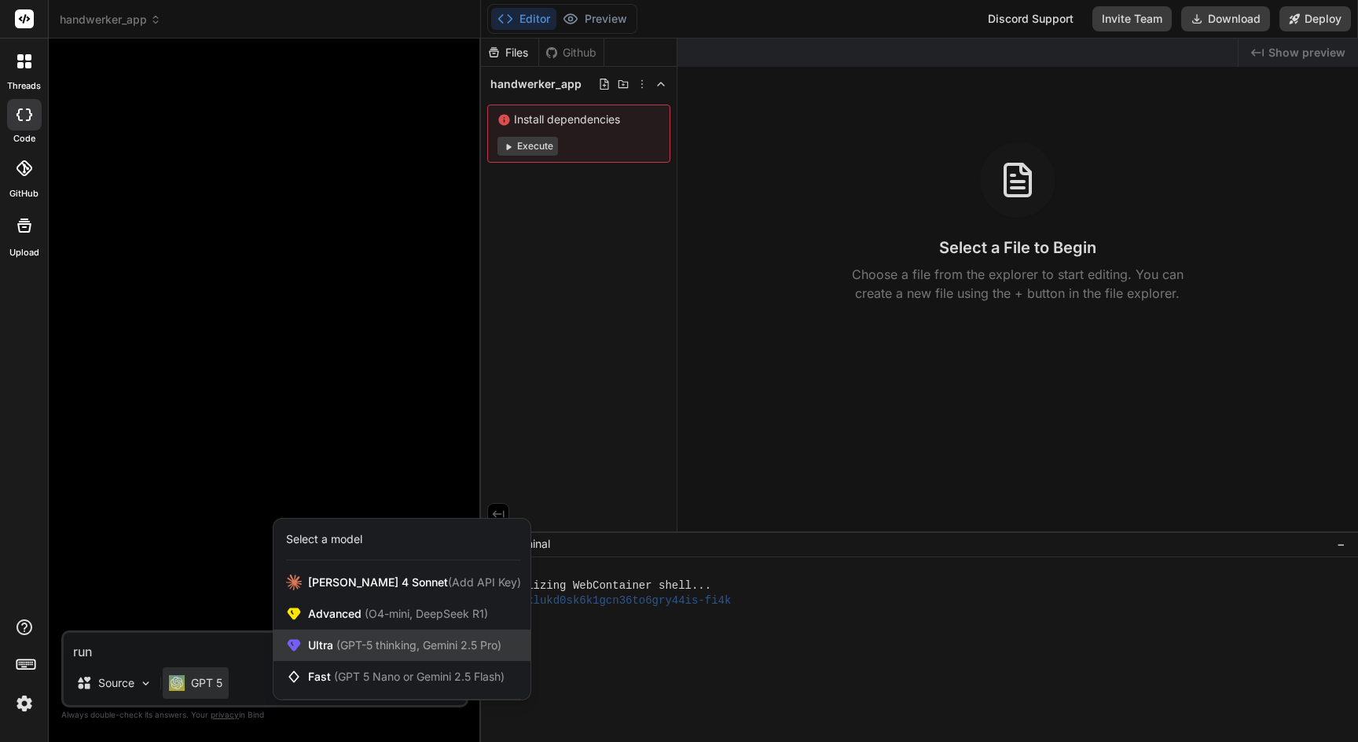
click at [357, 642] on span "(GPT-5 thinking, Gemini 2.5 Pro)" at bounding box center [417, 644] width 168 height 13
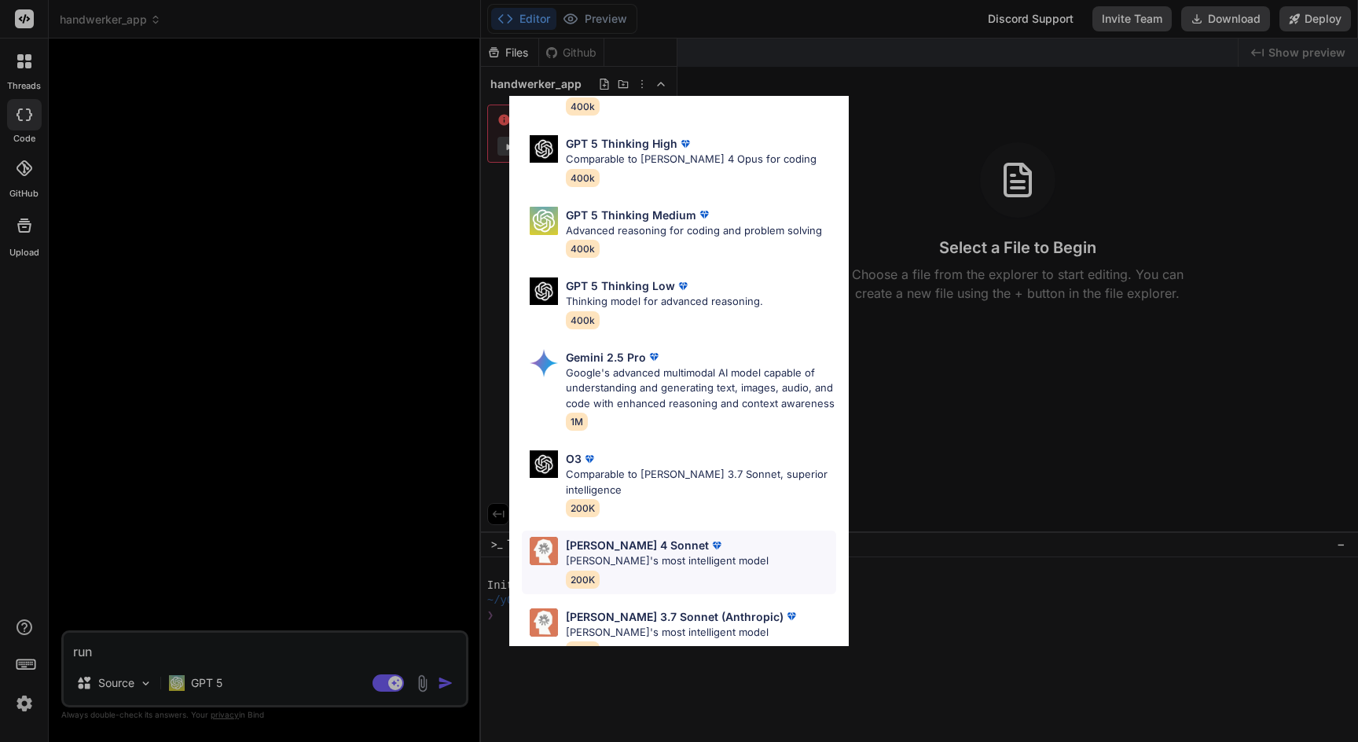
scroll to position [112, 0]
click at [611, 537] on p "Claude 4 Sonnet" at bounding box center [637, 545] width 143 height 16
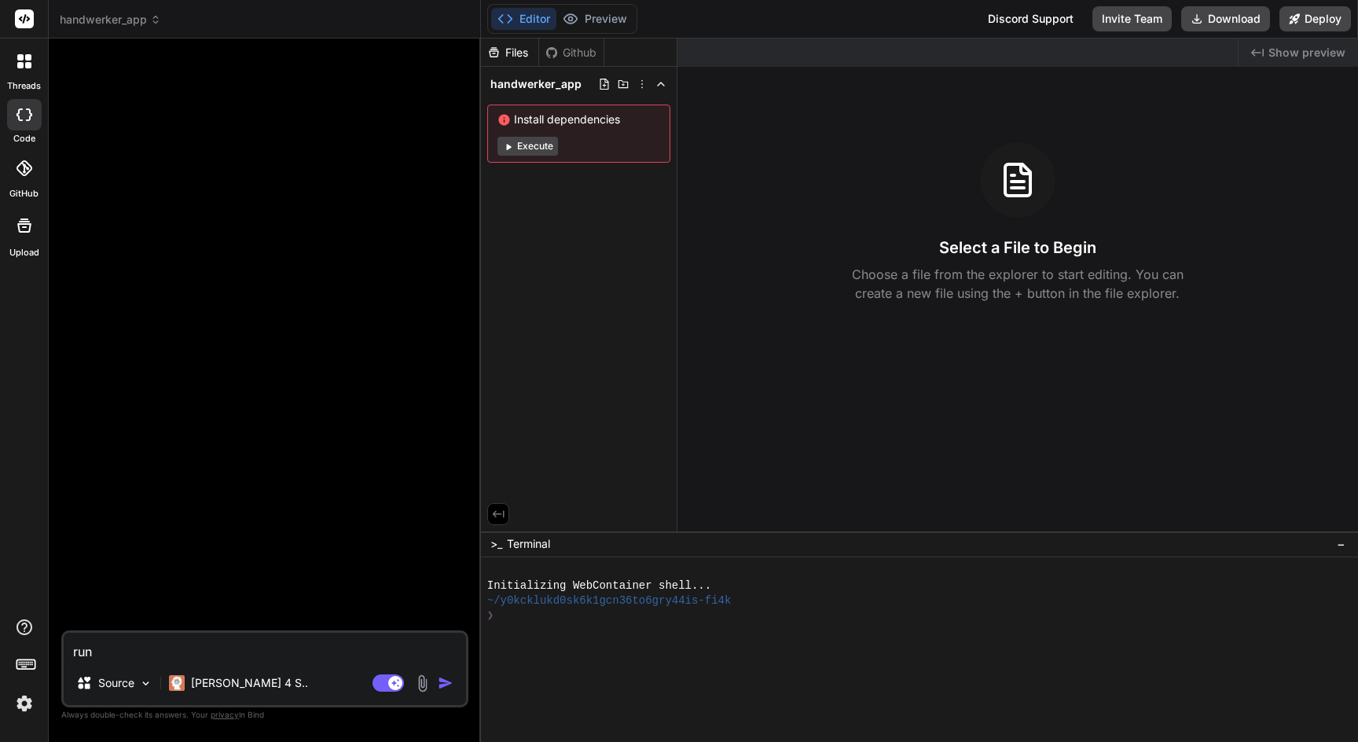
click at [420, 683] on img at bounding box center [422, 683] width 18 height 18
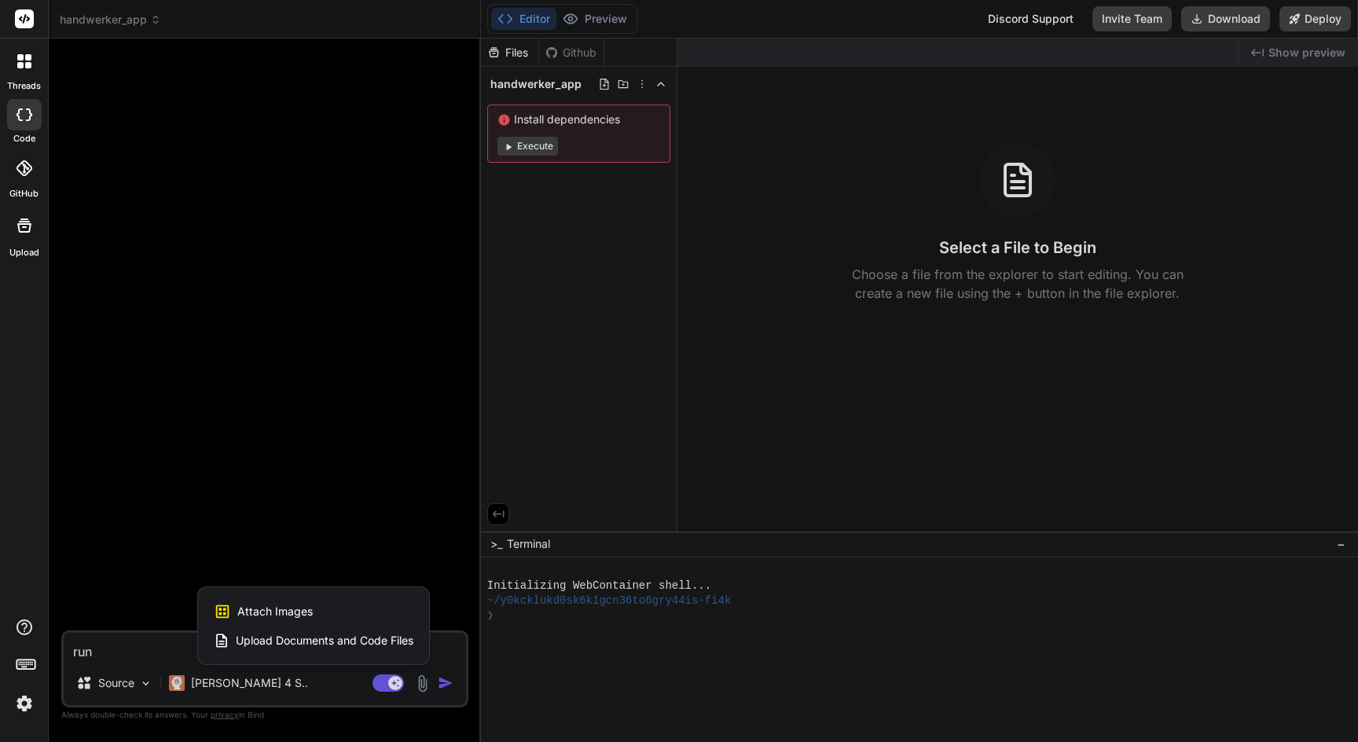
click at [299, 609] on span "Attach Images" at bounding box center [274, 611] width 75 height 16
type textarea "x"
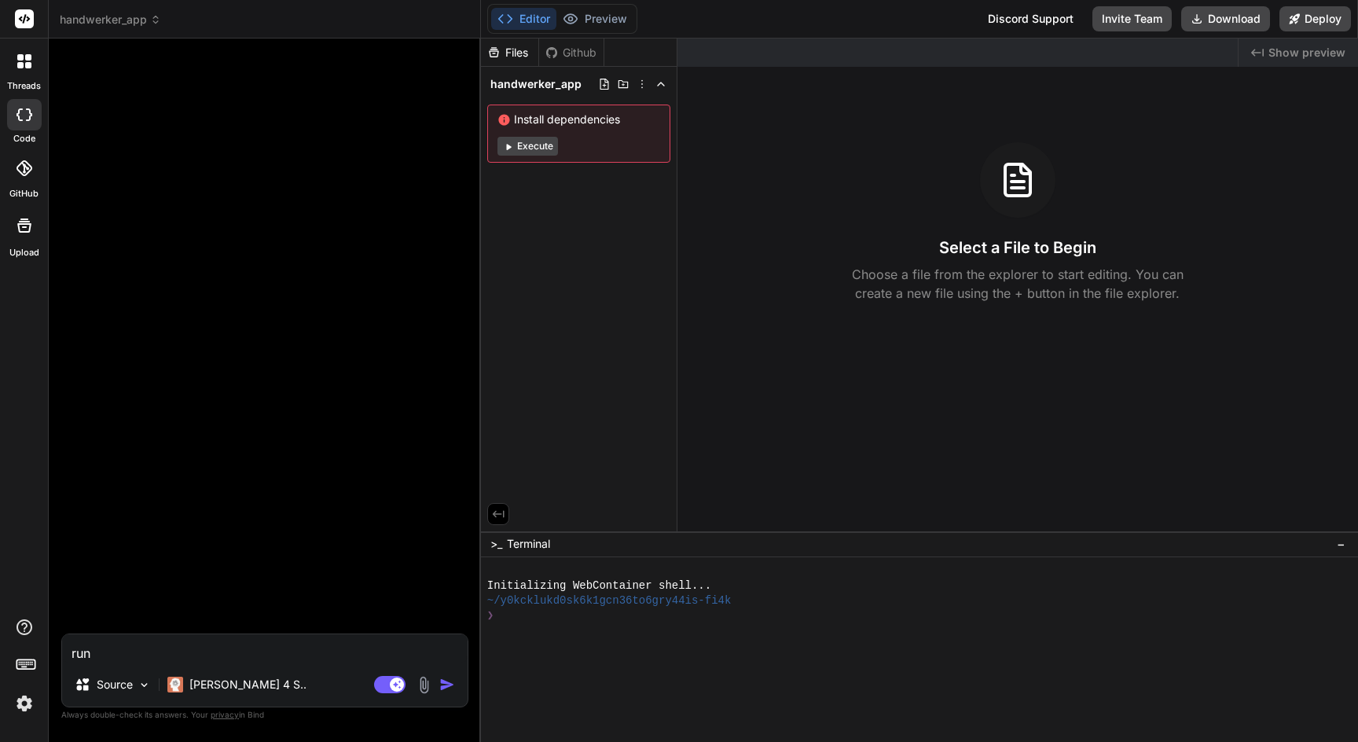
type input "C:\fakepath\MyHammer - Der zuverlässige Weg, einen Handwerker zu beauftragen_ …"
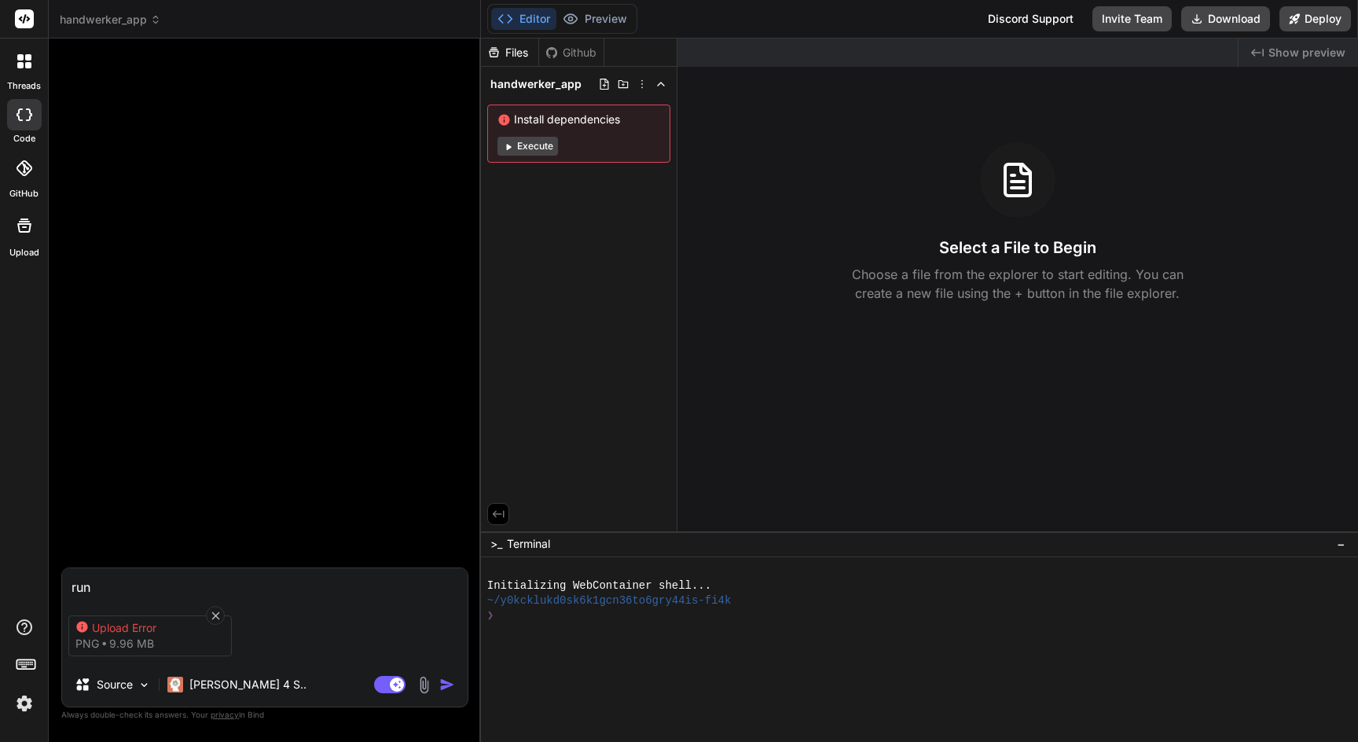
click at [216, 621] on div "Upload Error" at bounding box center [155, 628] width 126 height 16
click at [218, 614] on icon at bounding box center [215, 615] width 8 height 8
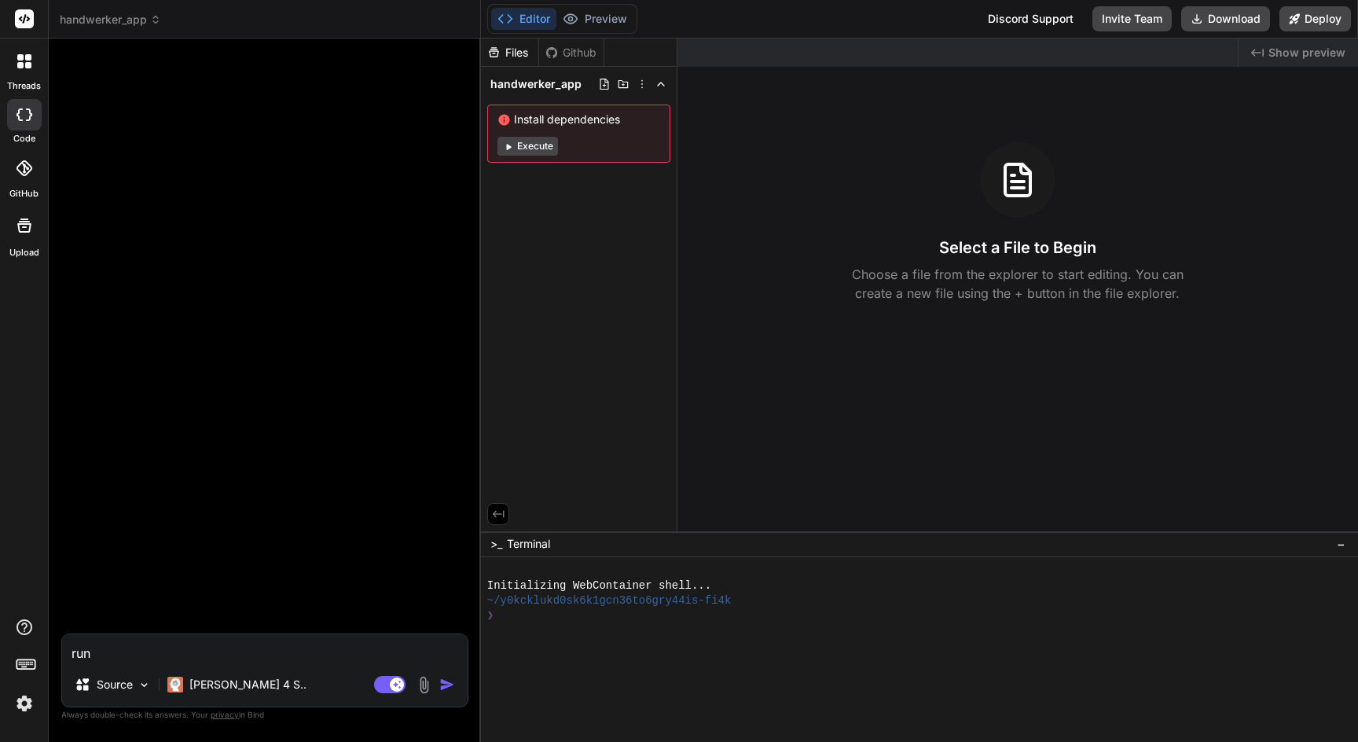
click at [426, 689] on img at bounding box center [424, 685] width 18 height 18
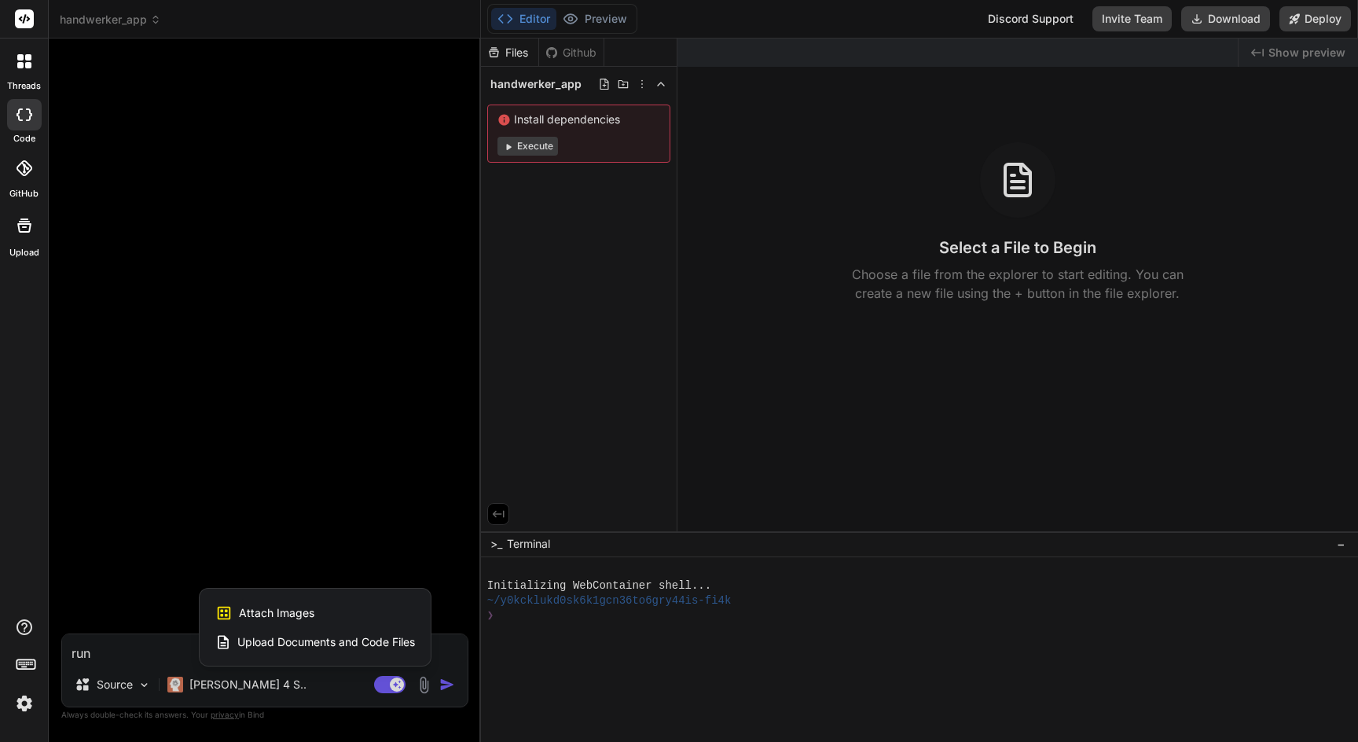
click at [273, 614] on span "Attach Images" at bounding box center [276, 613] width 75 height 16
type textarea "x"
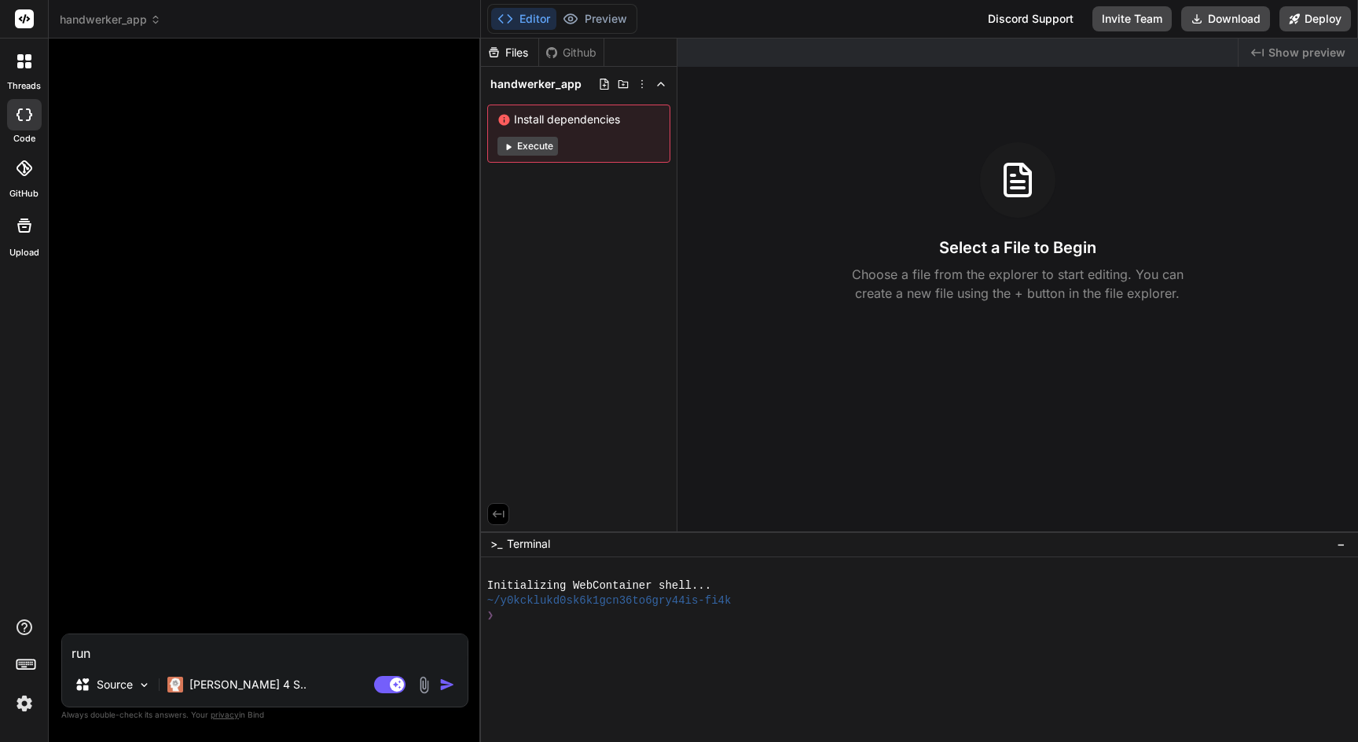
type input "C:\fakepath\Groß (MyHammer - Der zuverlässige Weg, einen Handwerker zu beauftr…"
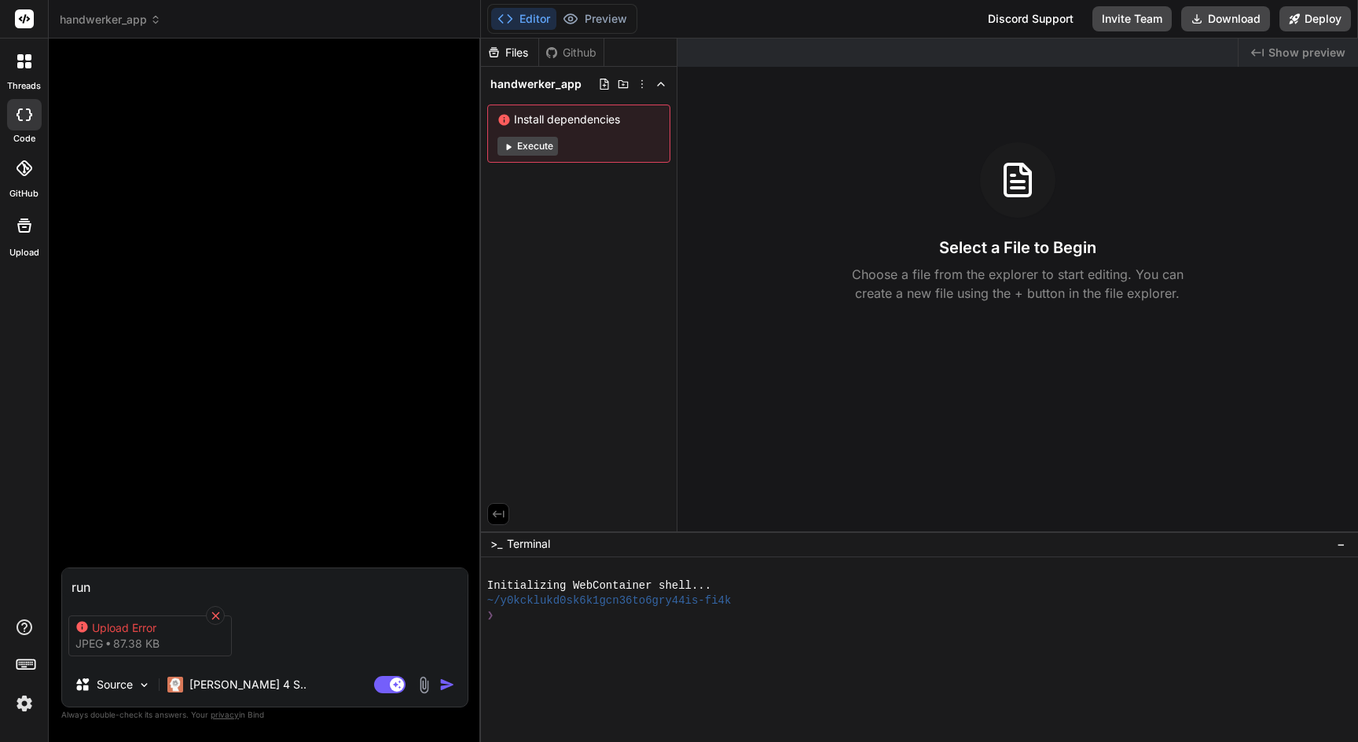
click at [212, 613] on icon at bounding box center [215, 615] width 13 height 13
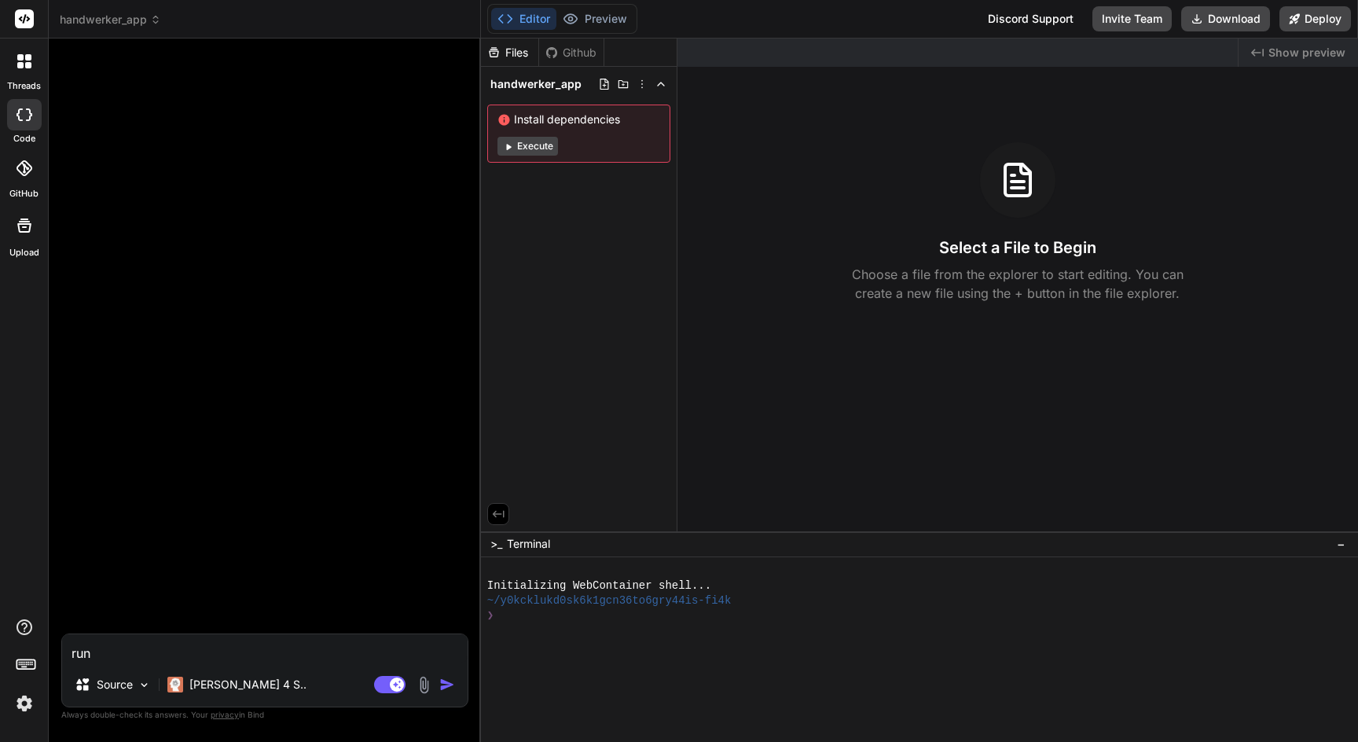
click at [420, 684] on img at bounding box center [424, 685] width 18 height 18
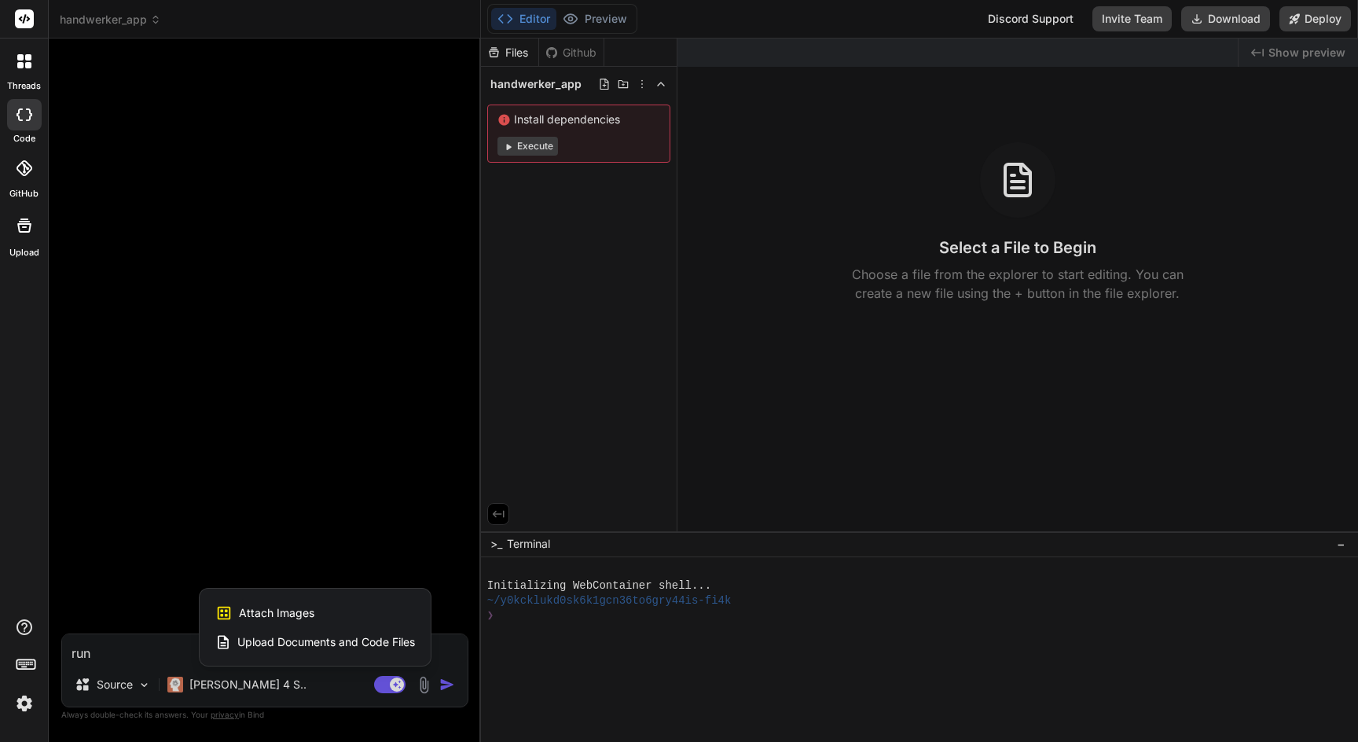
click at [302, 608] on span "Attach Images" at bounding box center [276, 613] width 75 height 16
type textarea "x"
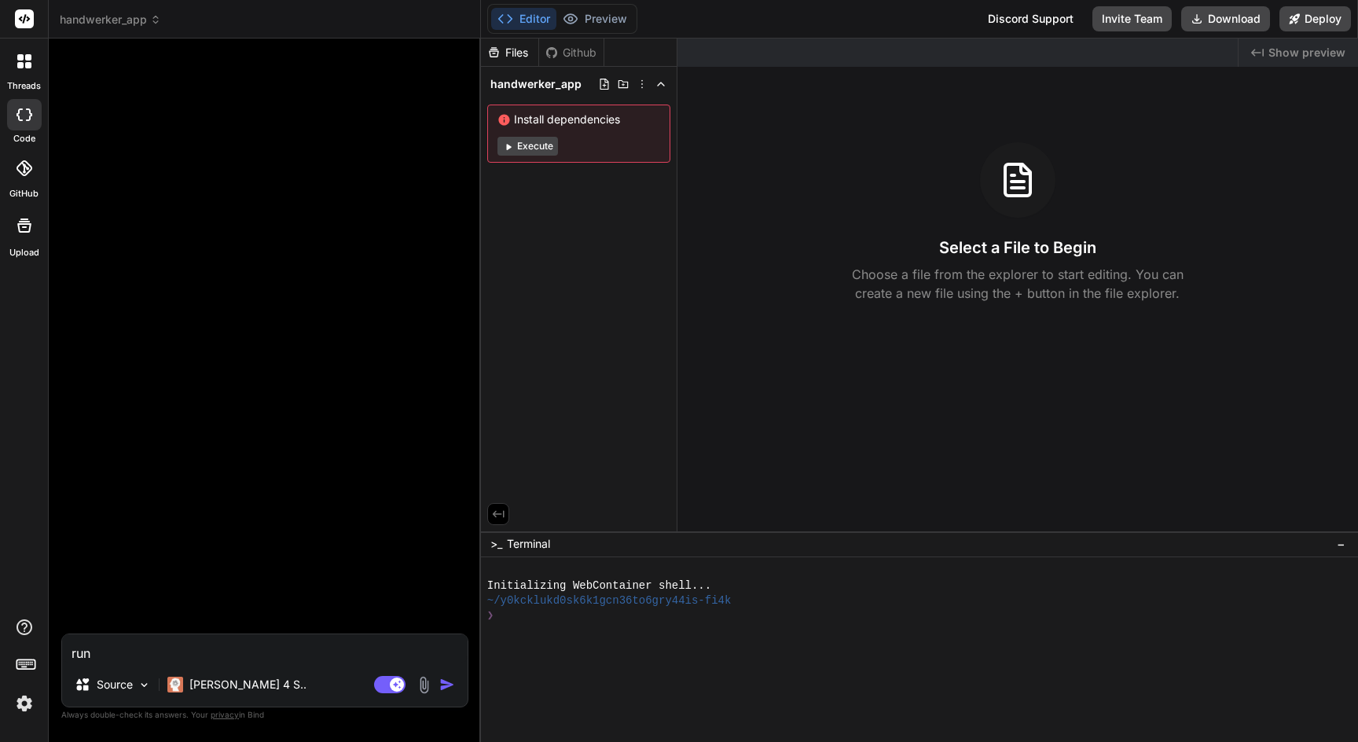
type input "C:\fakepath\1.jpg"
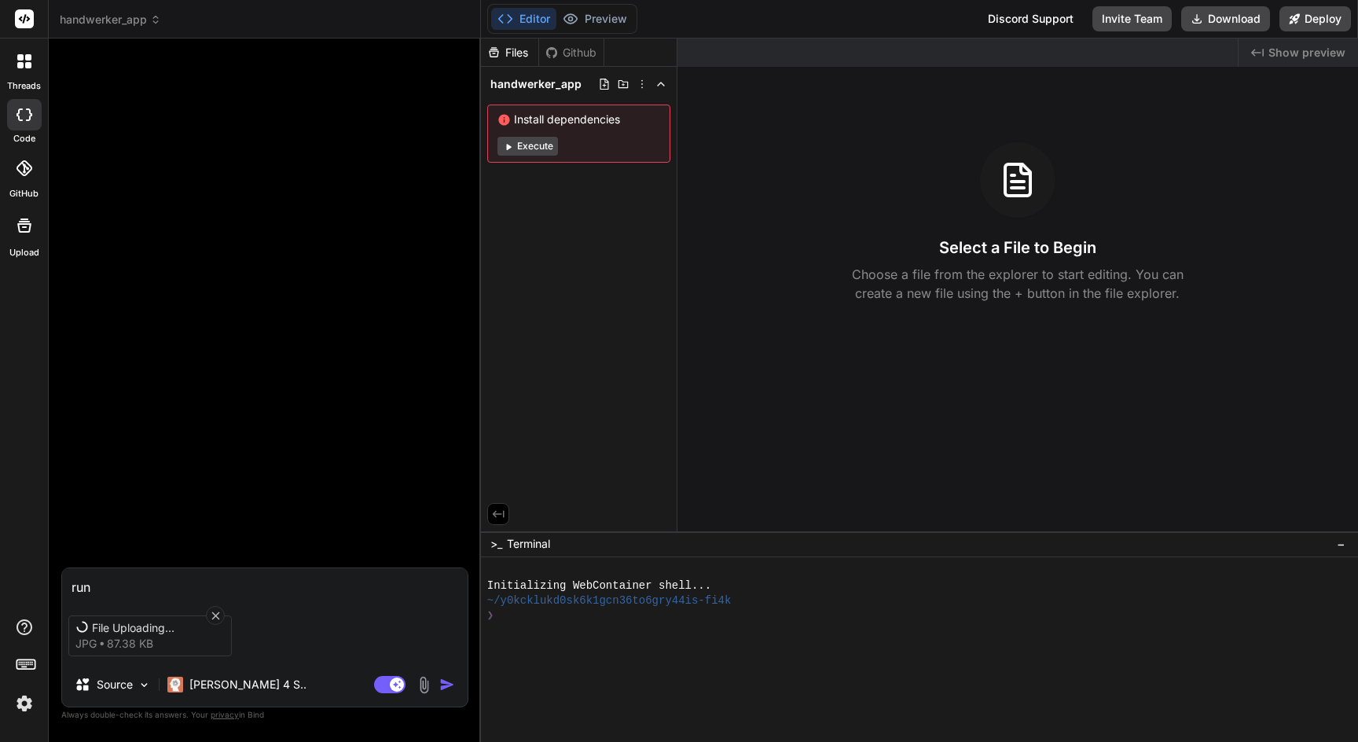
click at [218, 615] on icon at bounding box center [215, 615] width 13 height 13
click at [214, 611] on icon at bounding box center [215, 615] width 8 height 8
type textarea "x"
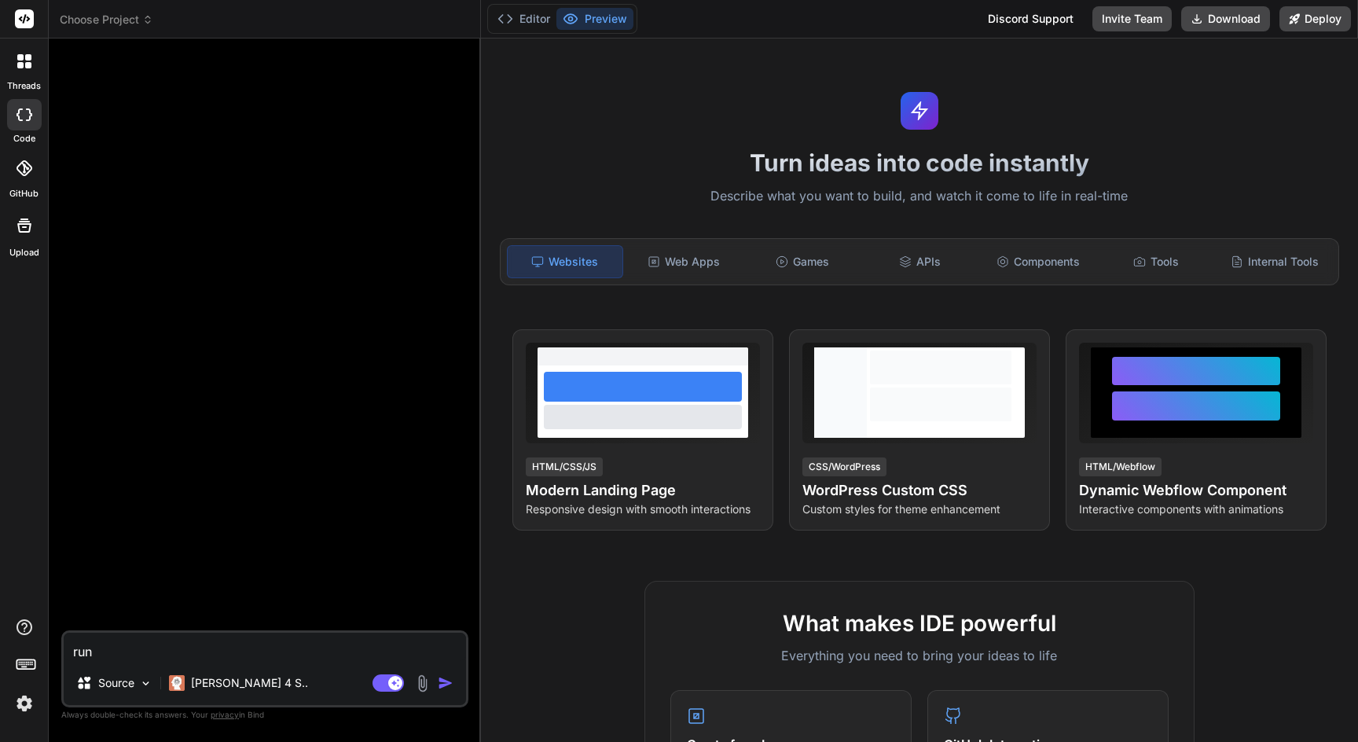
type textarea "x"
